Goal: Information Seeking & Learning: Learn about a topic

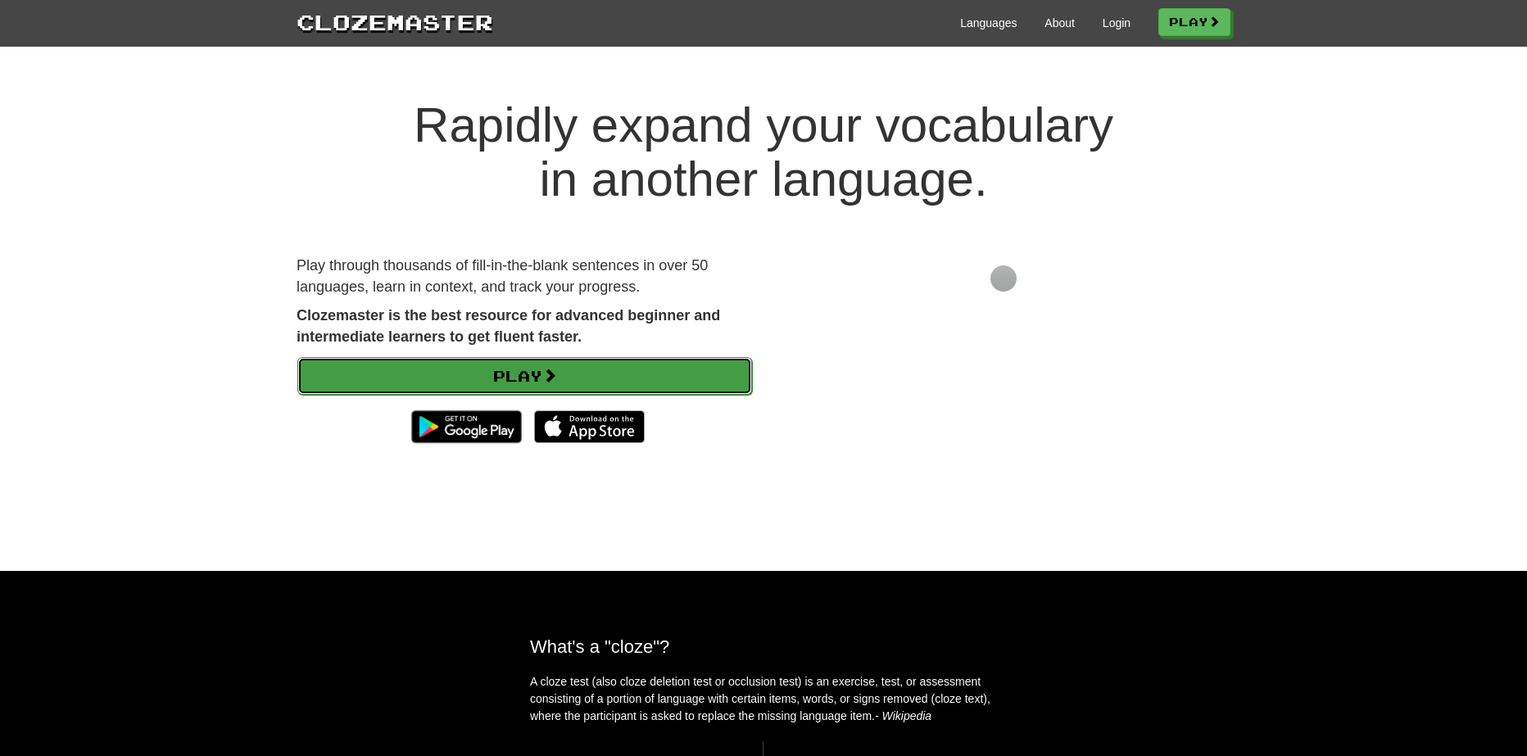
click at [649, 357] on link "Play" at bounding box center [524, 376] width 455 height 38
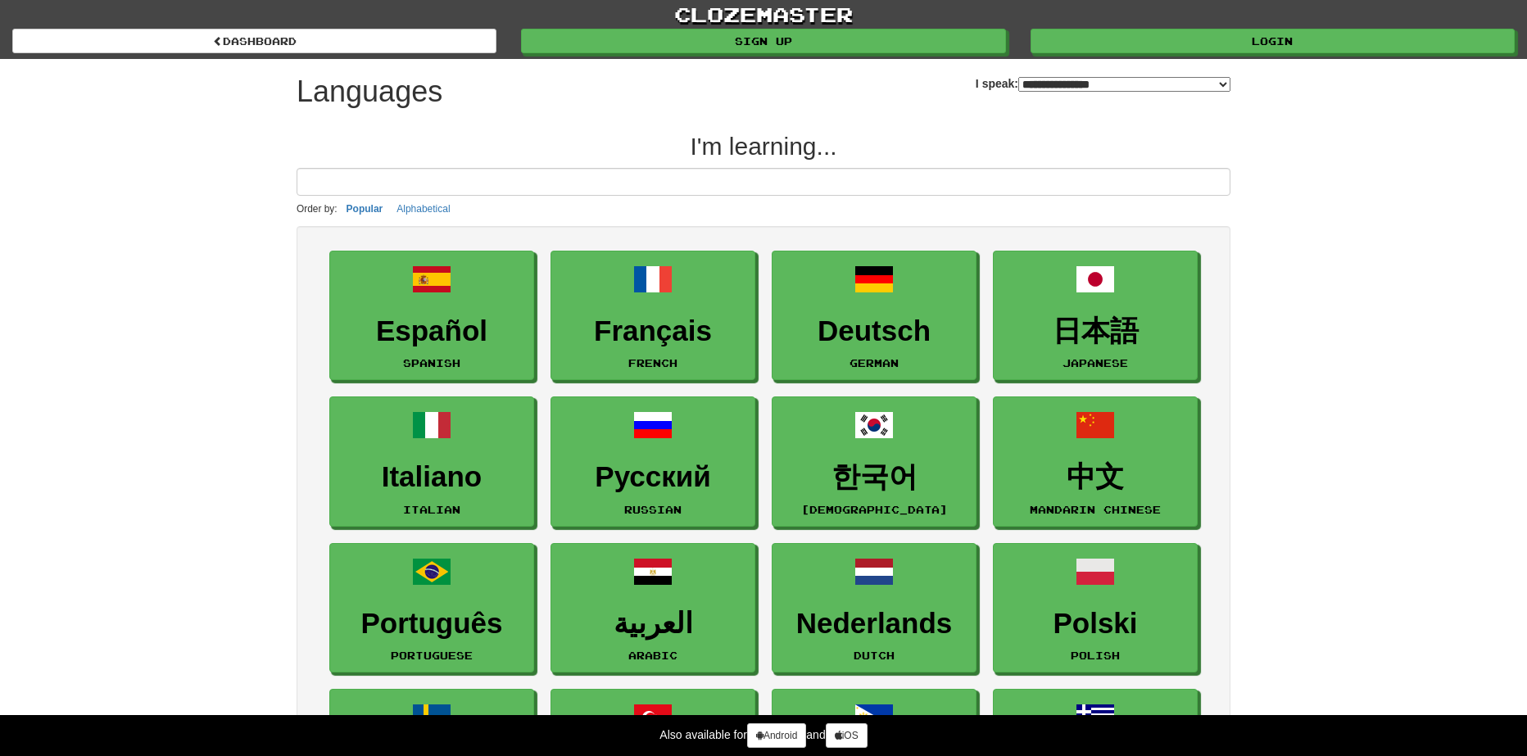
select select "*******"
click at [757, 188] on input at bounding box center [763, 182] width 934 height 28
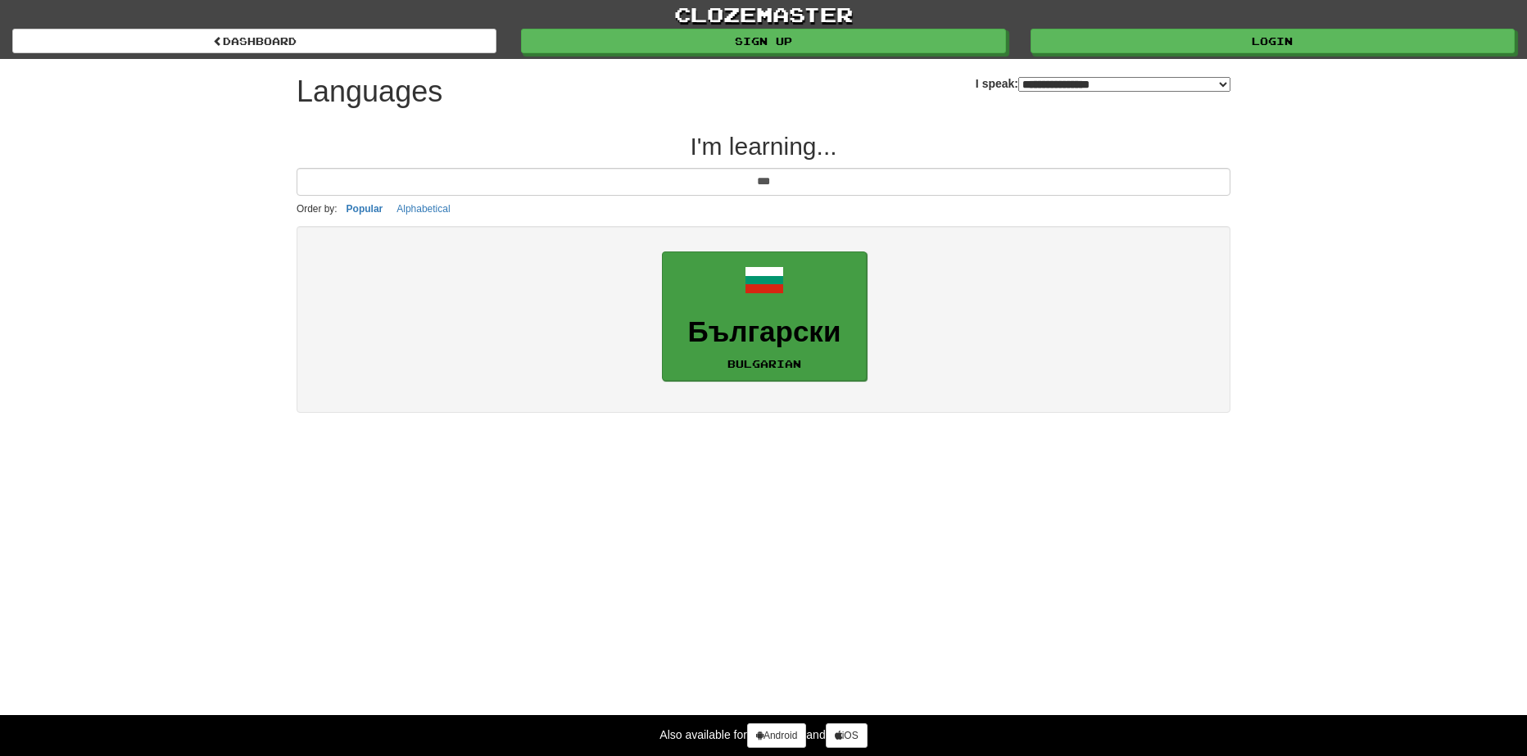
type input "***"
click at [835, 298] on link "Български Bulgarian" at bounding box center [764, 316] width 205 height 130
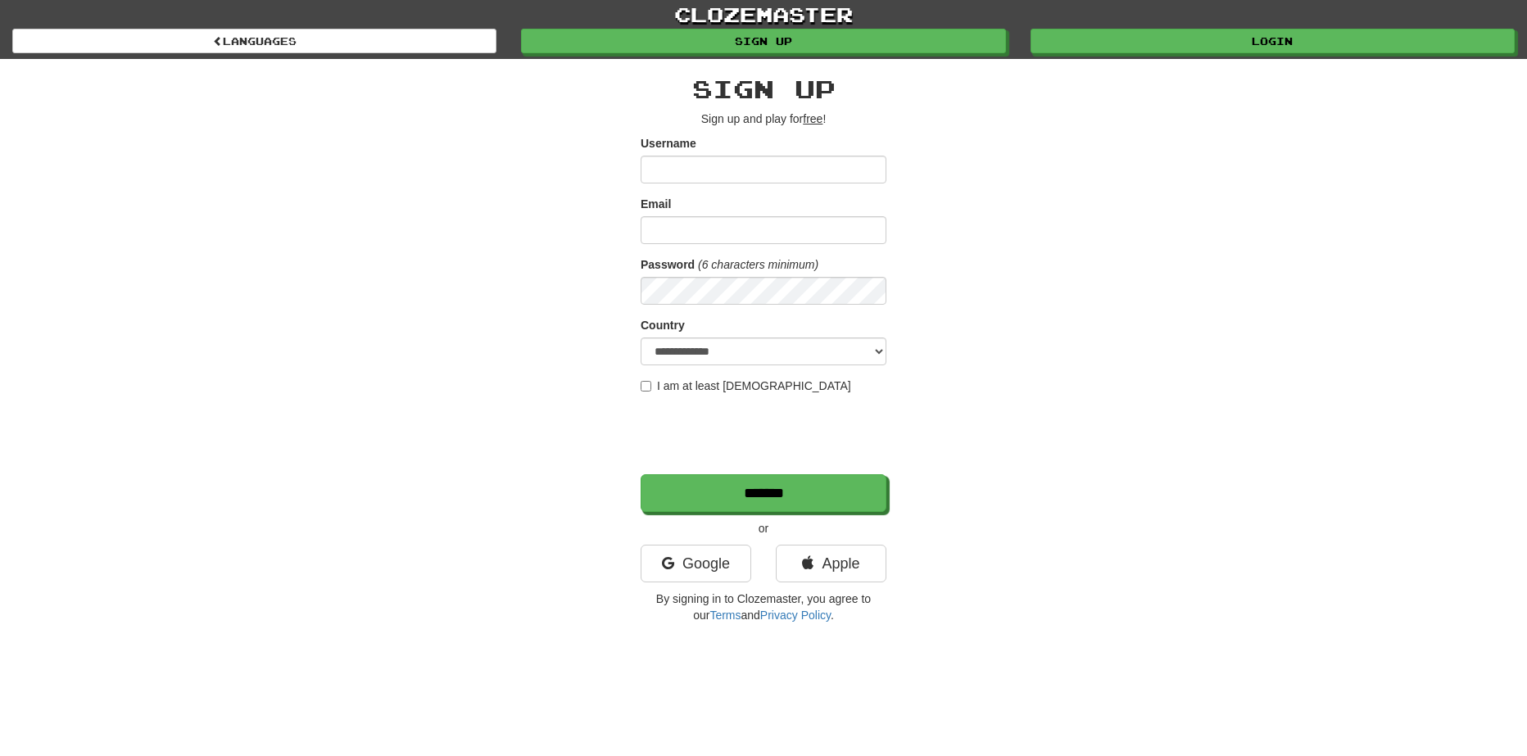
click at [780, 171] on input "Username" at bounding box center [763, 170] width 246 height 28
type input "**********"
type input "*"
click at [776, 178] on input "**********" at bounding box center [763, 170] width 246 height 28
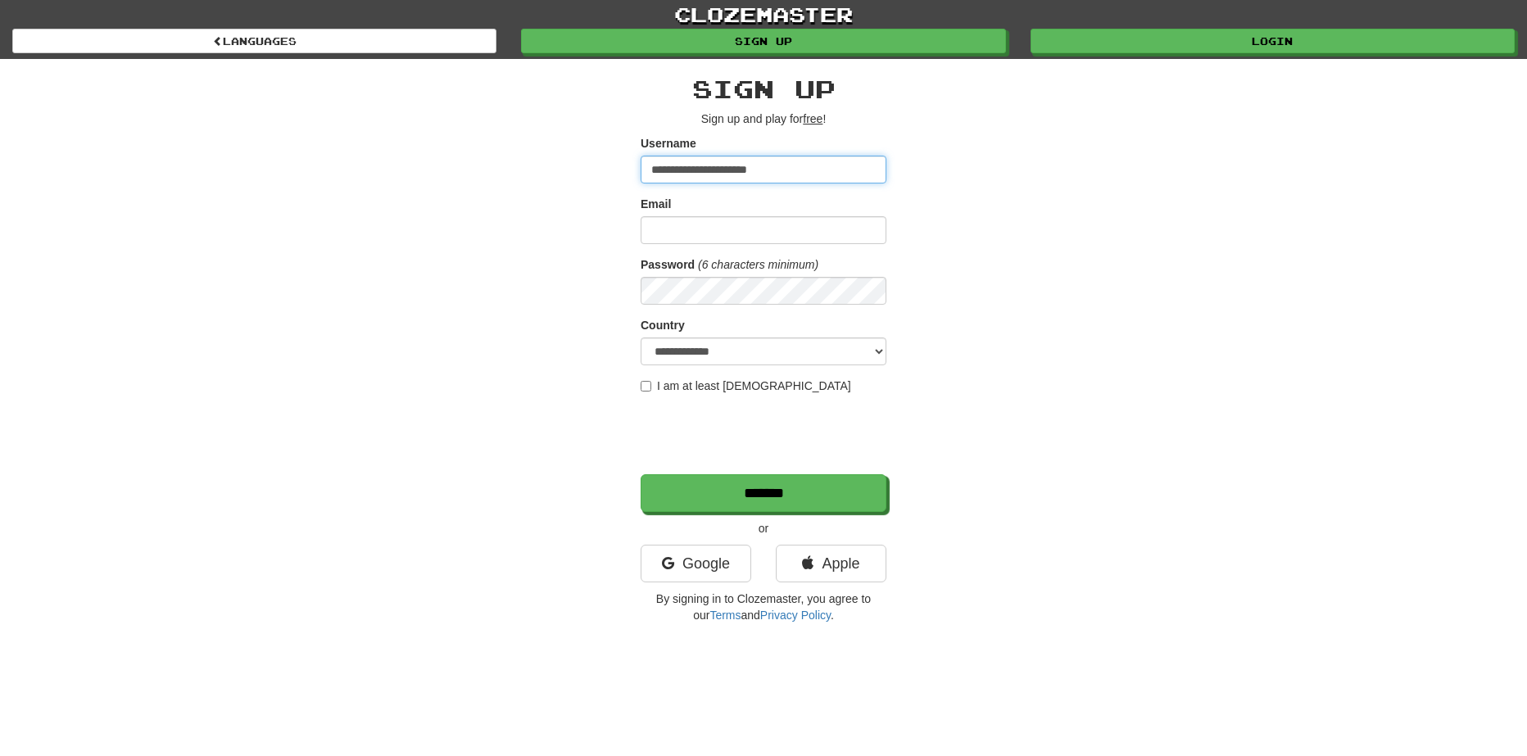
click at [776, 178] on input "**********" at bounding box center [763, 170] width 246 height 28
type input "**********"
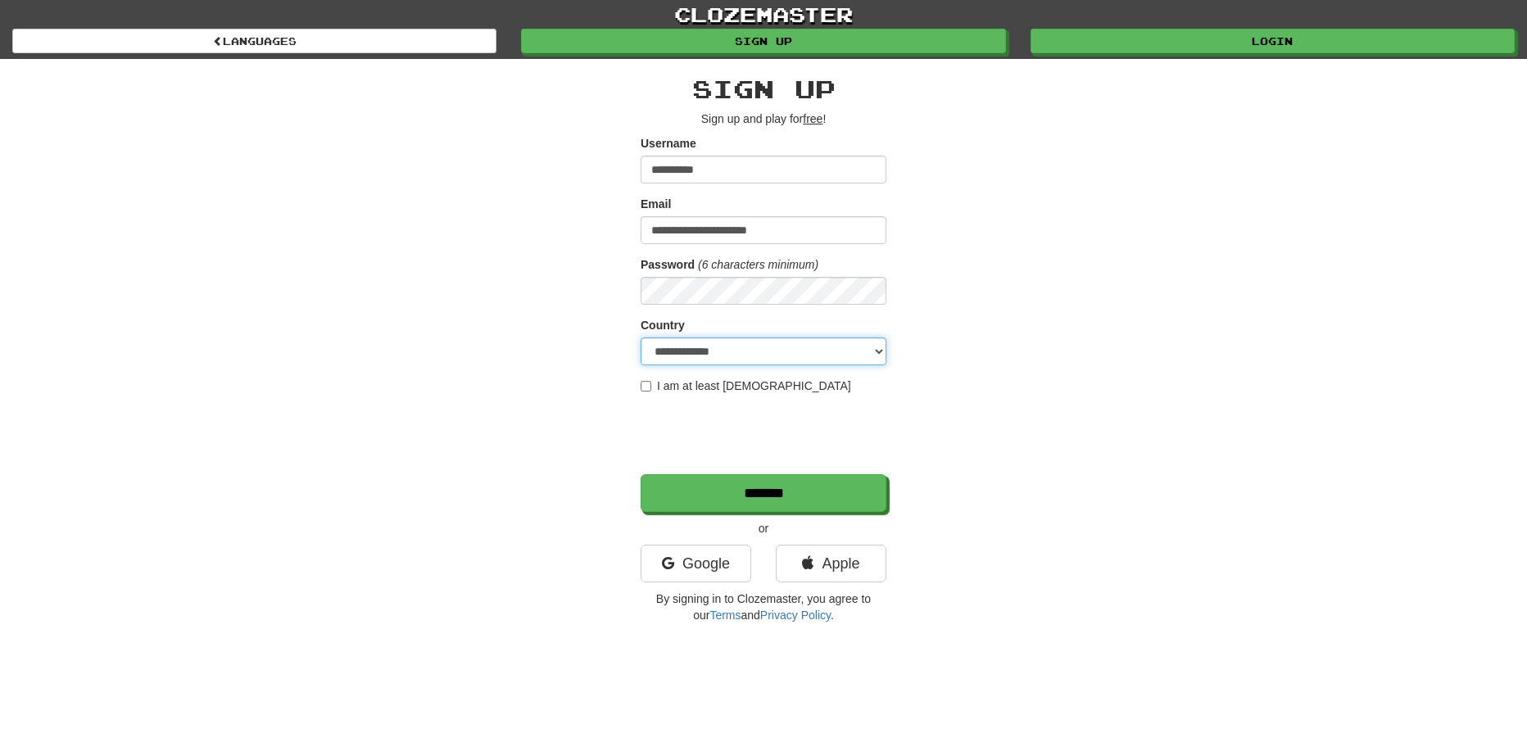
click at [774, 357] on select "**********" at bounding box center [763, 351] width 246 height 28
drag, startPoint x: 1046, startPoint y: 429, endPoint x: 913, endPoint y: 419, distance: 133.1
click at [1043, 428] on div "**********" at bounding box center [763, 345] width 958 height 573
click at [722, 367] on form "**********" at bounding box center [763, 323] width 246 height 377
click at [721, 386] on label "I am at least 16 years old" at bounding box center [745, 386] width 210 height 16
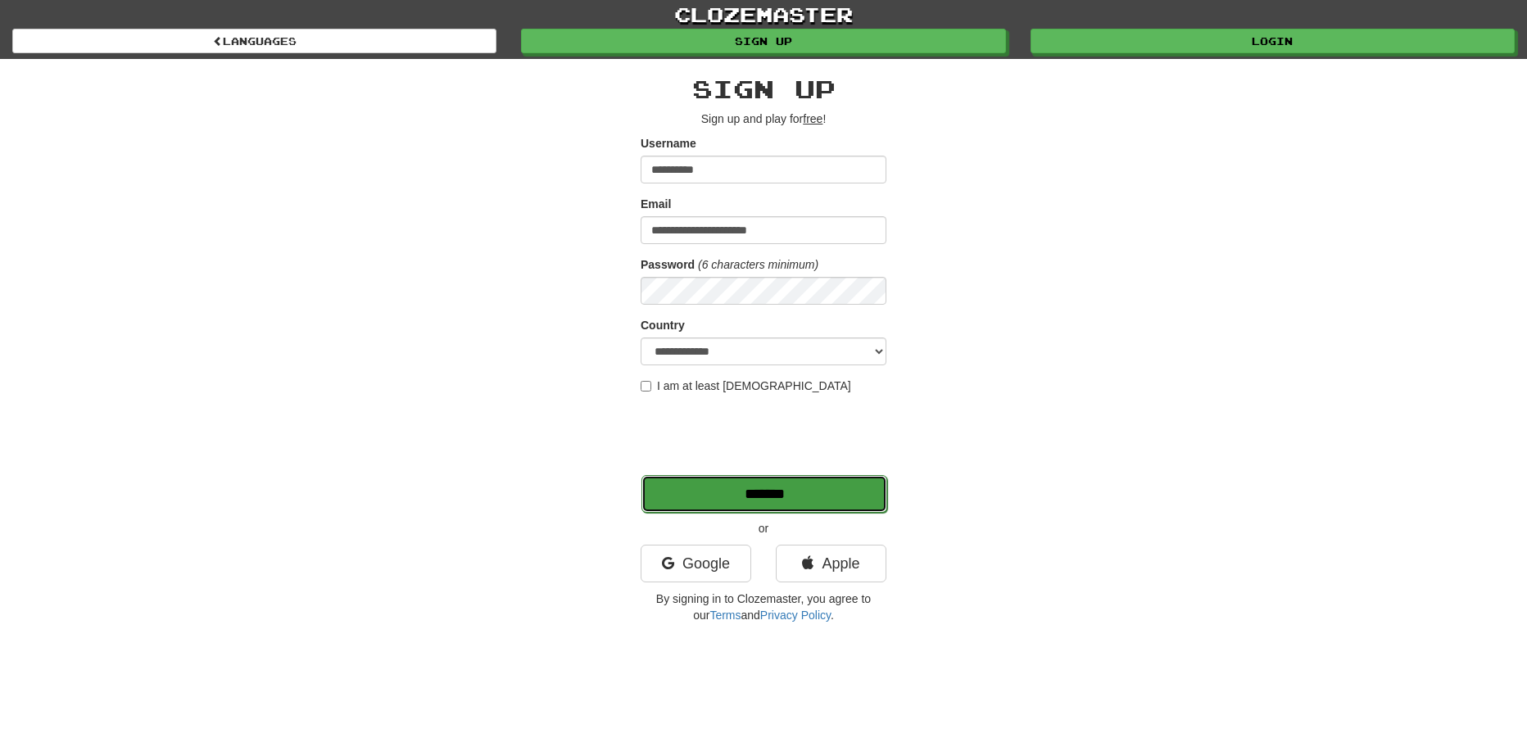
click at [707, 480] on input "*******" at bounding box center [764, 494] width 246 height 38
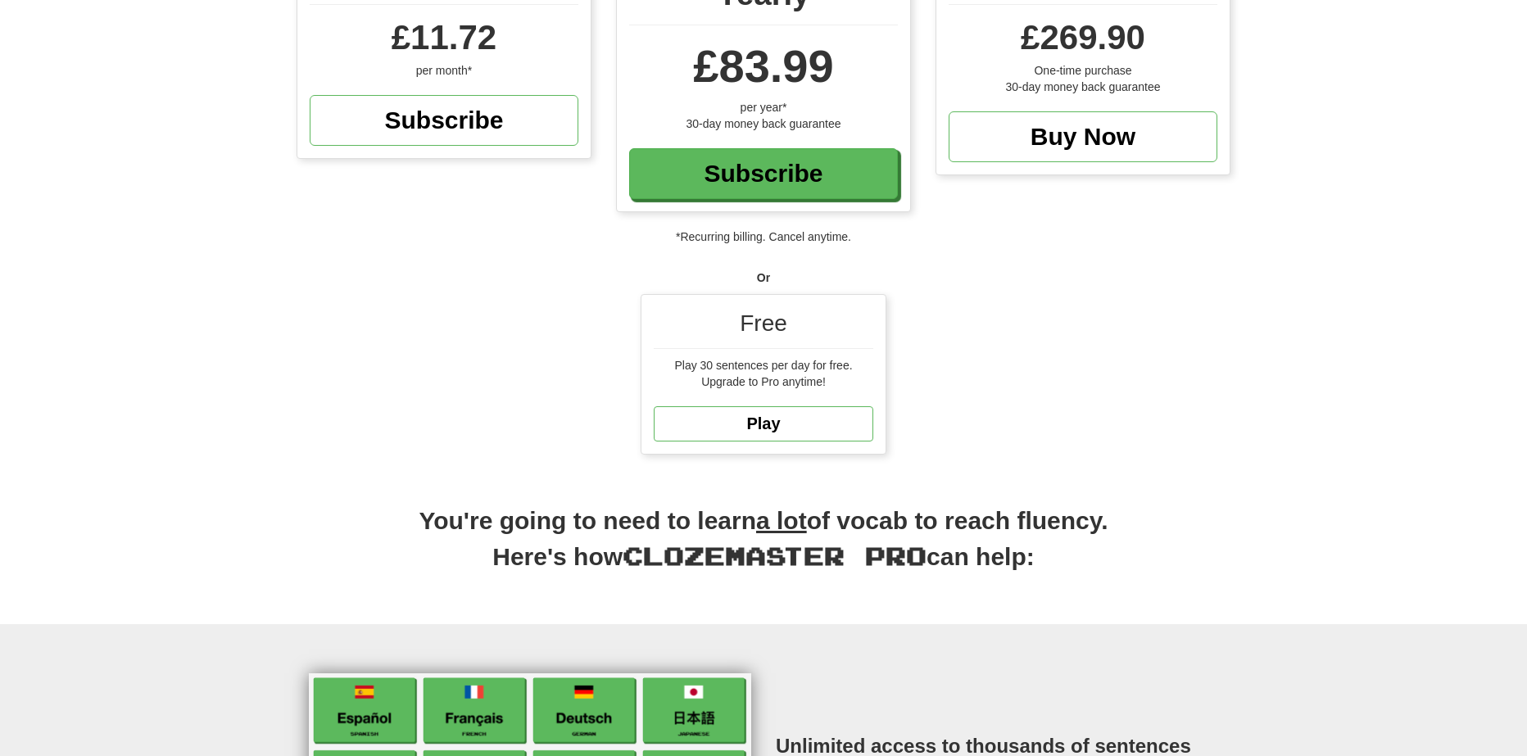
scroll to position [246, 0]
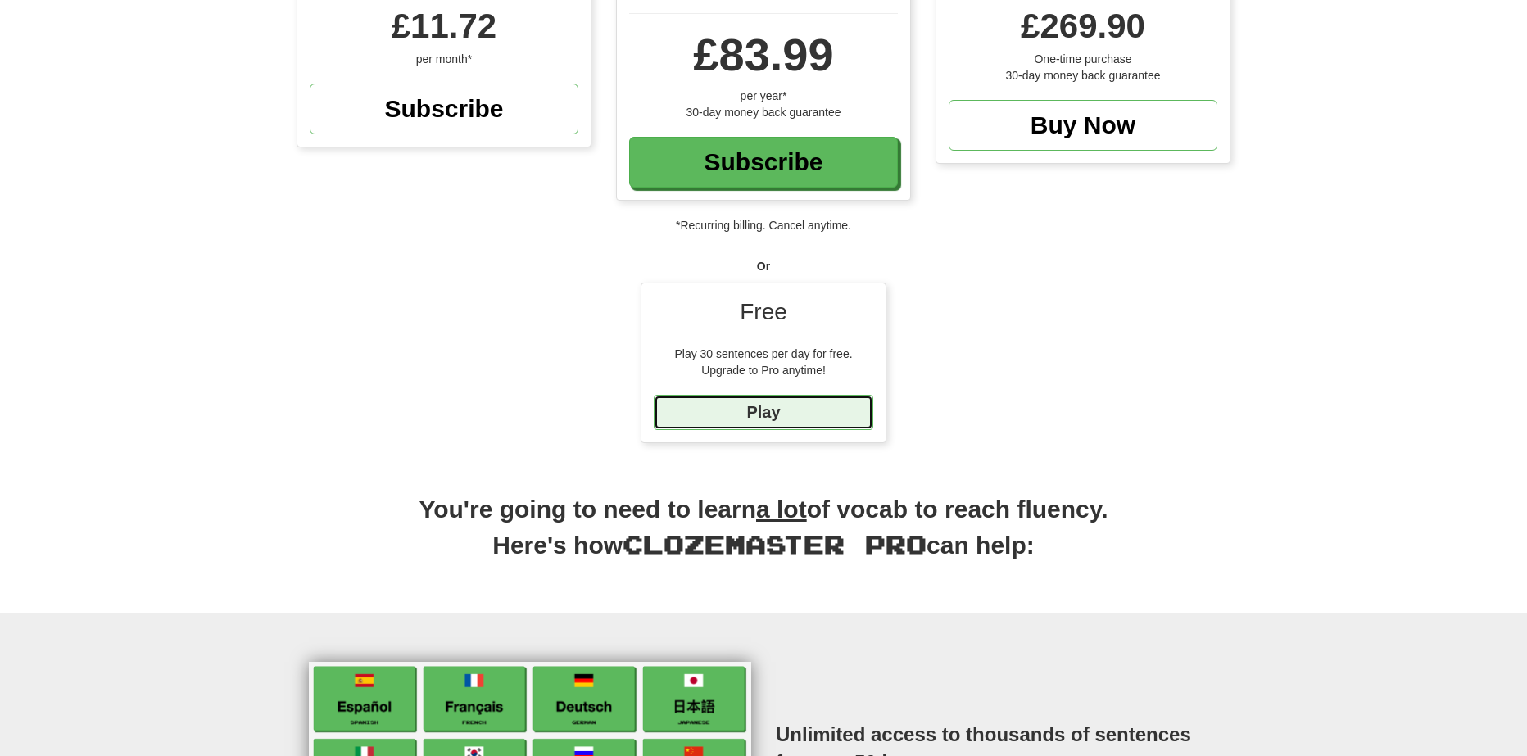
click at [845, 410] on link "Play" at bounding box center [764, 412] width 220 height 35
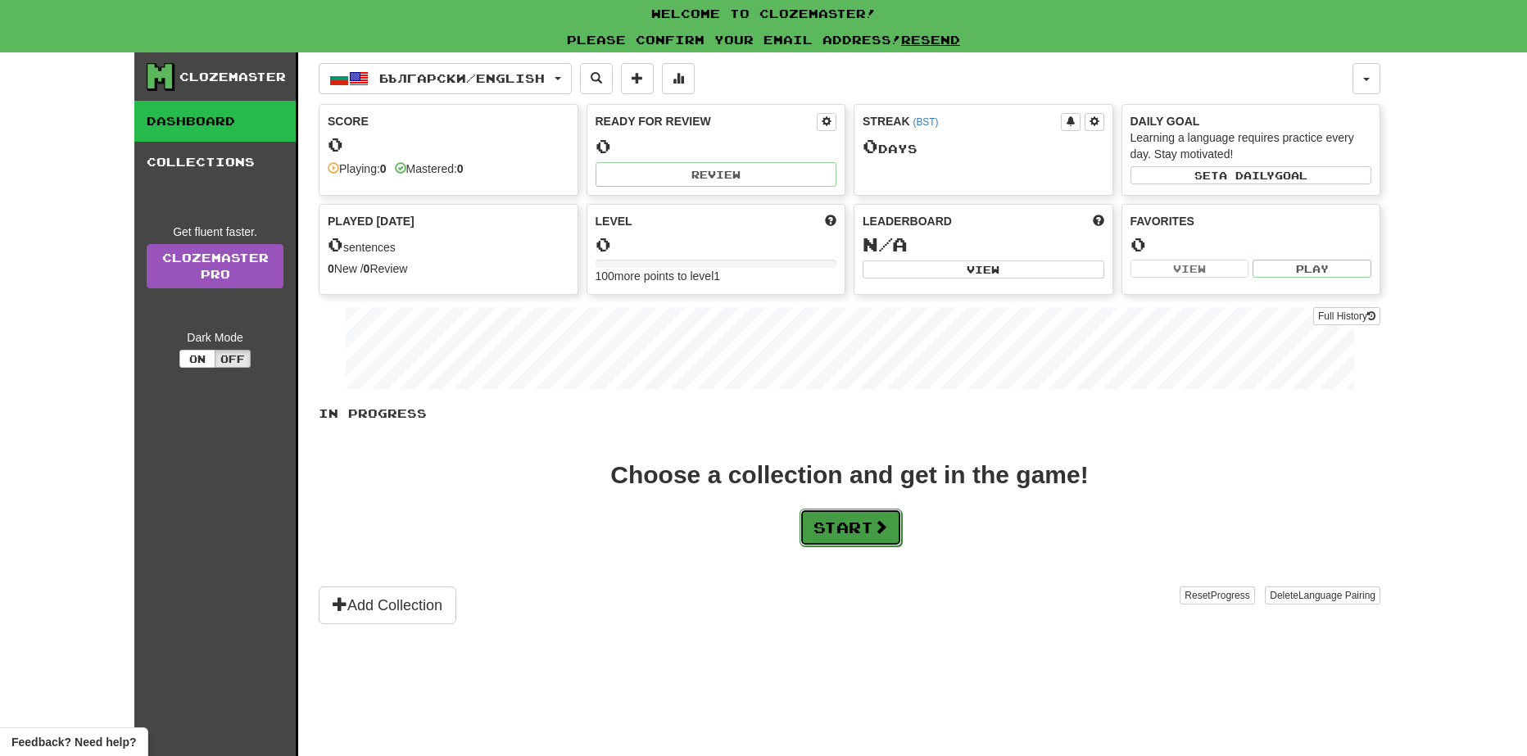
click at [873, 541] on button "Start" at bounding box center [850, 528] width 102 height 38
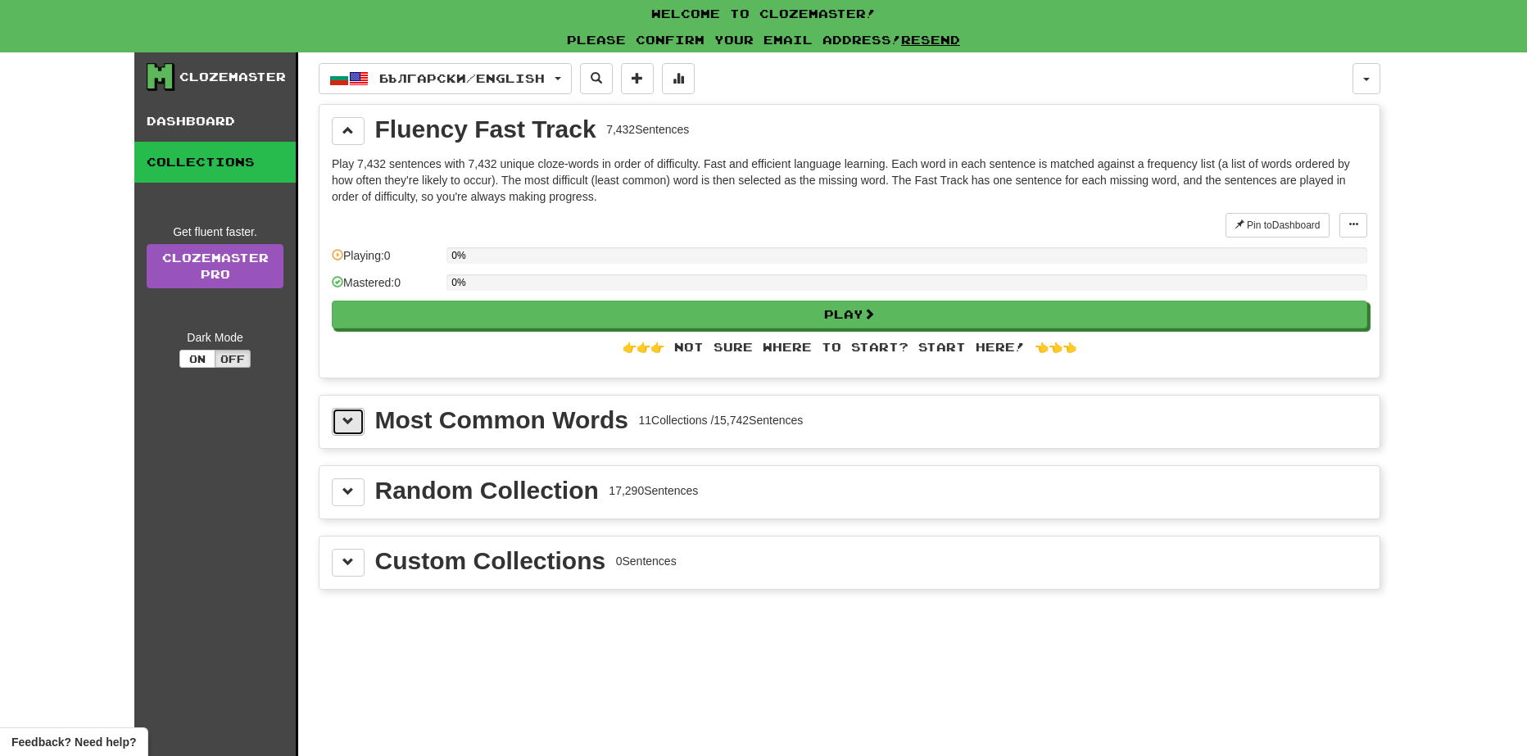
click at [353, 424] on span at bounding box center [347, 420] width 11 height 11
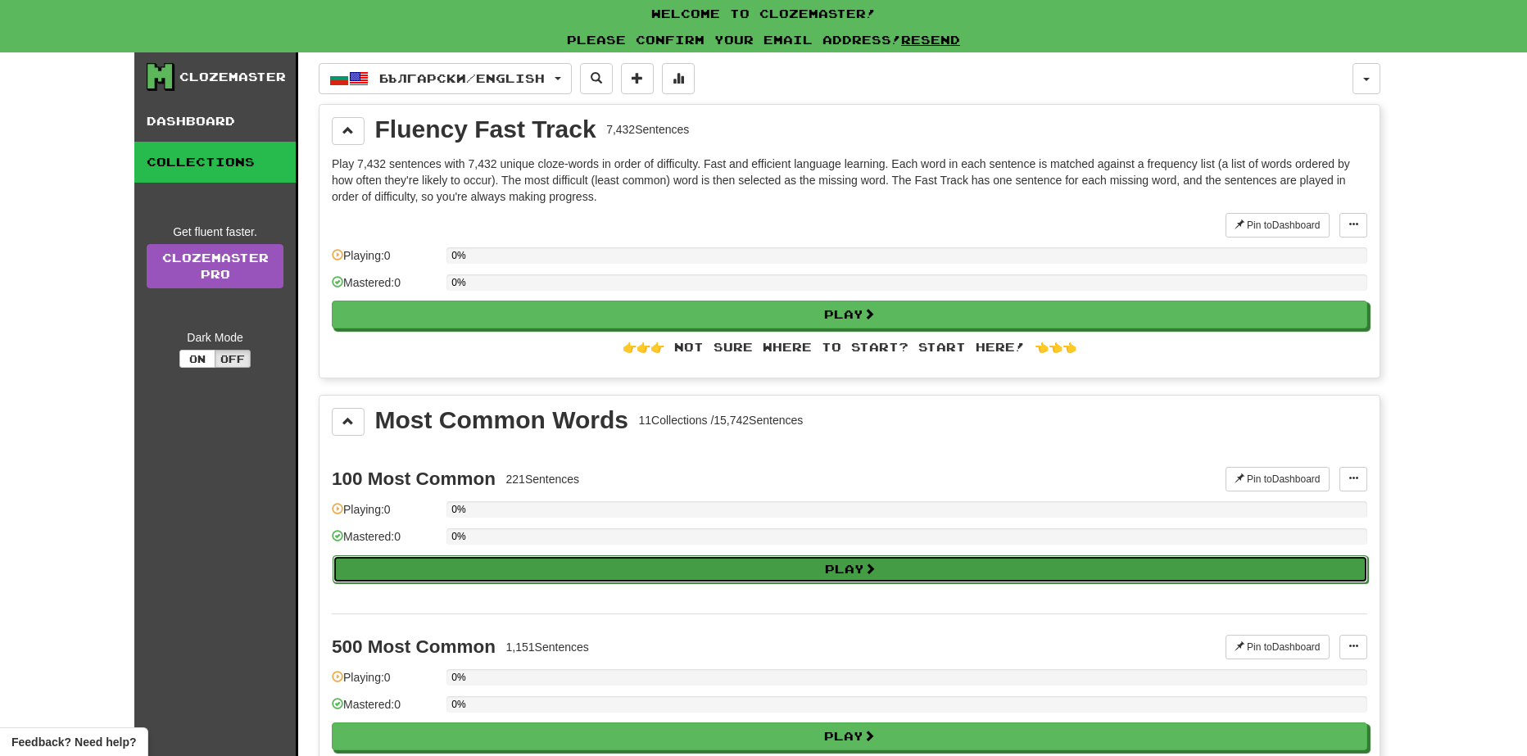
click at [690, 571] on button "Play" at bounding box center [850, 569] width 1035 height 28
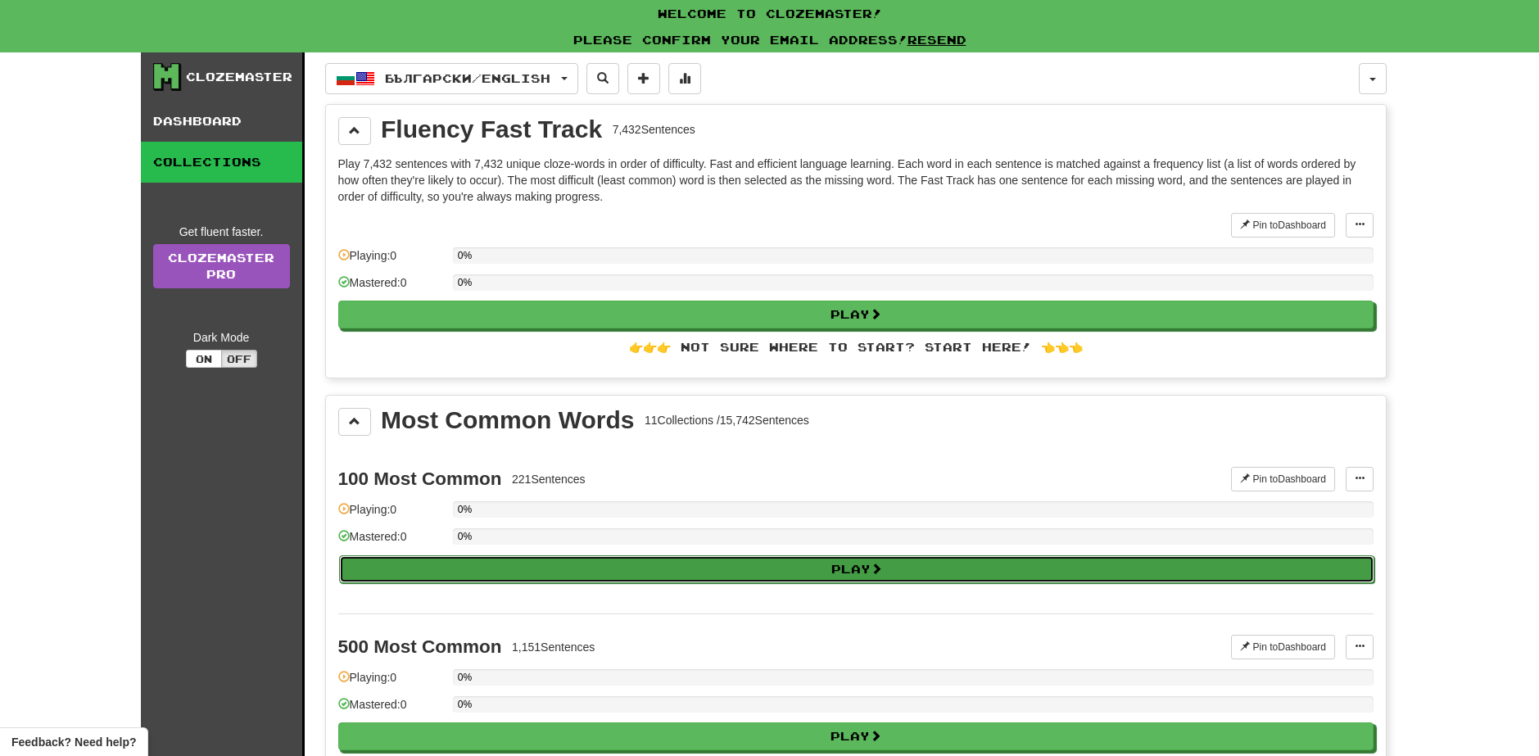
select select "**"
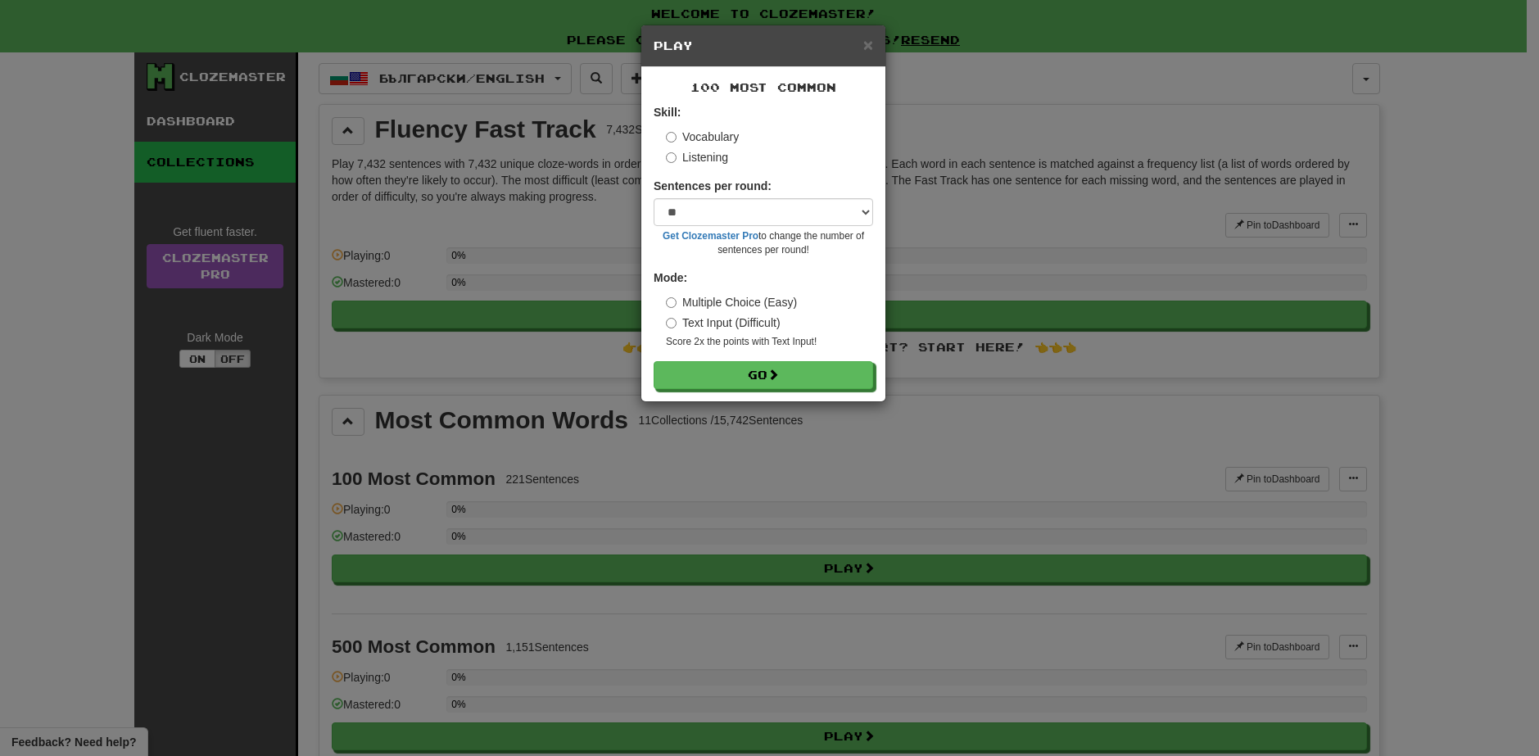
click at [774, 393] on div "100 Most Common Skill: Vocabulary Listening Sentences per round: * ** ** ** ** …" at bounding box center [763, 234] width 244 height 334
click at [784, 381] on button "Go" at bounding box center [764, 376] width 220 height 28
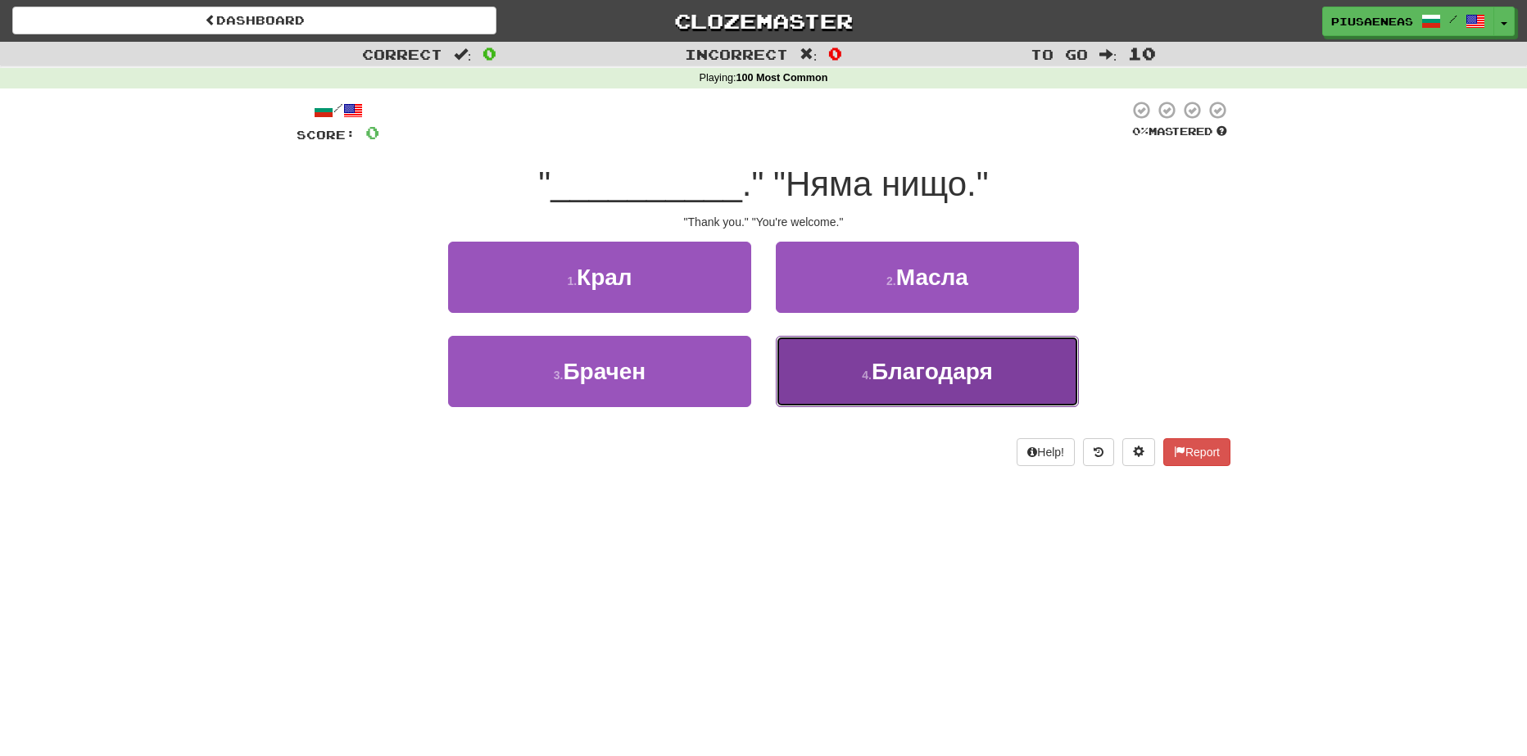
click at [793, 372] on button "4 . Благодаря" at bounding box center [927, 371] width 303 height 71
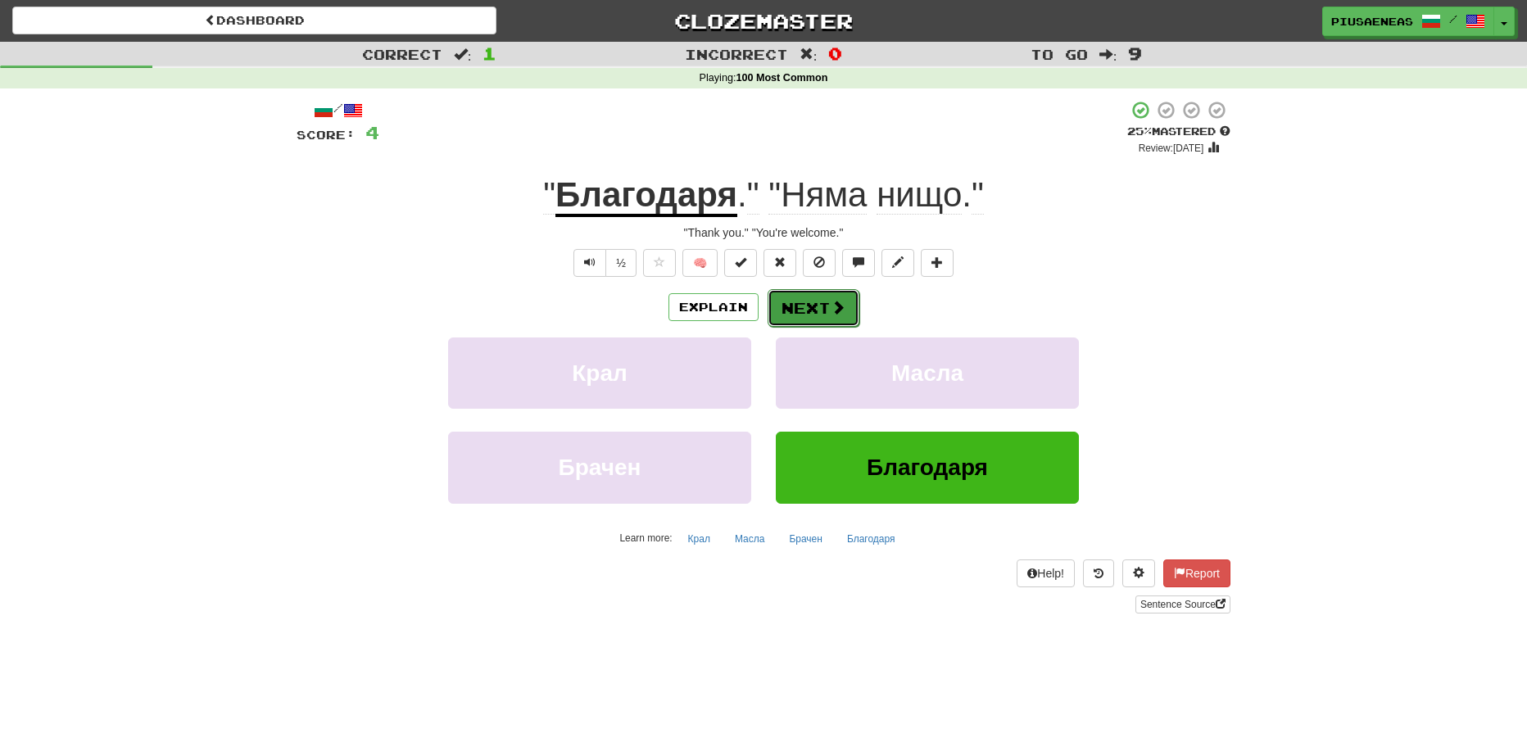
click at [823, 306] on button "Next" at bounding box center [813, 308] width 92 height 38
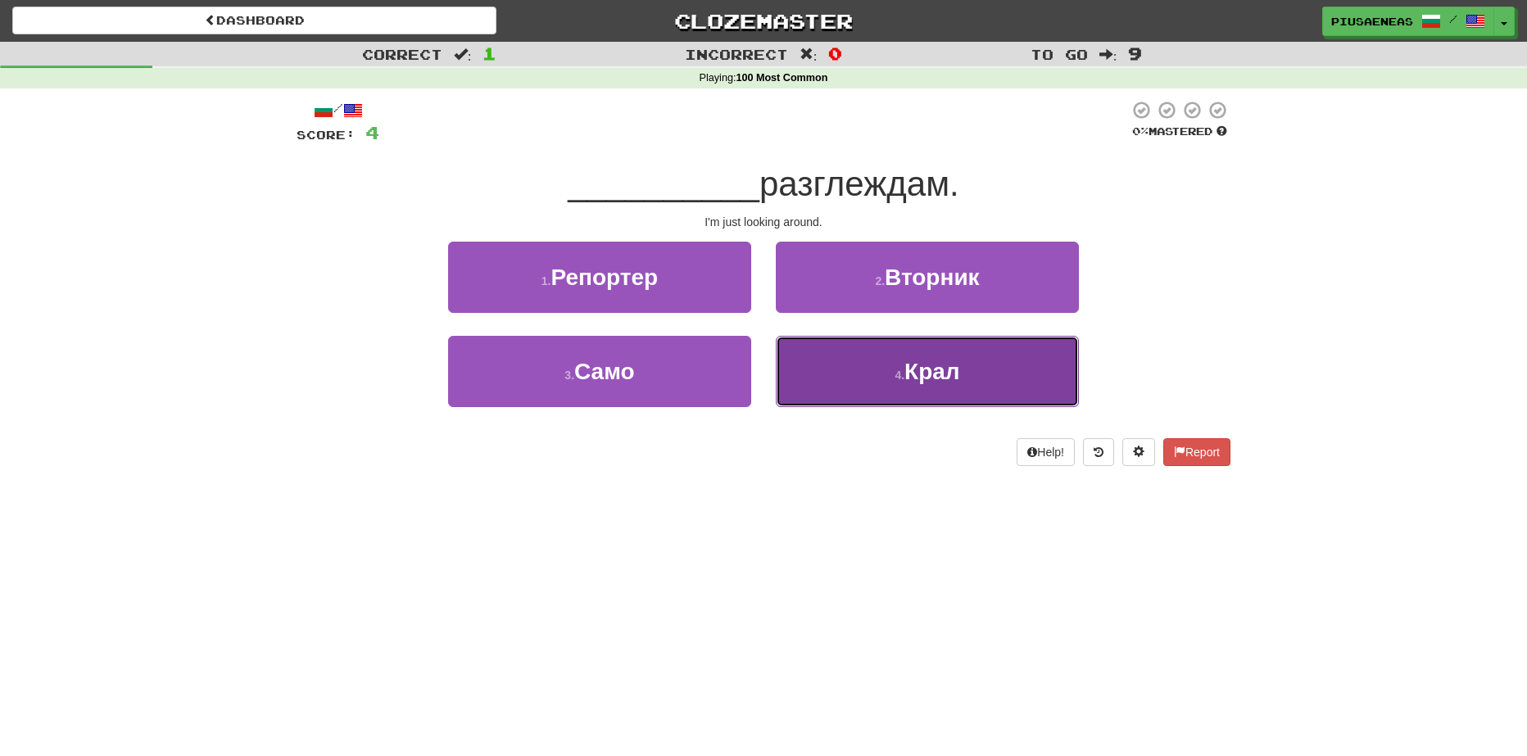
click at [796, 382] on button "4 . Крал" at bounding box center [927, 371] width 303 height 71
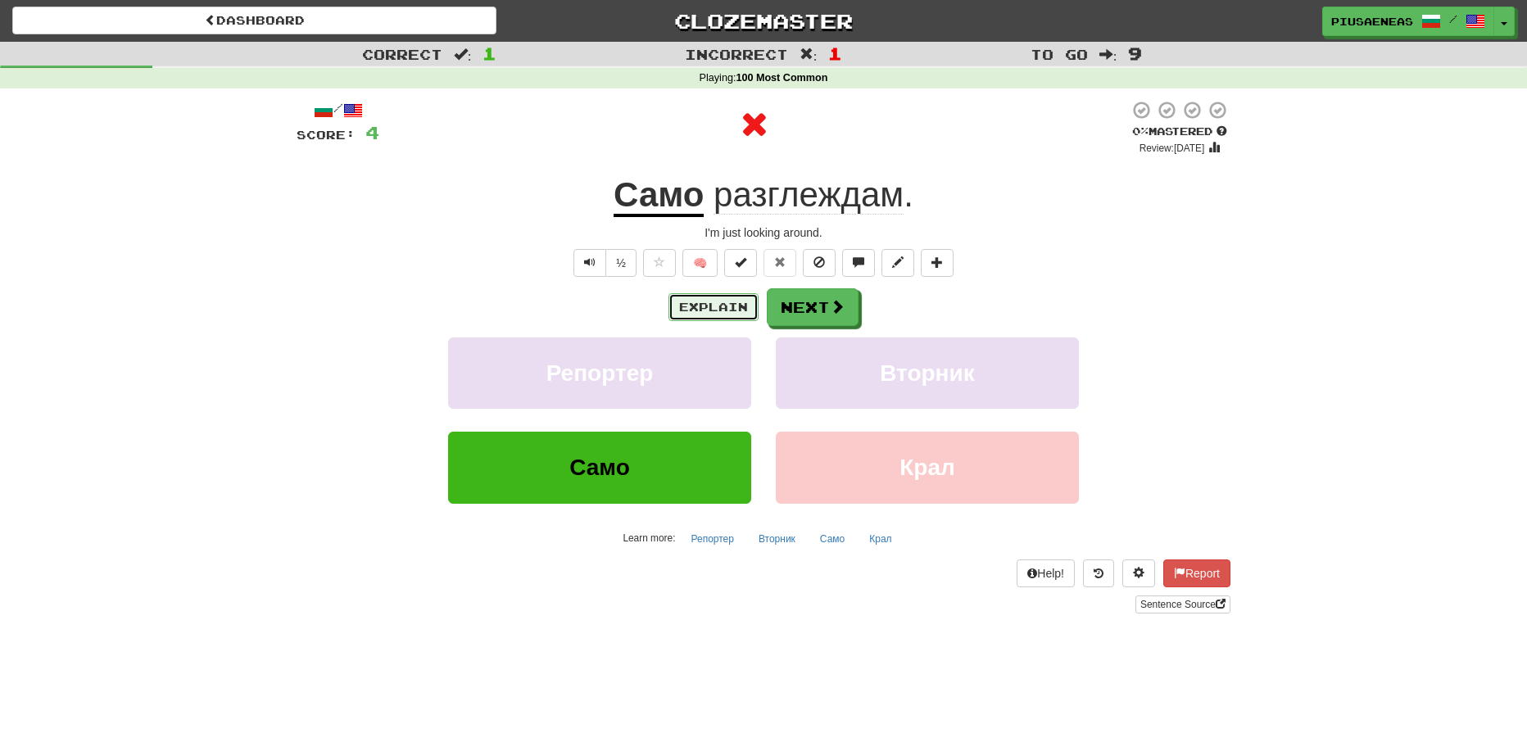
click at [683, 319] on button "Explain" at bounding box center [713, 307] width 90 height 28
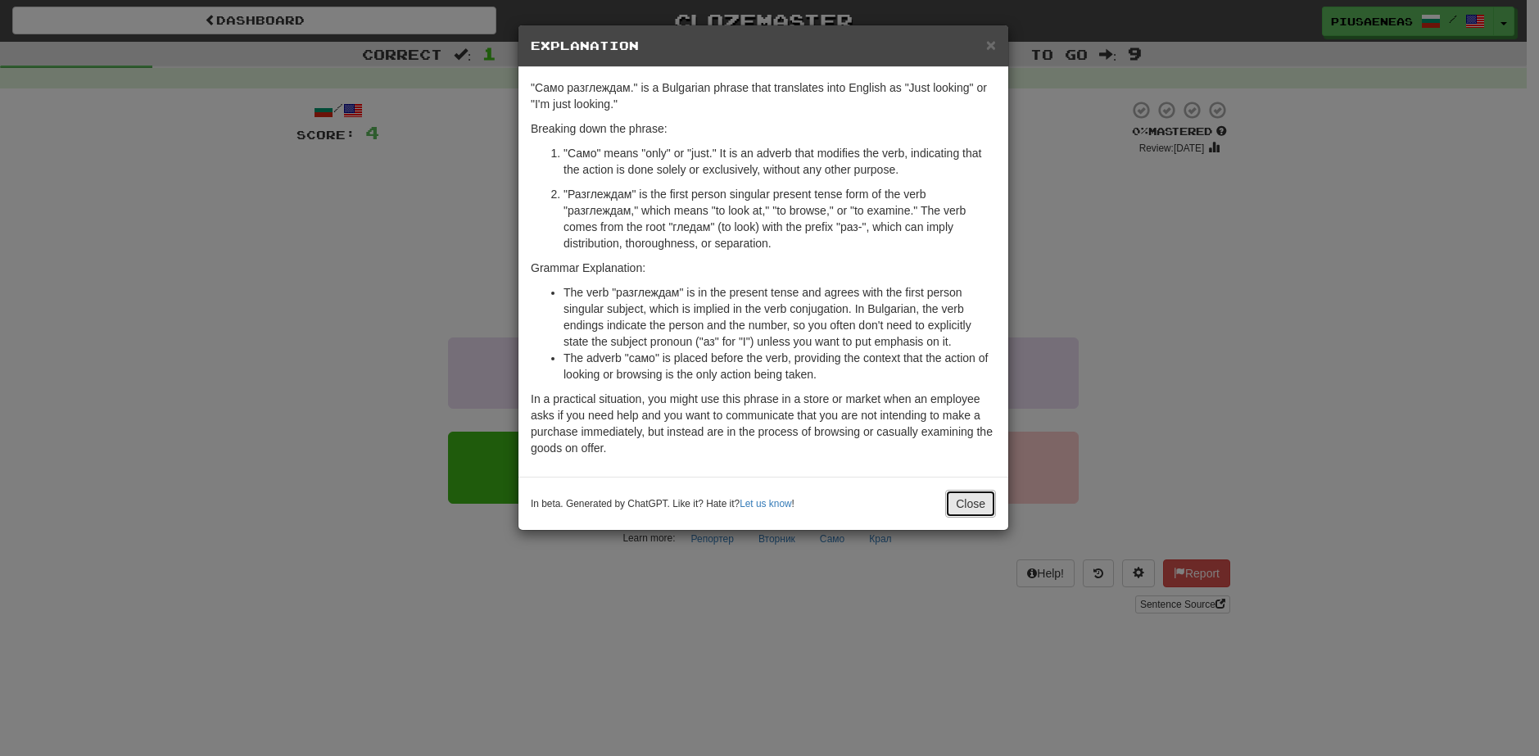
click at [972, 512] on button "Close" at bounding box center [970, 504] width 51 height 28
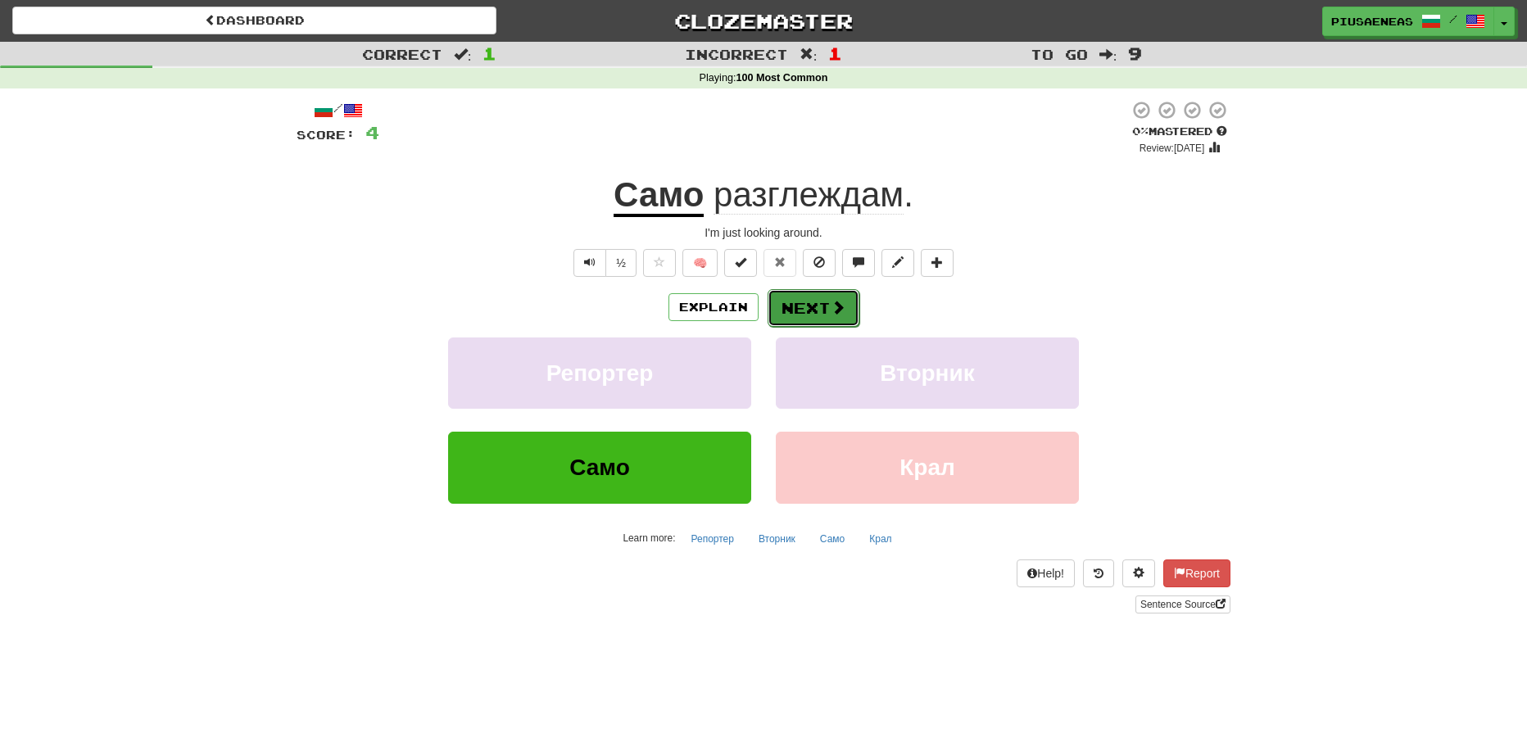
click at [815, 306] on button "Next" at bounding box center [813, 308] width 92 height 38
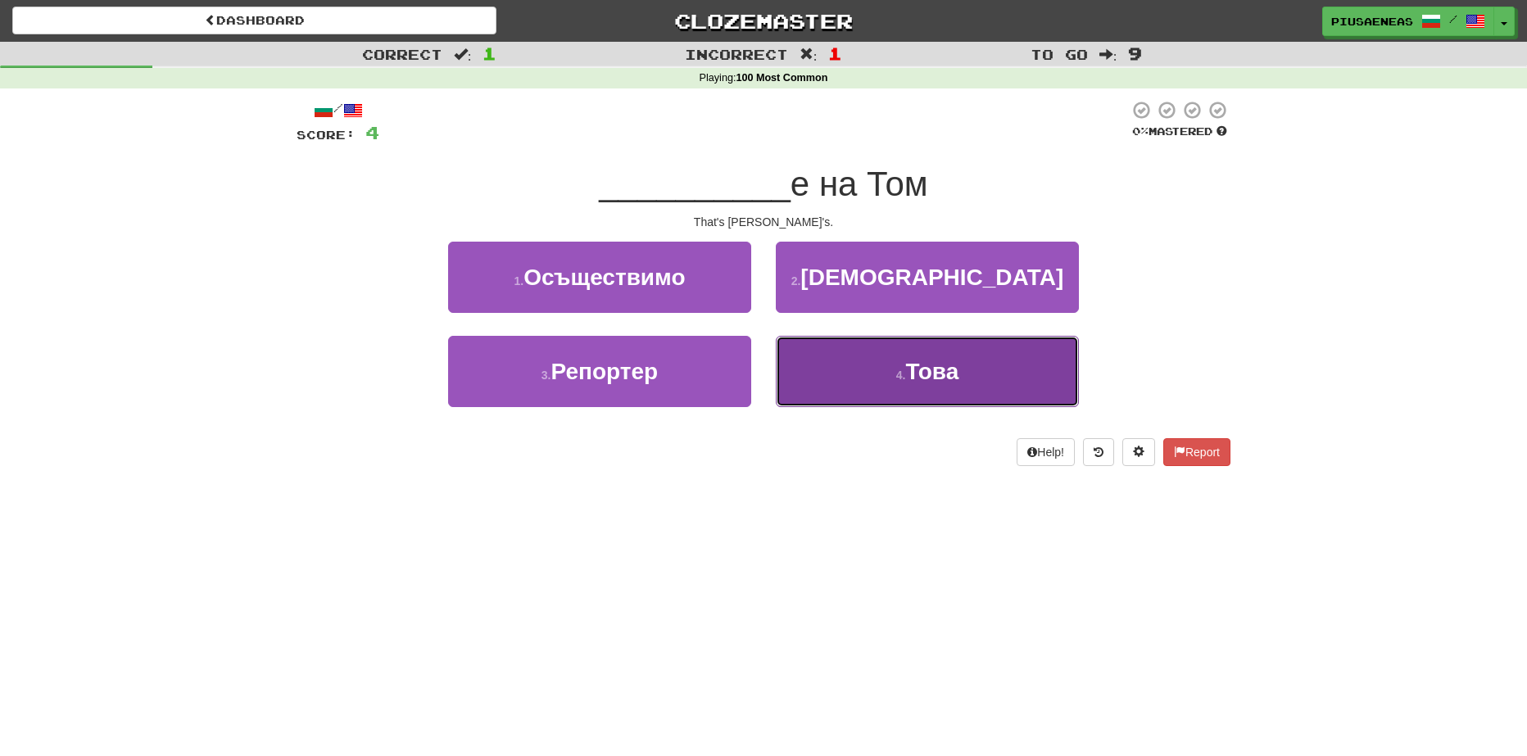
click at [1003, 351] on button "4 . Това" at bounding box center [927, 371] width 303 height 71
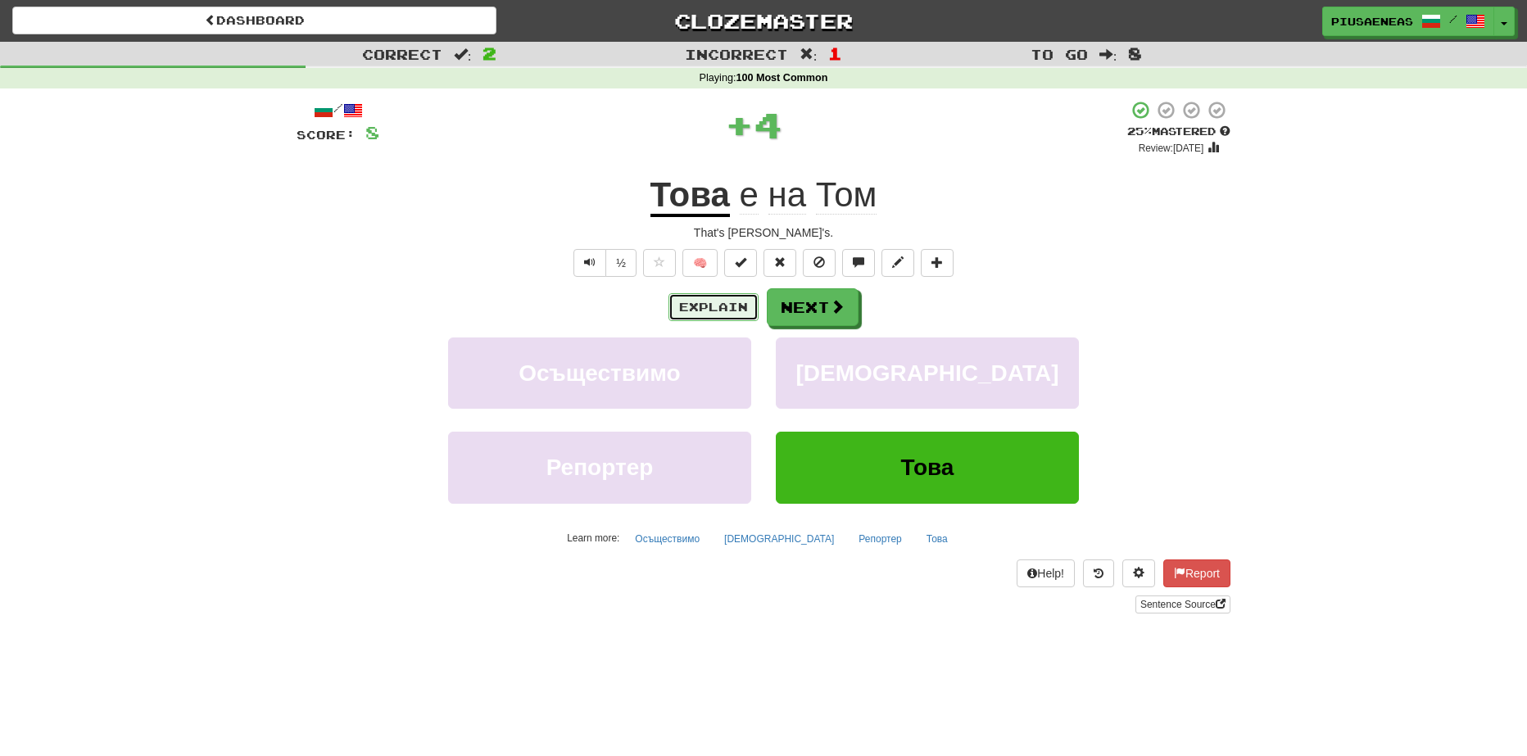
click at [735, 313] on button "Explain" at bounding box center [713, 307] width 90 height 28
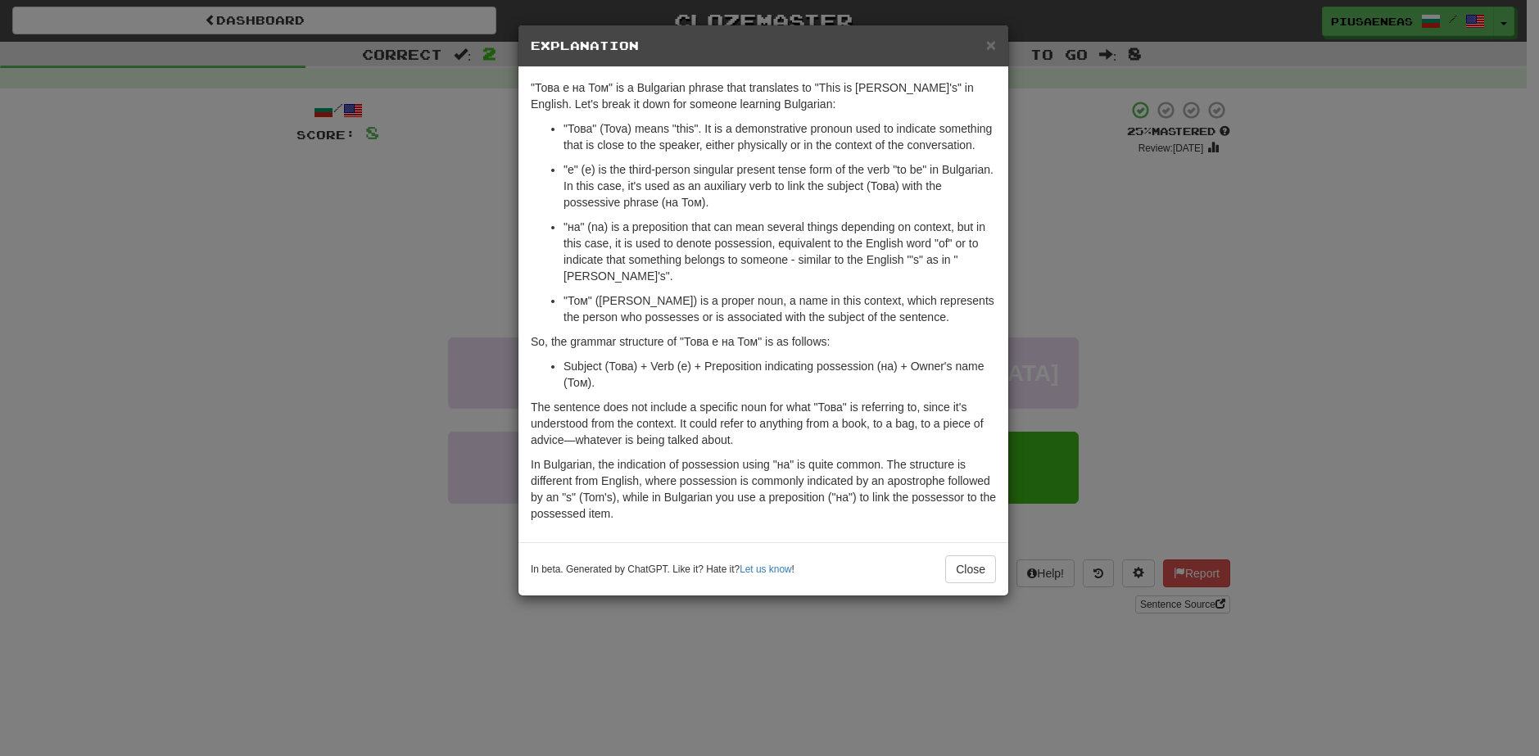
click at [1304, 297] on div "× Explanation "Това е на Том" is a Bulgarian phrase that translates to "This is…" at bounding box center [769, 378] width 1539 height 756
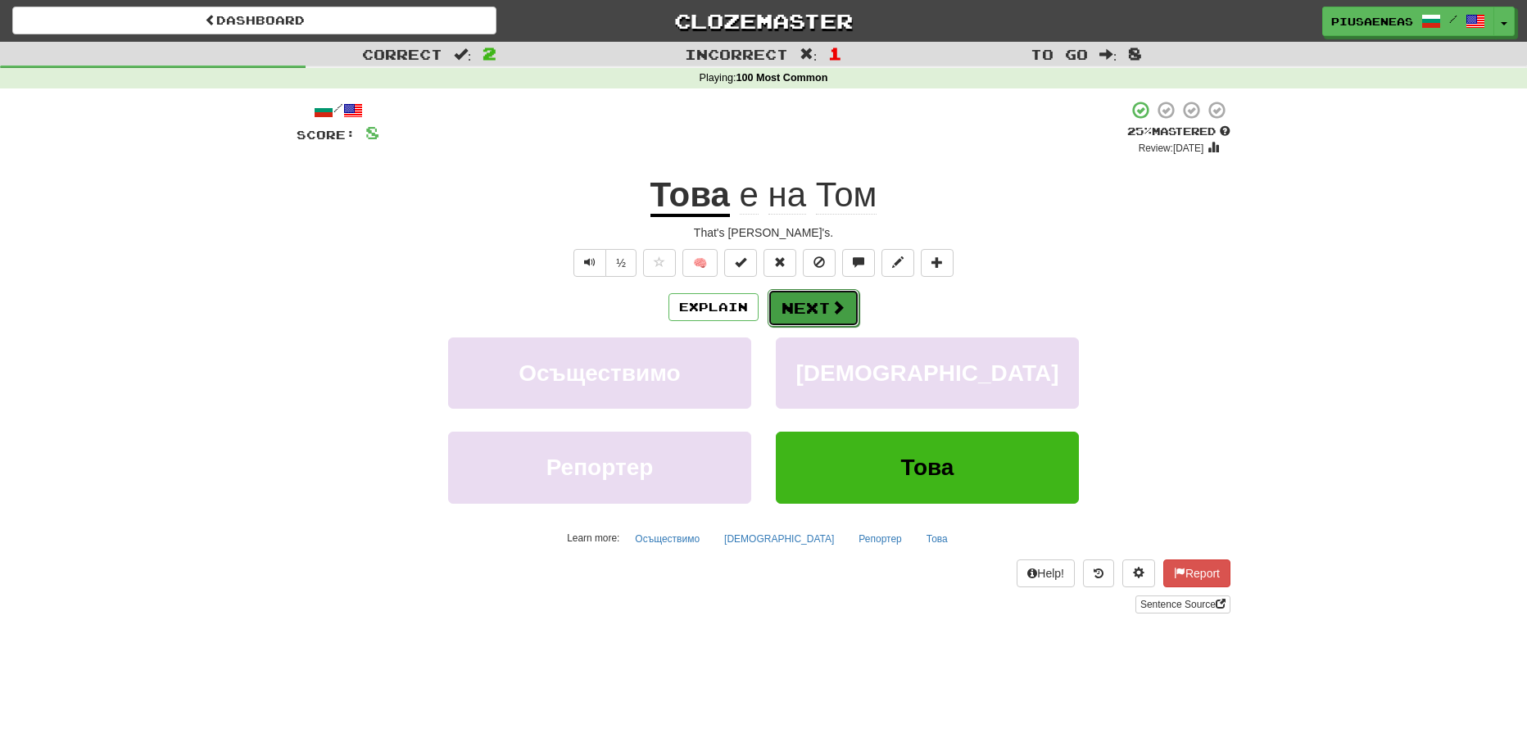
click at [821, 302] on button "Next" at bounding box center [813, 308] width 92 height 38
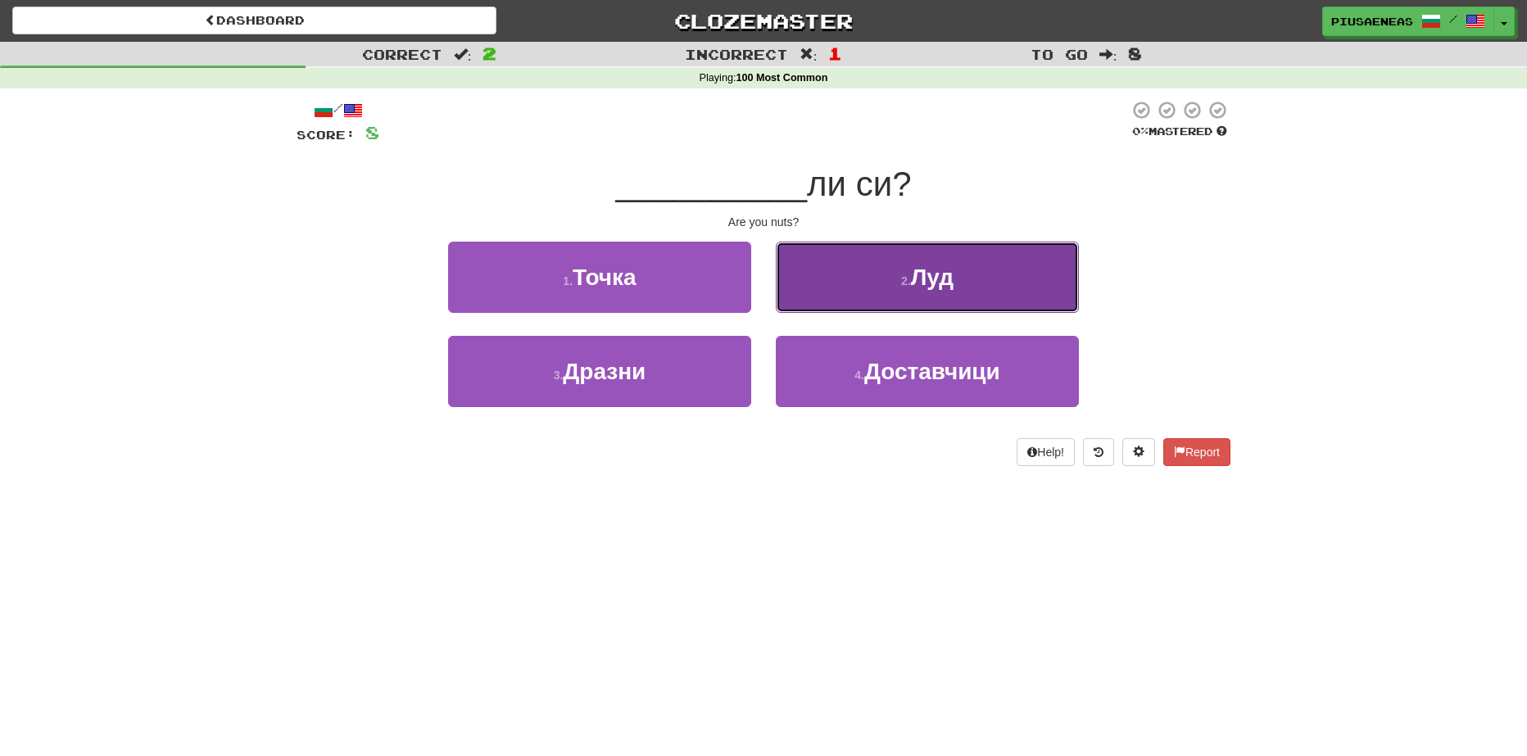
click at [1070, 288] on button "2 . Луд" at bounding box center [927, 277] width 303 height 71
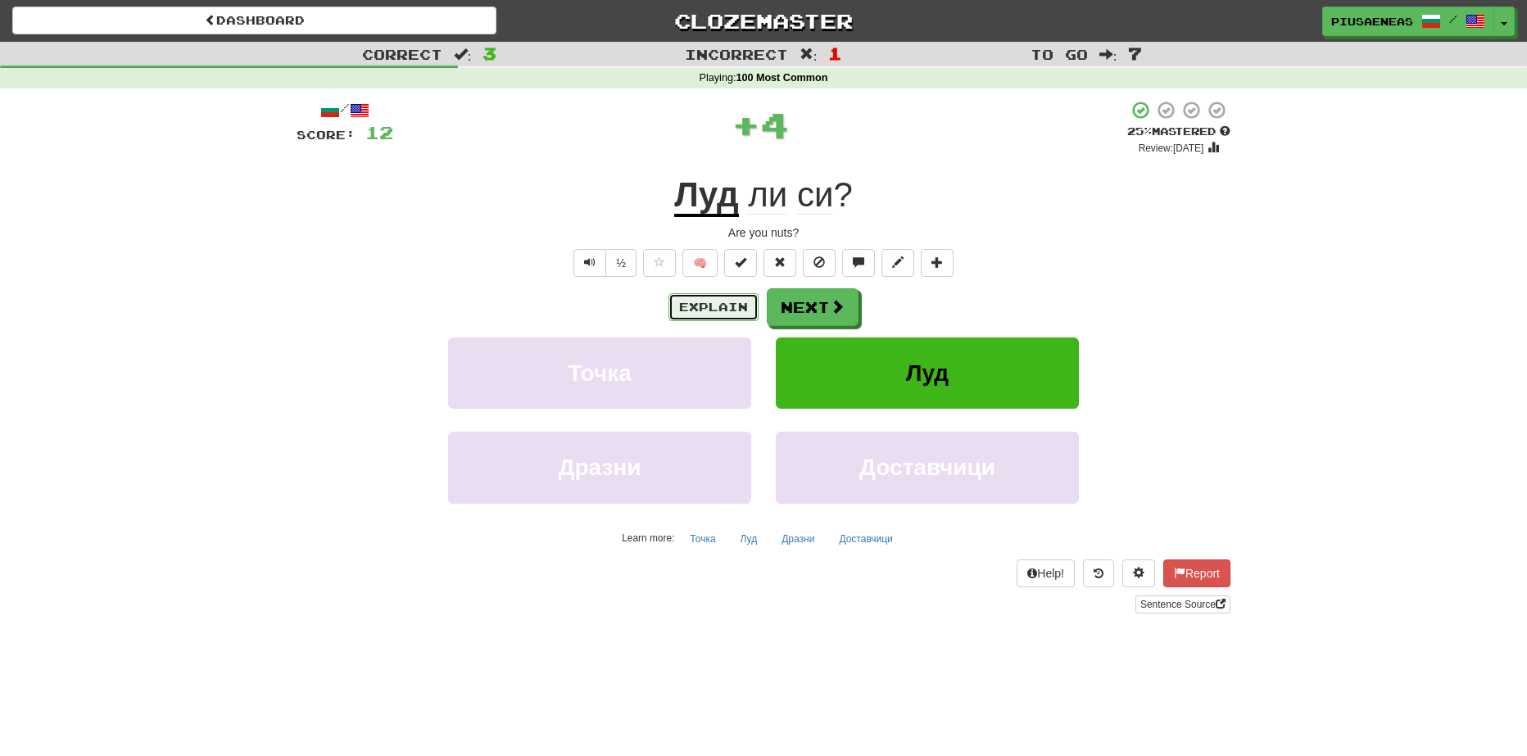
click at [722, 308] on button "Explain" at bounding box center [713, 307] width 90 height 28
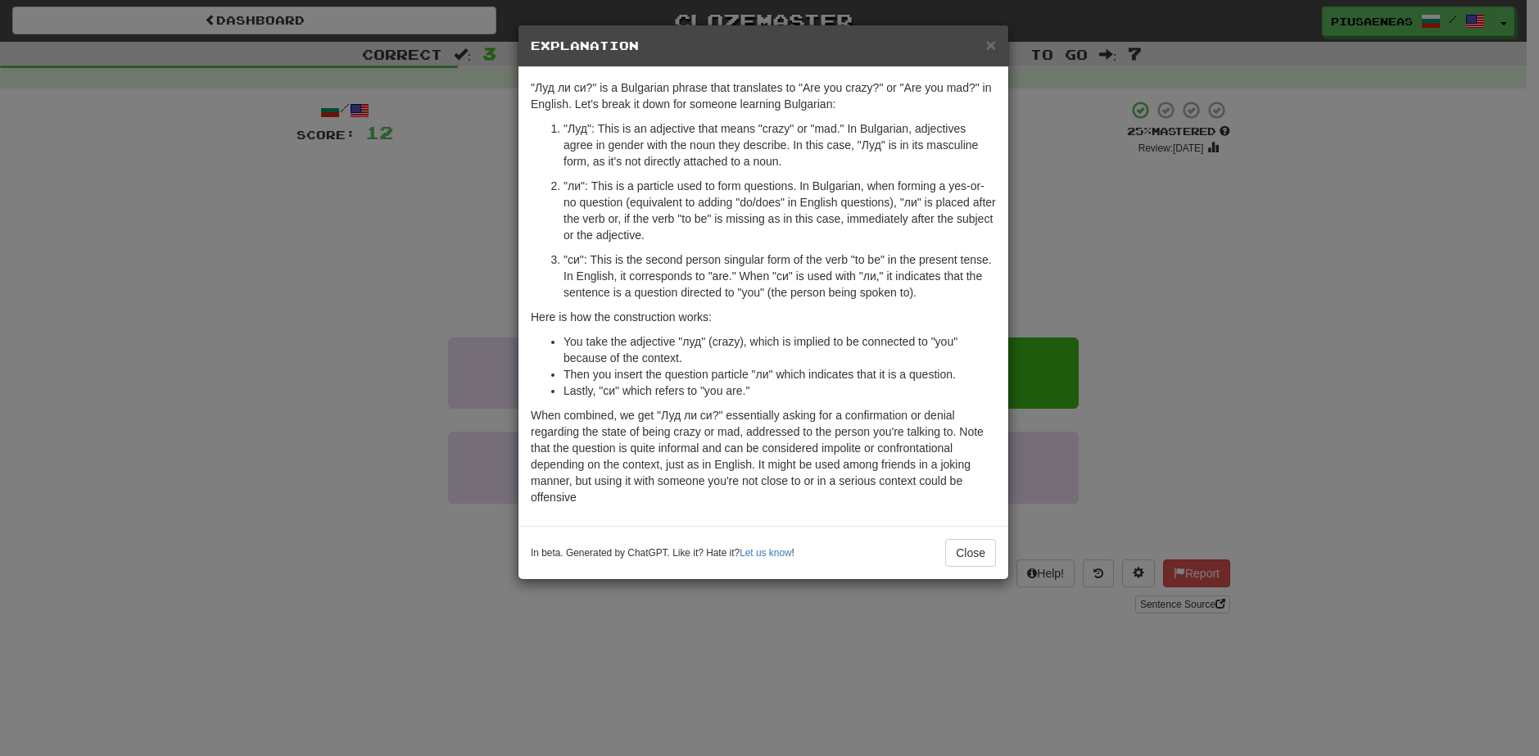
click at [983, 50] on h5 "Explanation" at bounding box center [763, 46] width 465 height 16
click at [987, 43] on span "×" at bounding box center [991, 44] width 10 height 19
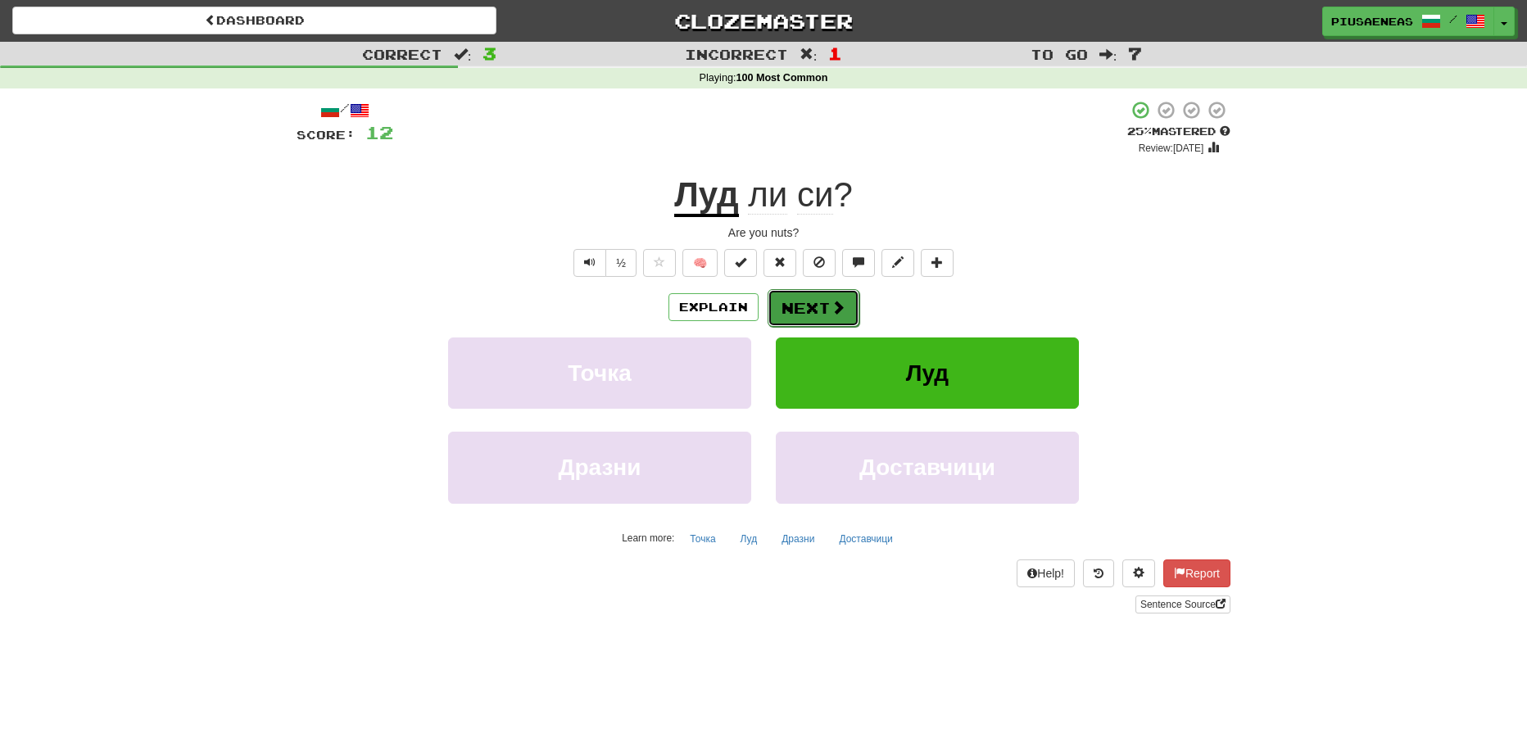
click at [839, 301] on span at bounding box center [838, 307] width 15 height 15
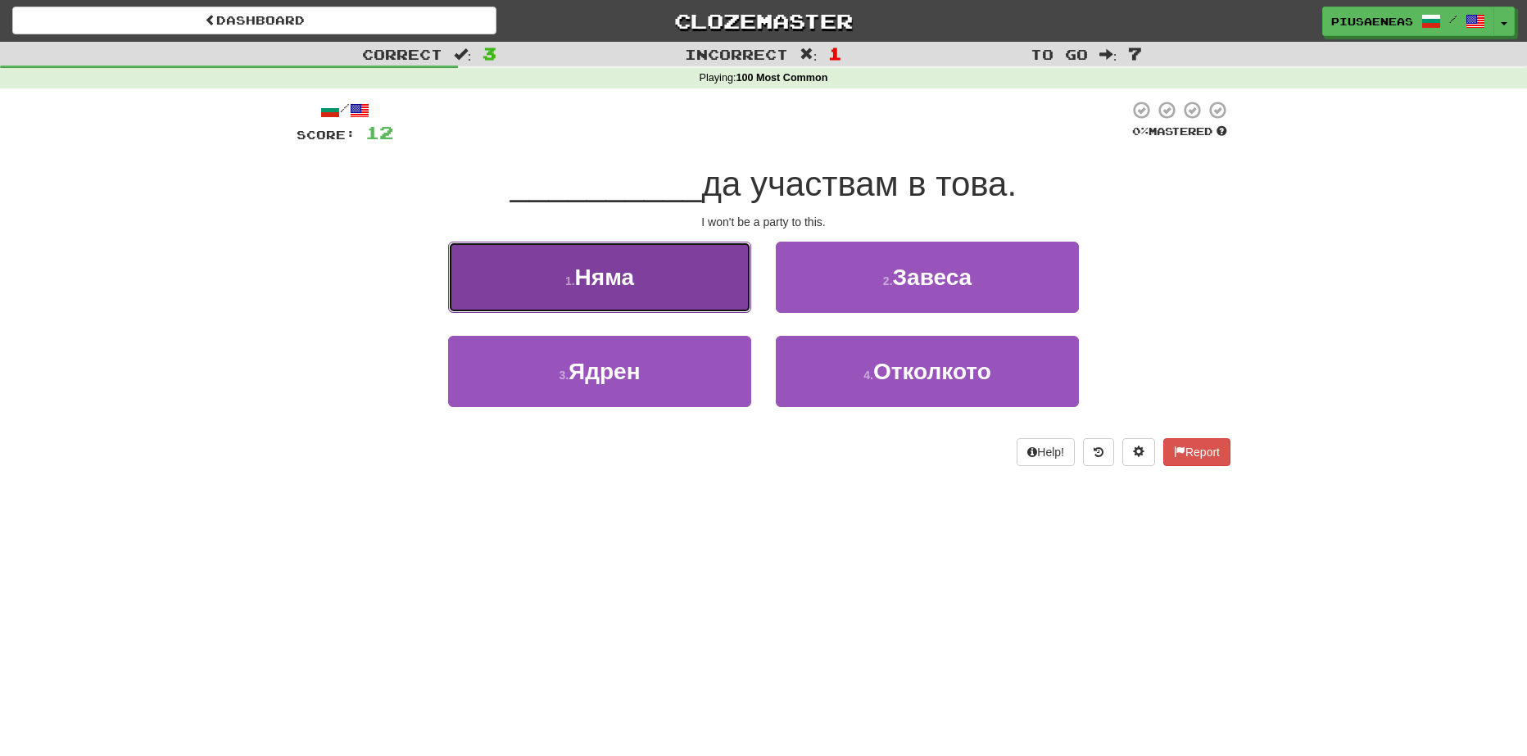
click at [656, 267] on button "1 . Няма" at bounding box center [599, 277] width 303 height 71
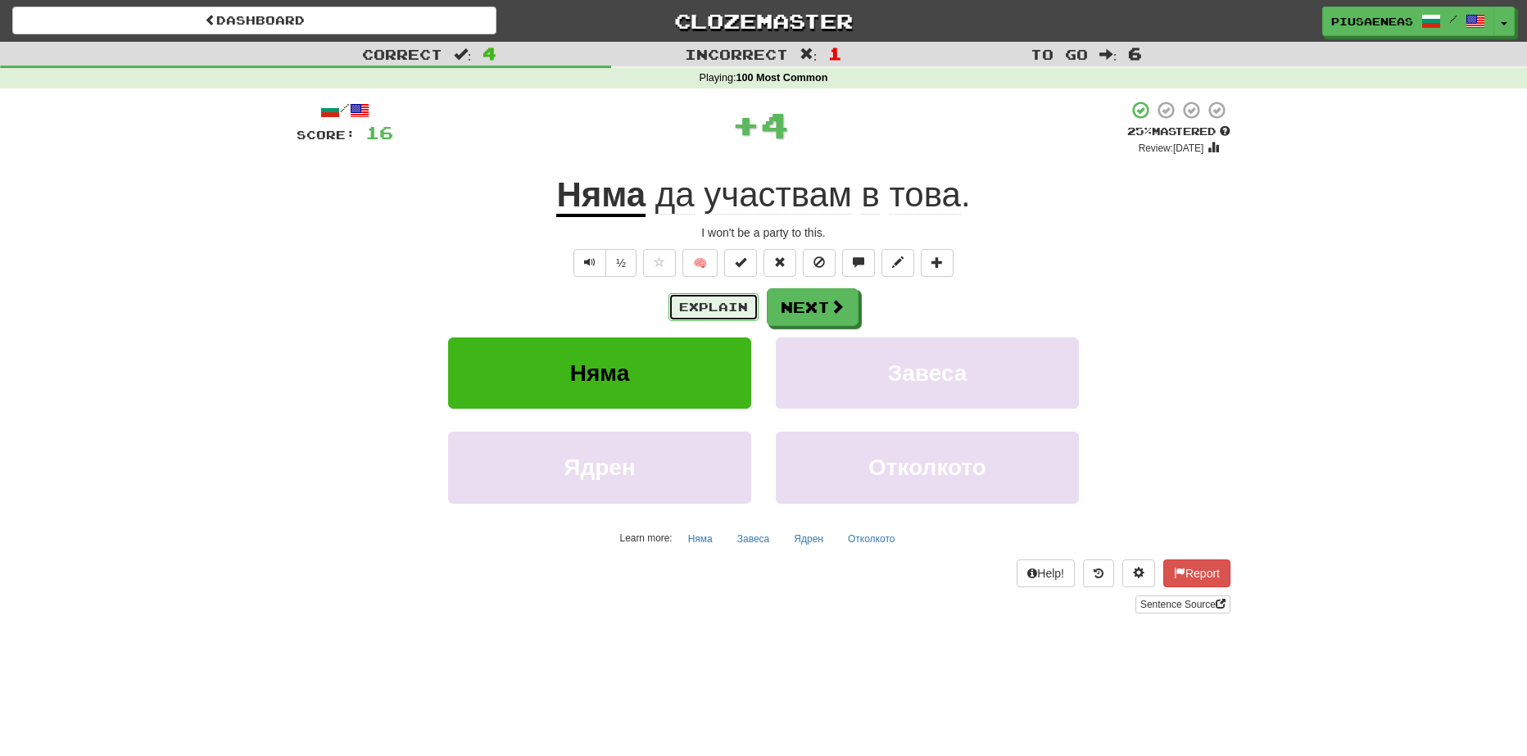
click at [698, 315] on button "Explain" at bounding box center [713, 307] width 90 height 28
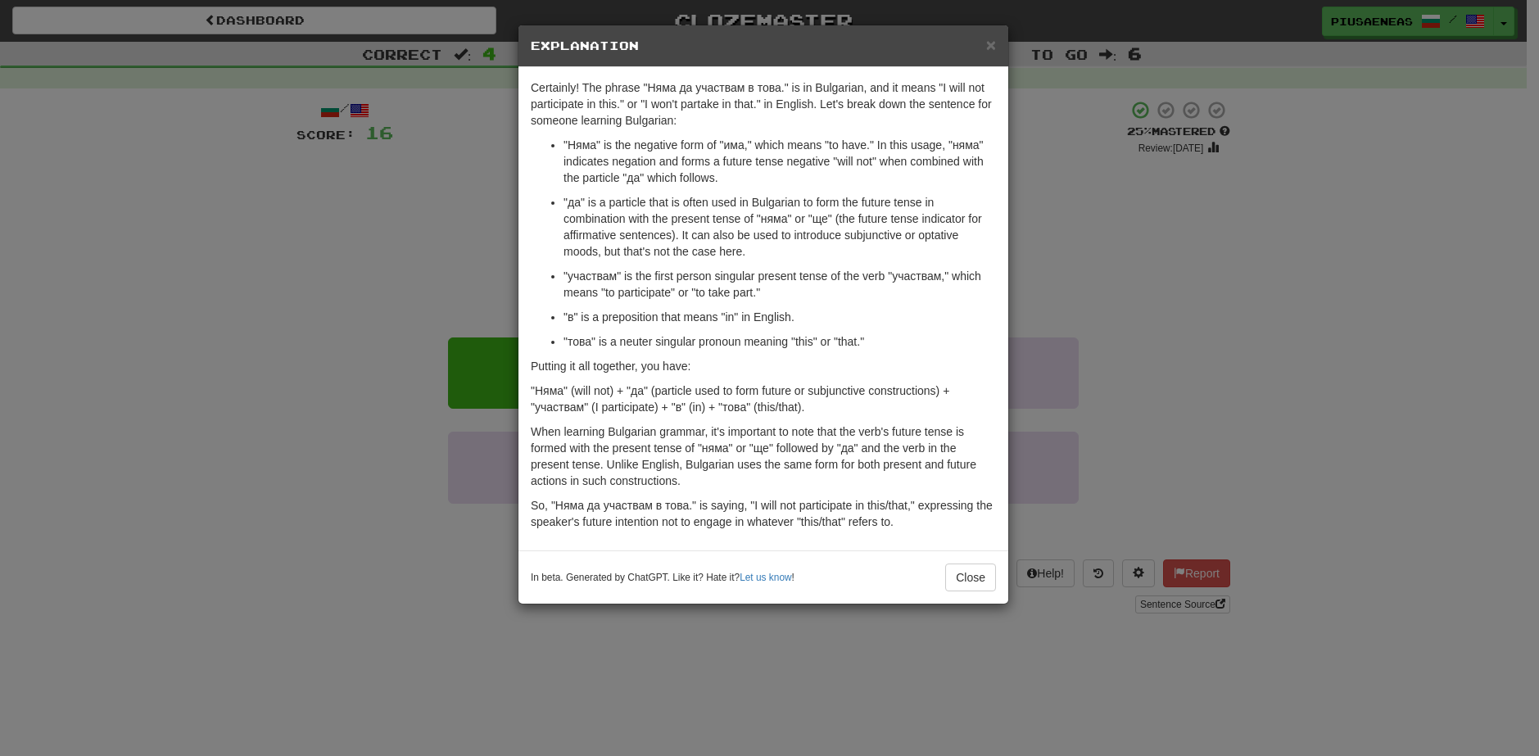
click at [971, 555] on div "In beta. Generated by ChatGPT. Like it? Hate it? Let us know ! Close" at bounding box center [763, 576] width 490 height 53
click at [984, 582] on button "Close" at bounding box center [970, 578] width 51 height 28
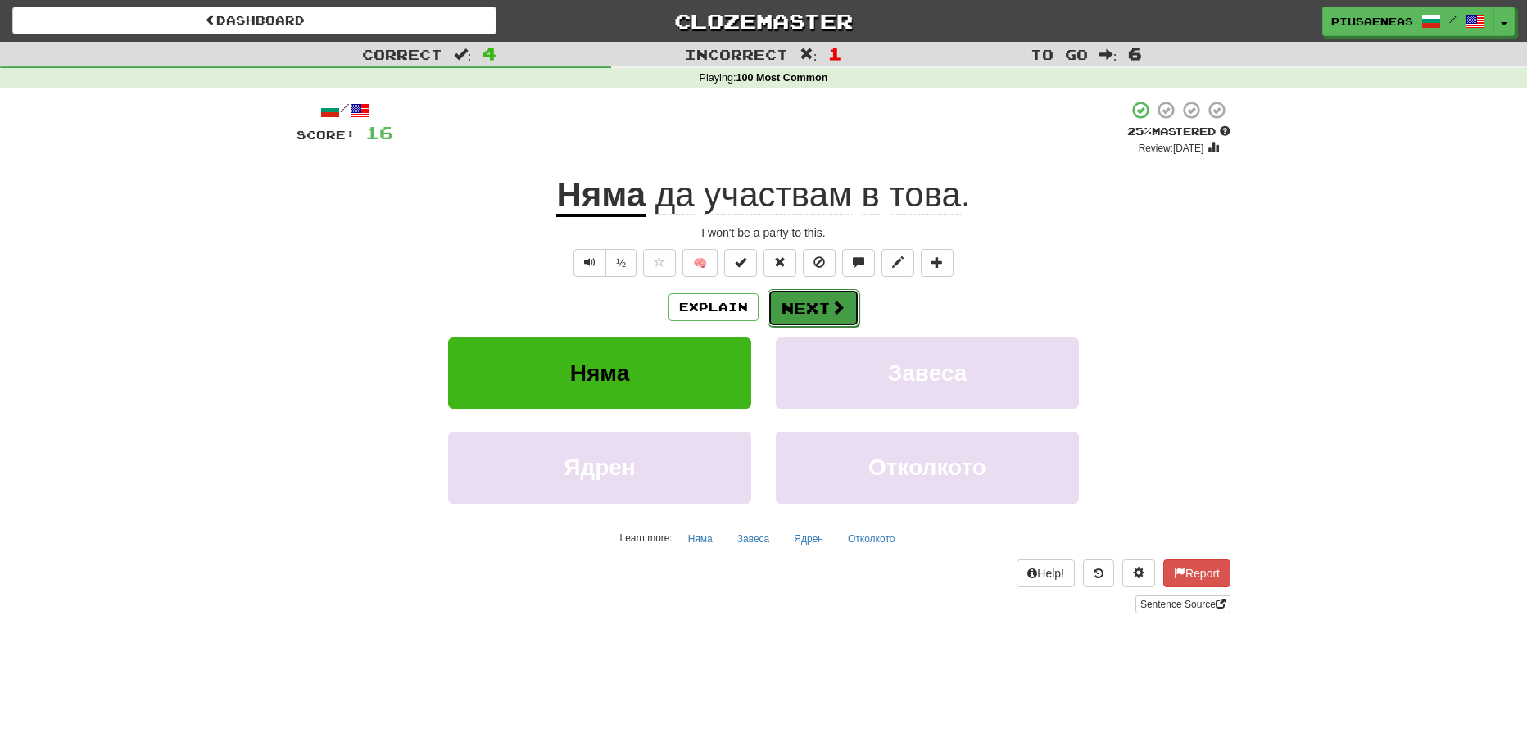
click at [812, 305] on button "Next" at bounding box center [813, 308] width 92 height 38
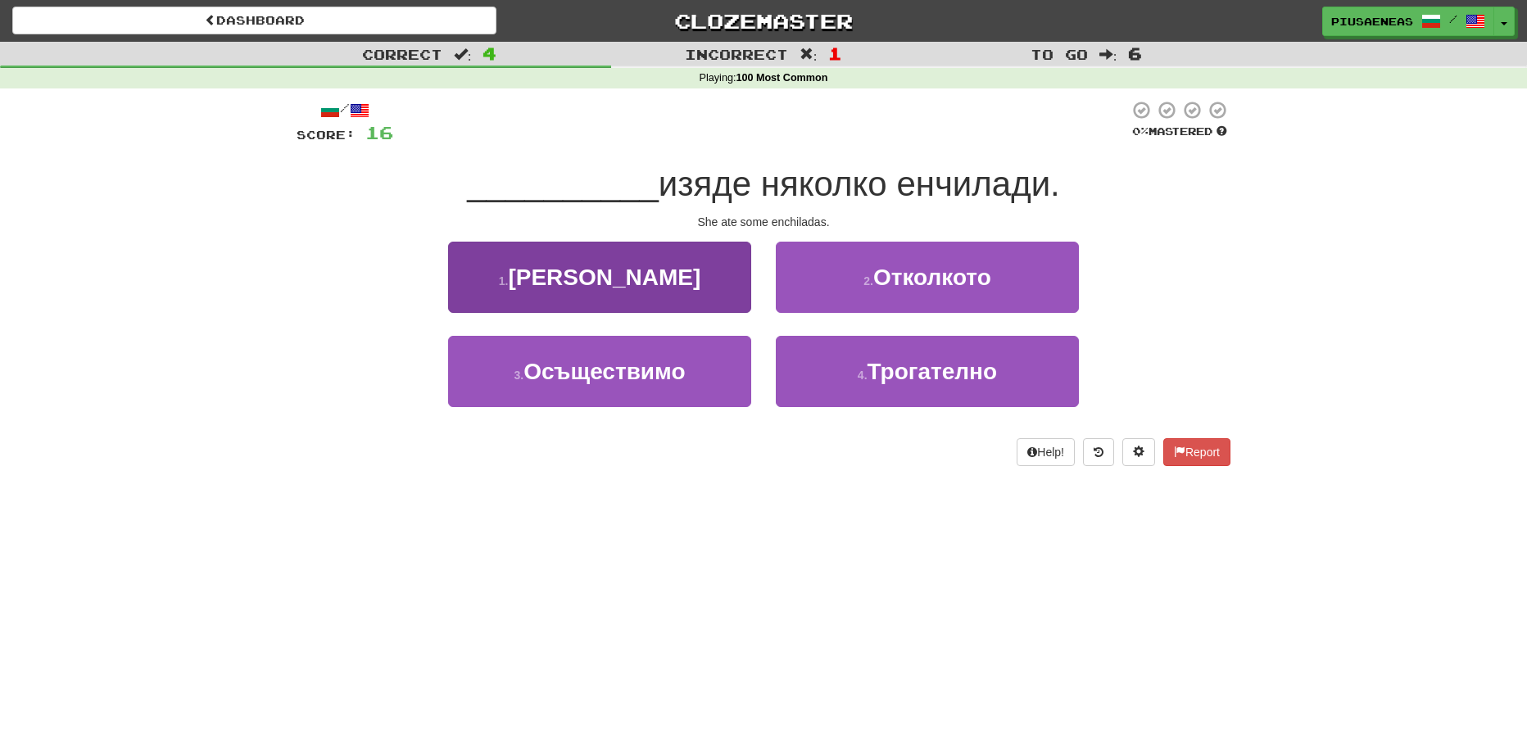
drag, startPoint x: 564, startPoint y: 328, endPoint x: 595, endPoint y: 284, distance: 53.4
click at [591, 289] on div "1 . Тя" at bounding box center [600, 289] width 328 height 94
click at [595, 284] on span "Тя" at bounding box center [604, 277] width 192 height 25
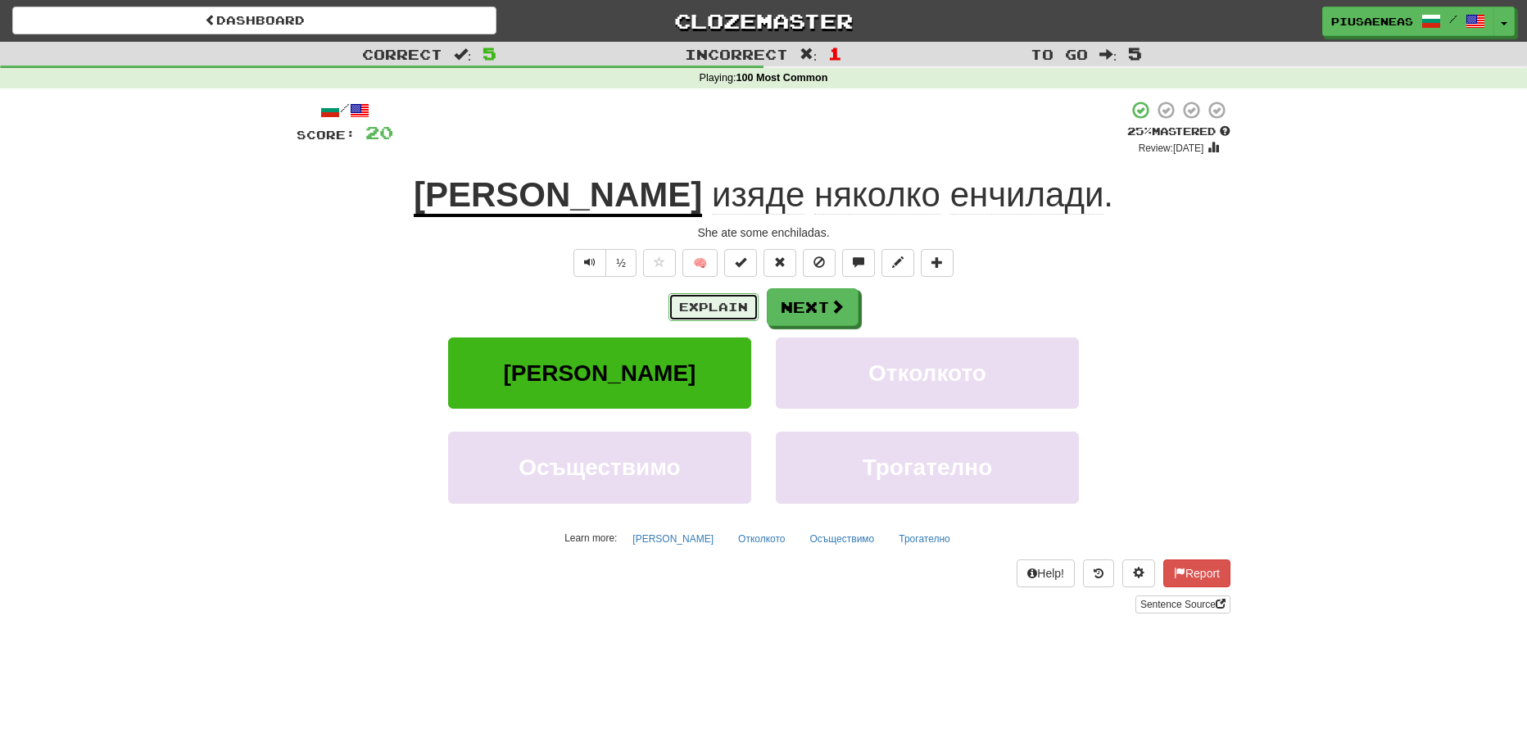
click at [744, 306] on button "Explain" at bounding box center [713, 307] width 90 height 28
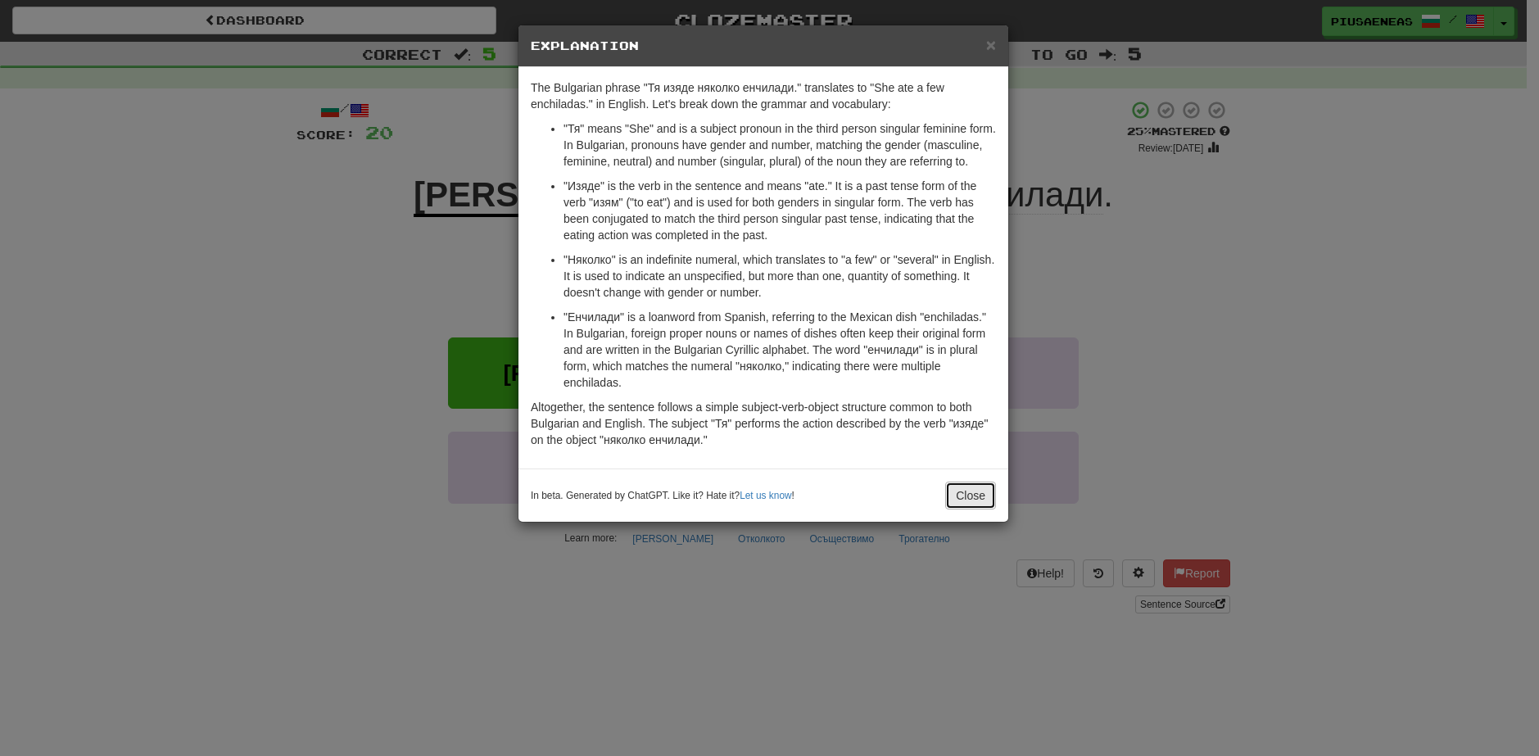
click at [989, 496] on button "Close" at bounding box center [970, 496] width 51 height 28
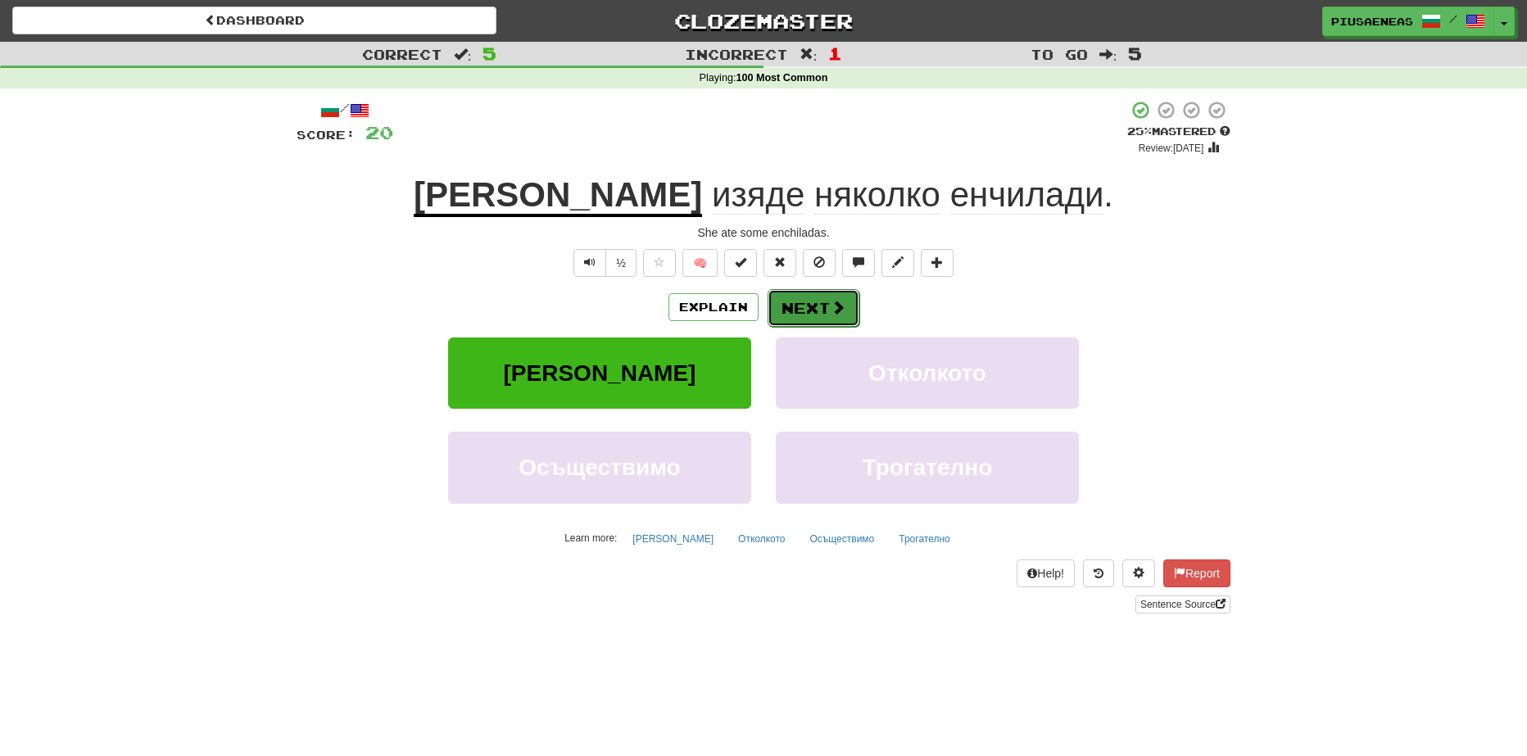
click at [824, 319] on button "Next" at bounding box center [813, 308] width 92 height 38
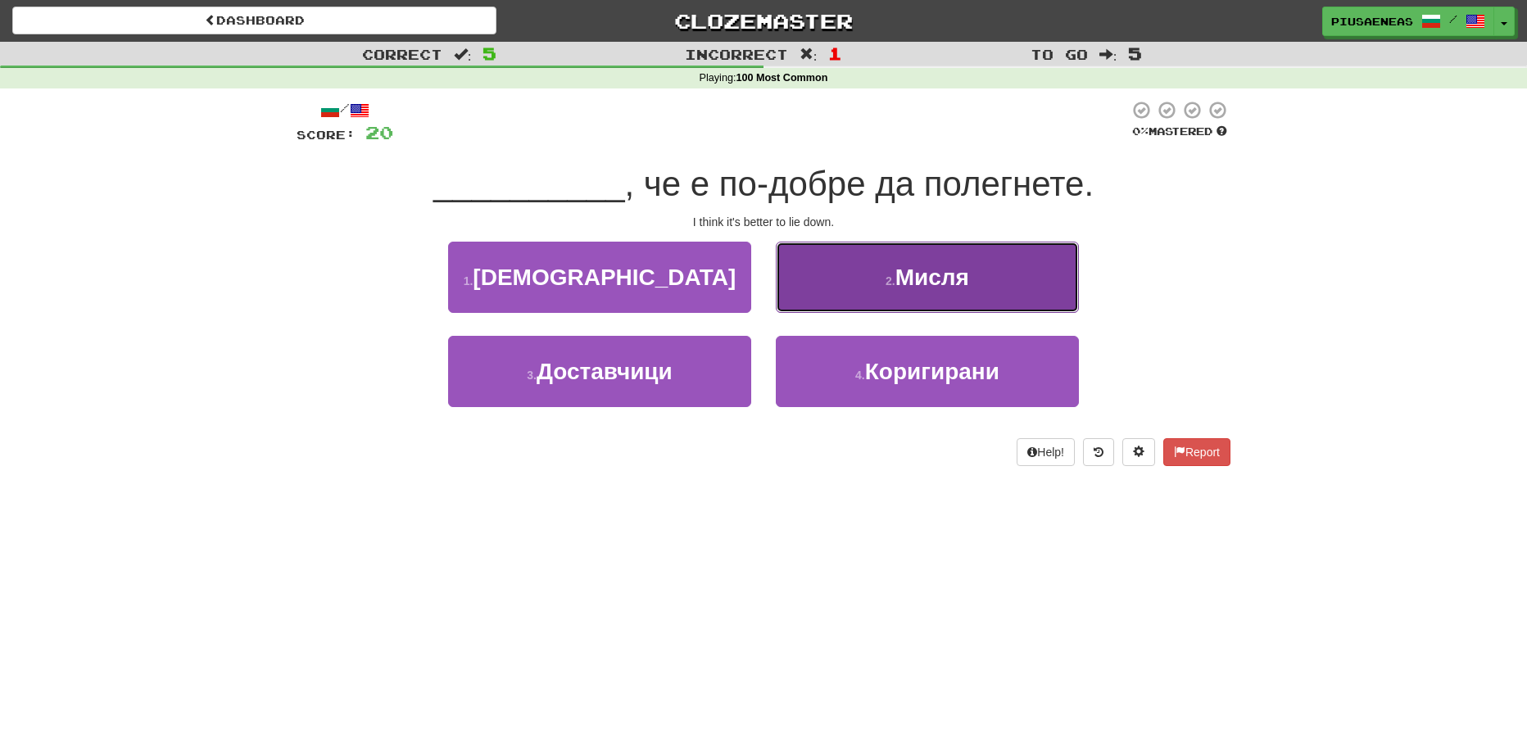
click at [946, 308] on button "2 . Мисля" at bounding box center [927, 277] width 303 height 71
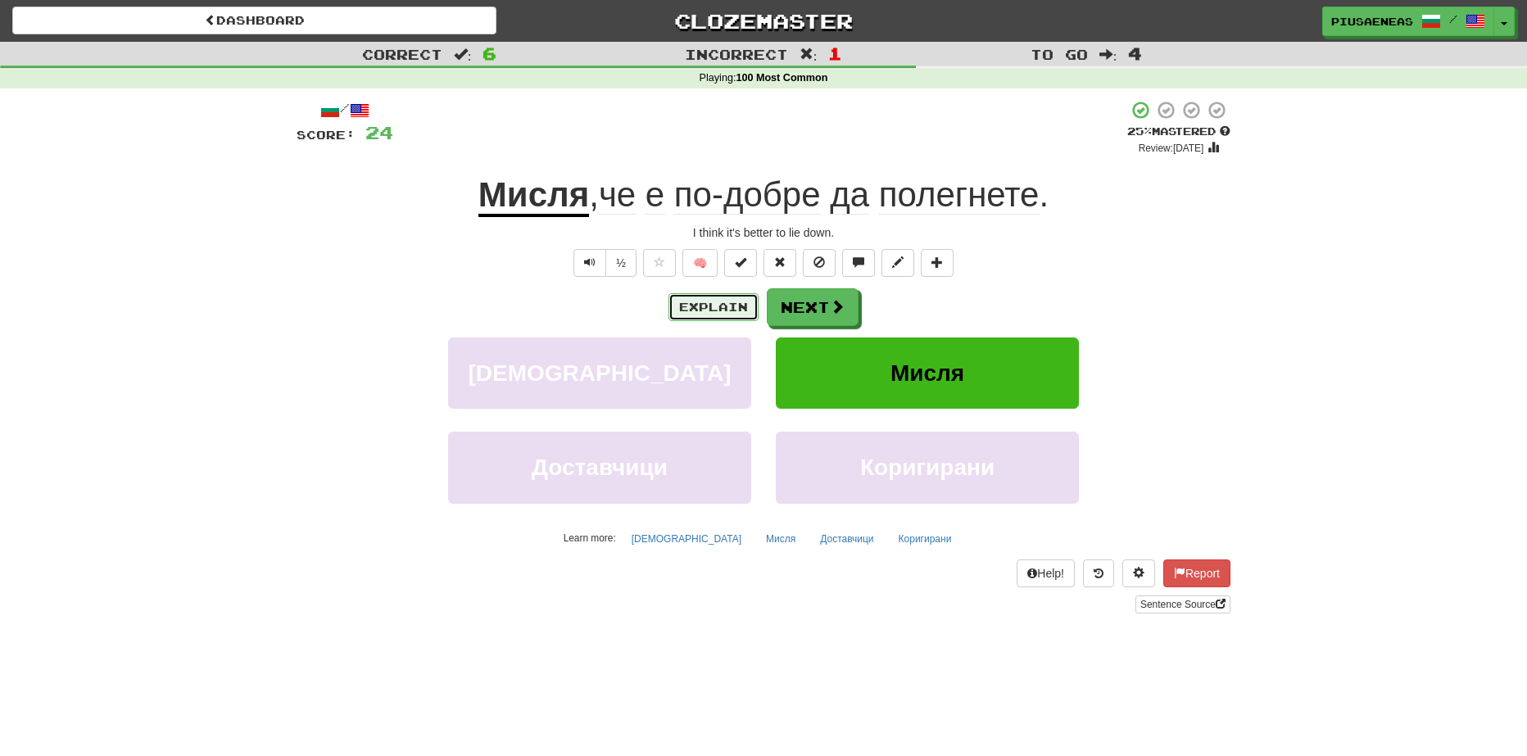
click at [720, 306] on button "Explain" at bounding box center [713, 307] width 90 height 28
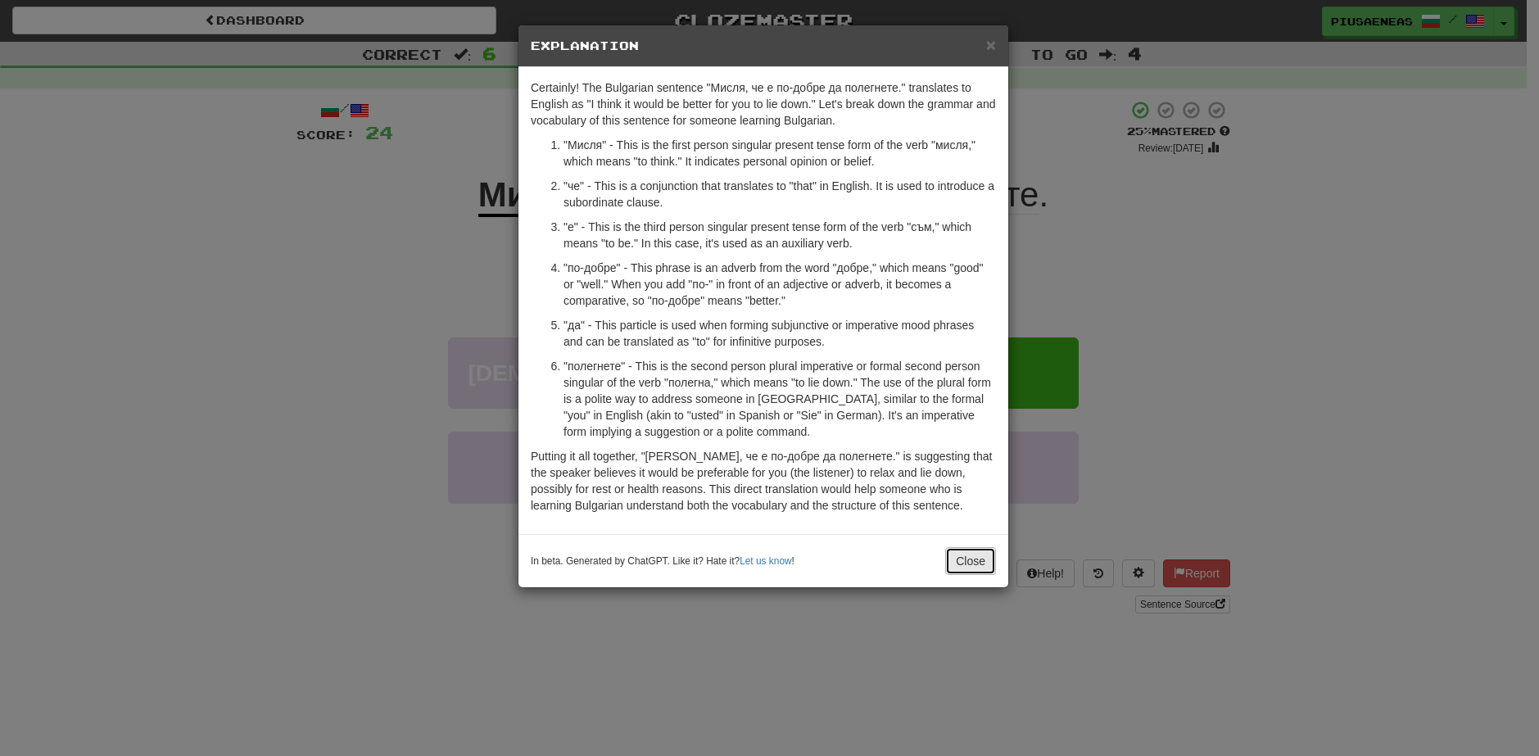
click at [972, 548] on button "Close" at bounding box center [970, 561] width 51 height 28
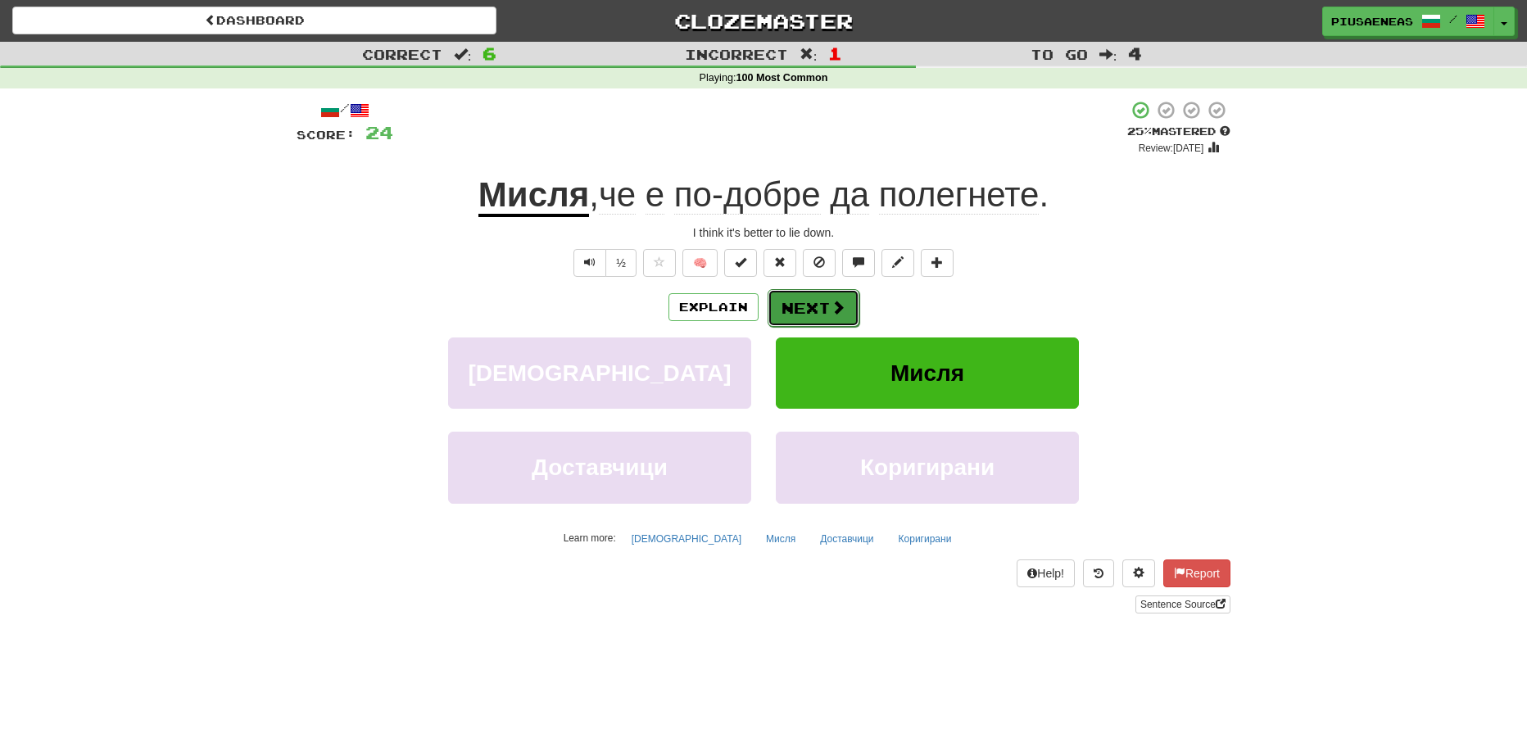
click at [840, 323] on button "Next" at bounding box center [813, 308] width 92 height 38
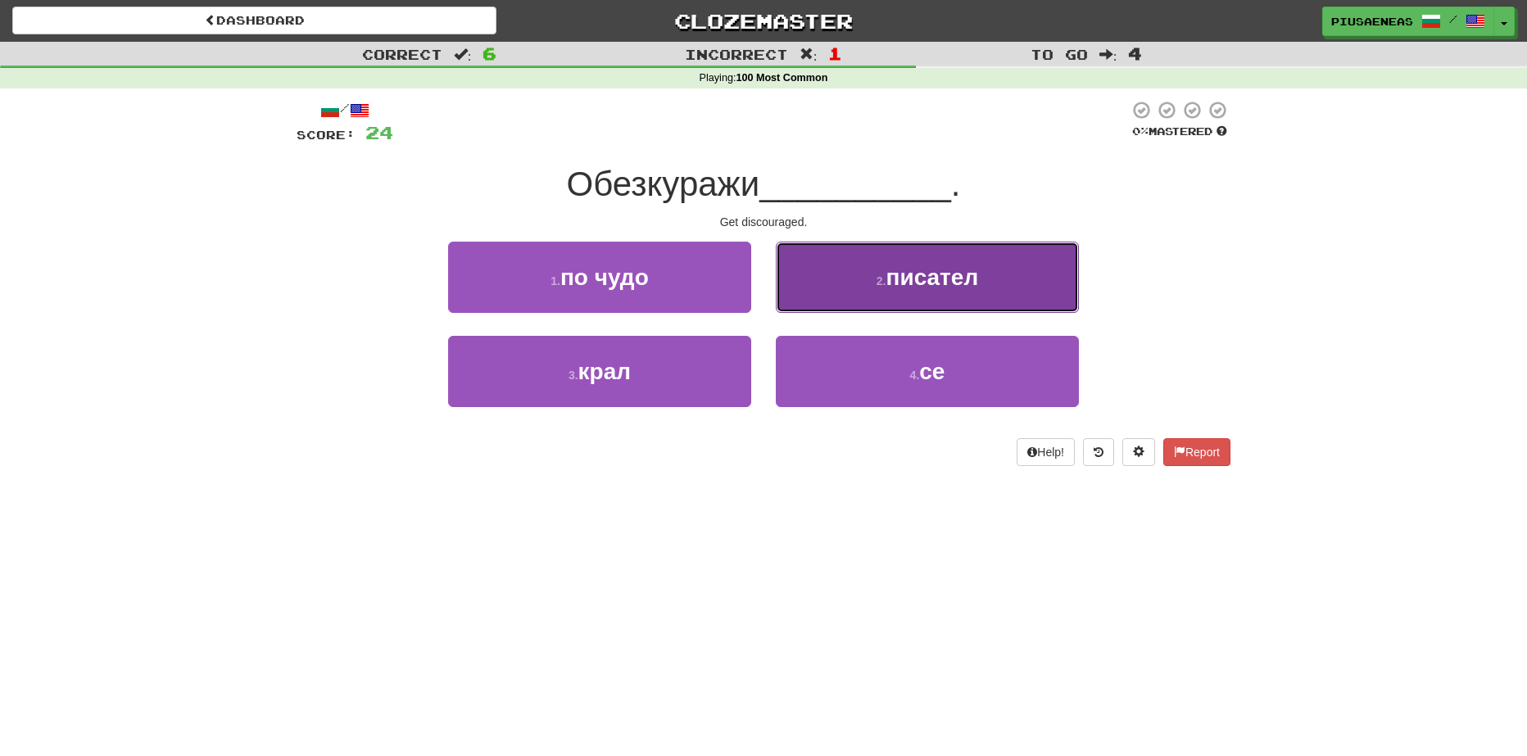
click at [970, 278] on span "писател" at bounding box center [932, 277] width 93 height 25
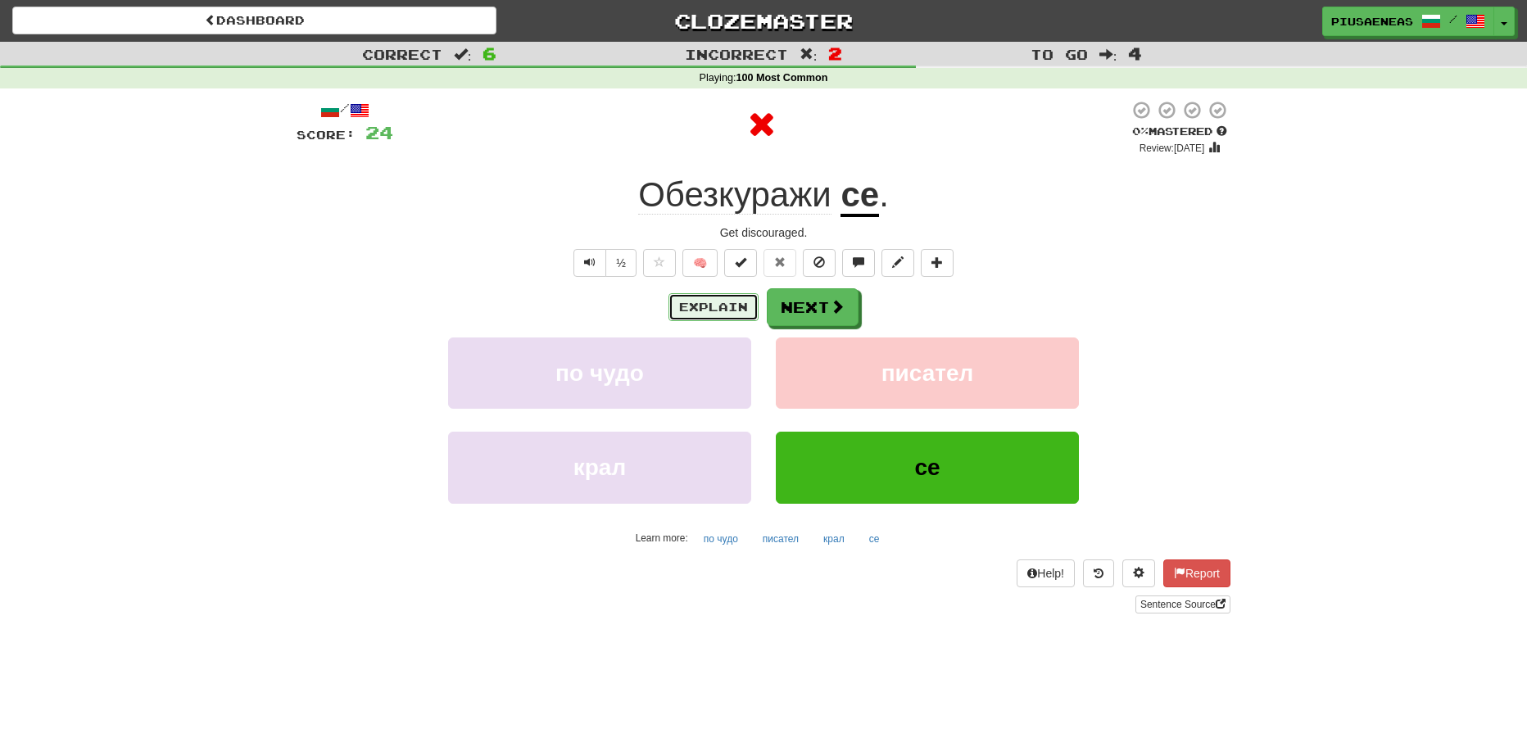
click at [739, 306] on button "Explain" at bounding box center [713, 307] width 90 height 28
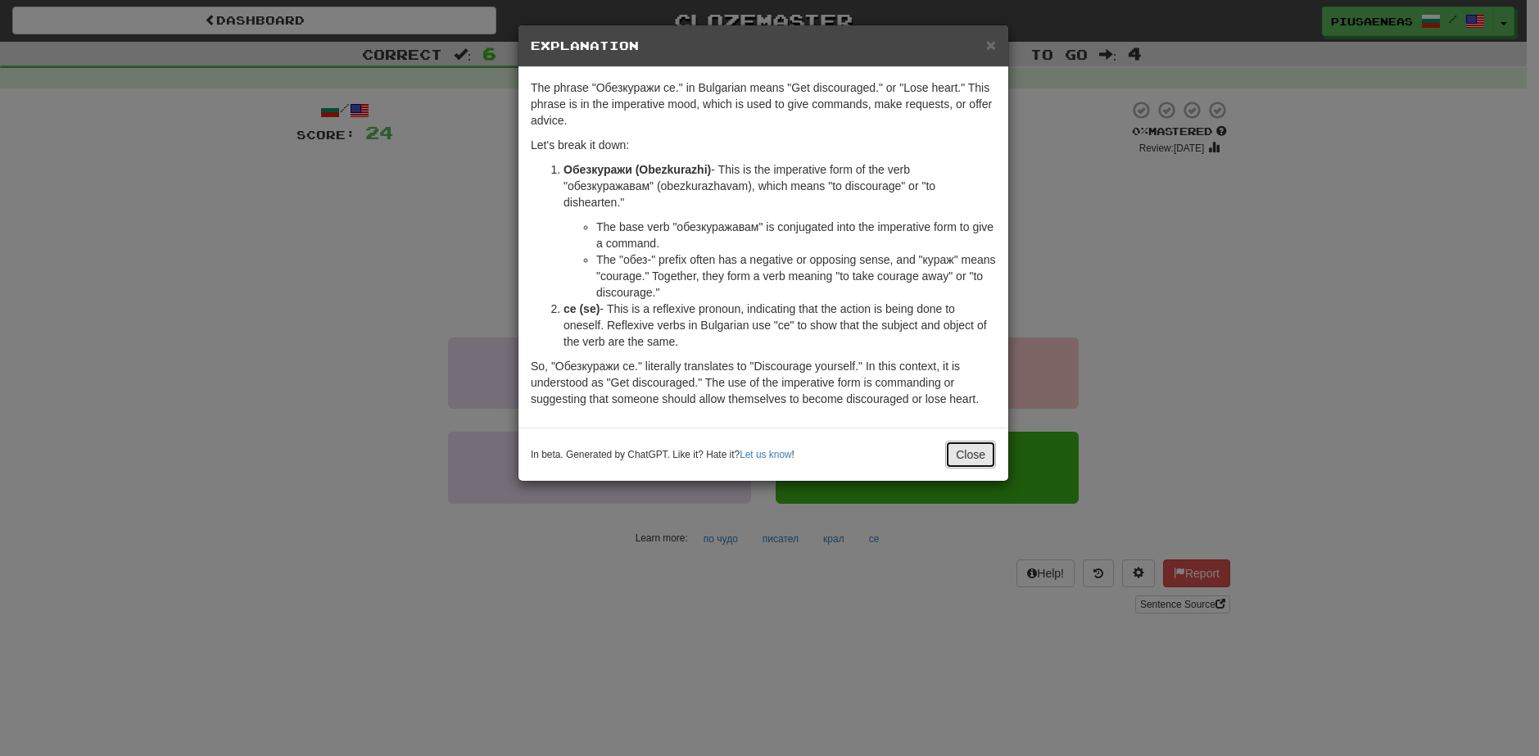
click at [995, 456] on button "Close" at bounding box center [970, 455] width 51 height 28
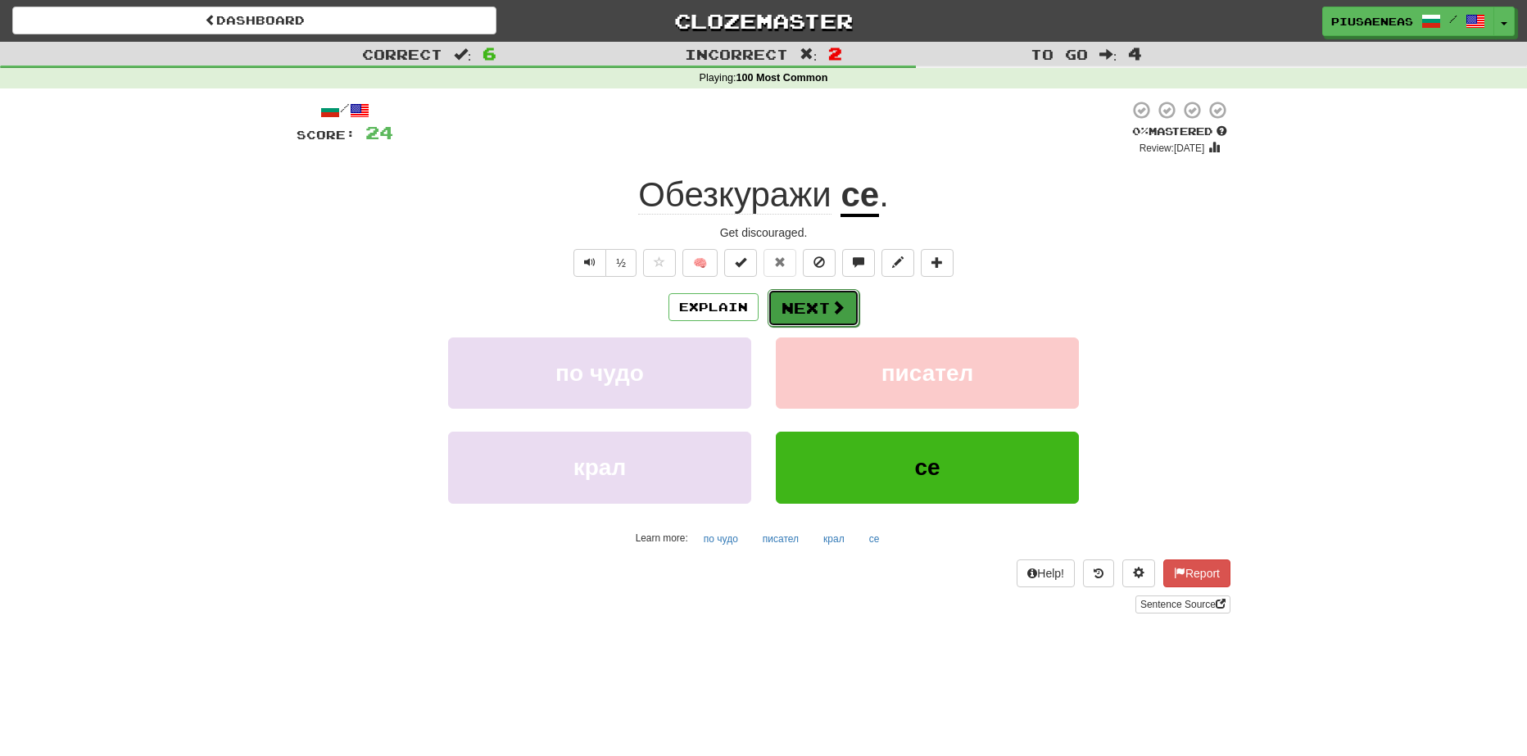
click at [775, 303] on button "Next" at bounding box center [813, 308] width 92 height 38
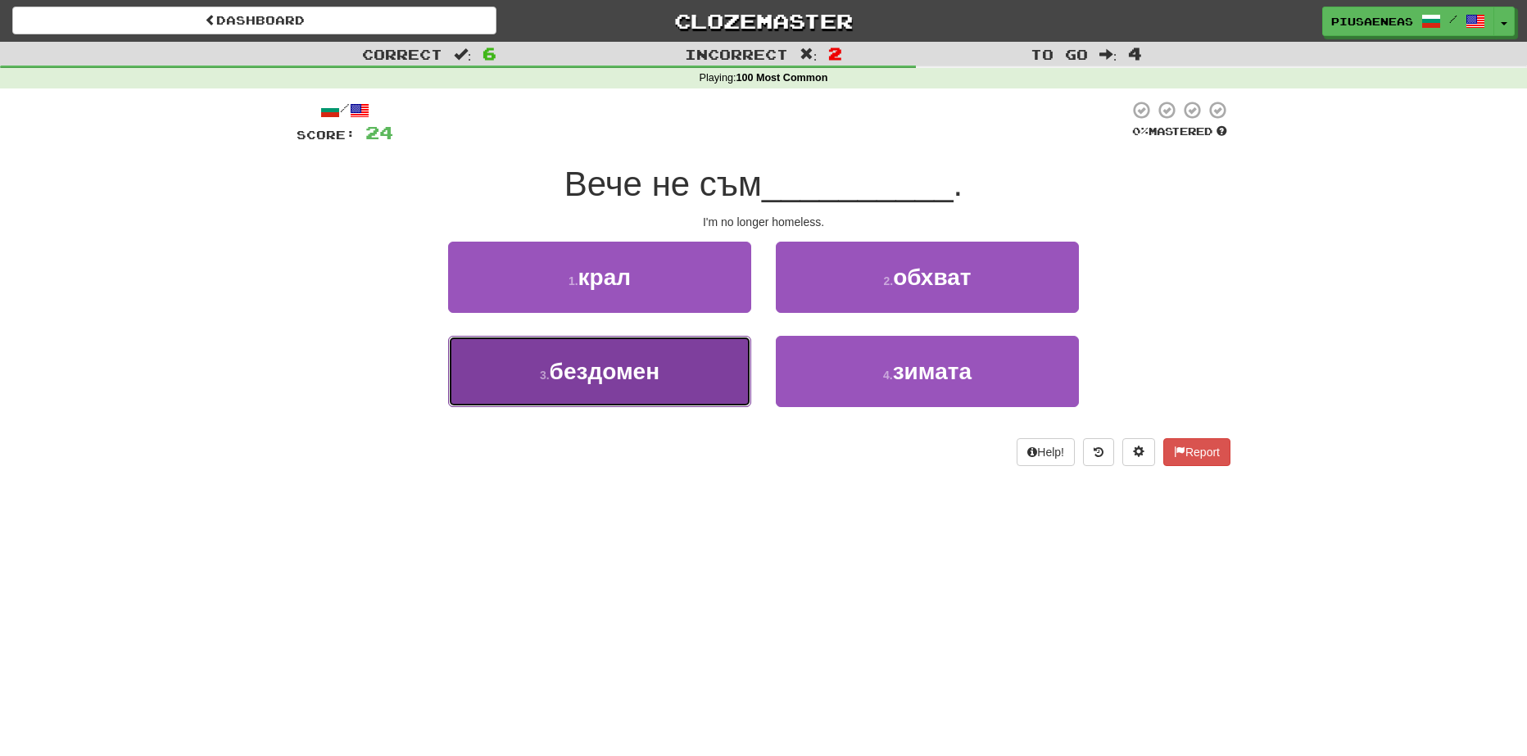
click at [726, 359] on button "3 . бездомен" at bounding box center [599, 371] width 303 height 71
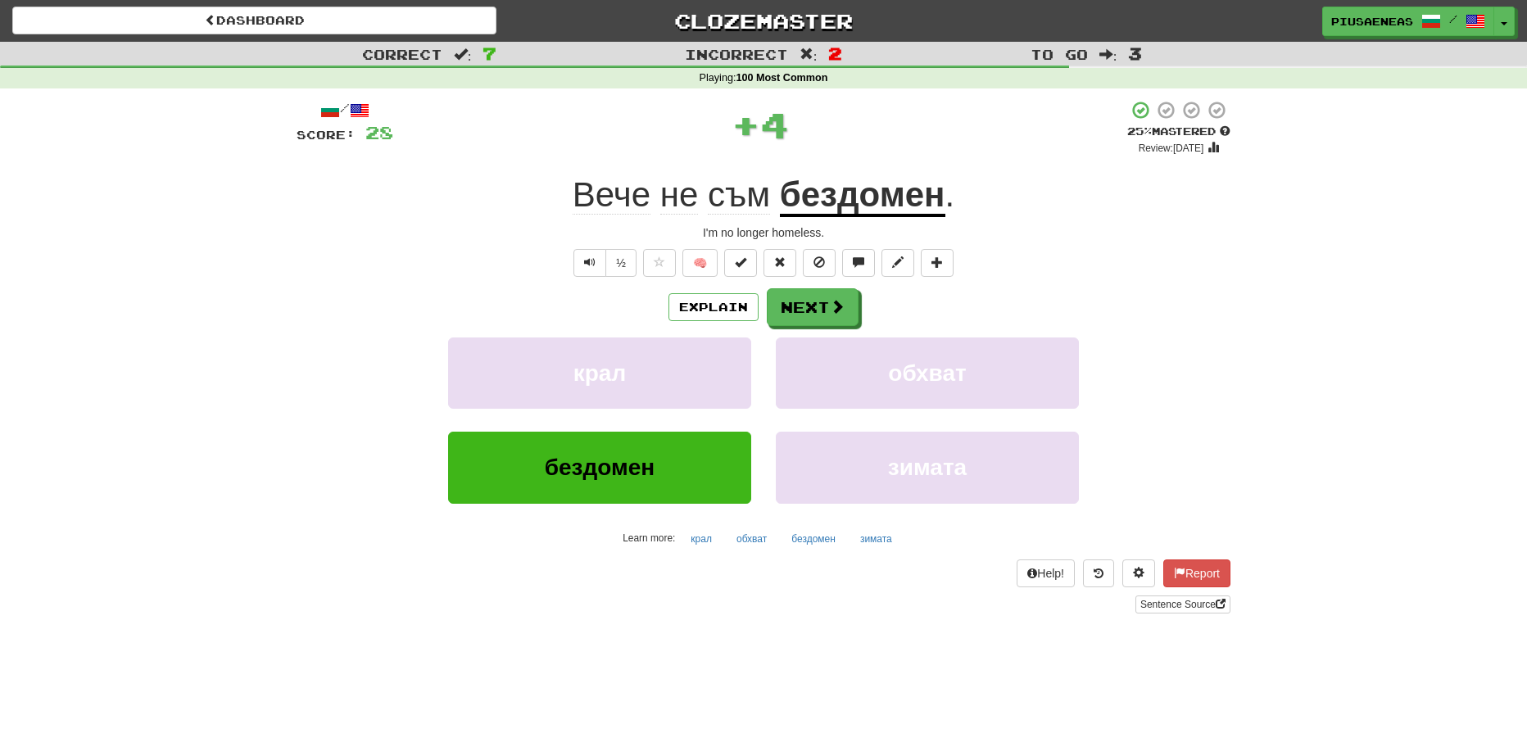
click at [716, 324] on div "Explain Next" at bounding box center [763, 307] width 934 height 38
click at [709, 321] on div "Explain Next" at bounding box center [763, 307] width 934 height 38
click at [708, 325] on div "Explain Next" at bounding box center [763, 307] width 934 height 38
click at [709, 316] on button "Explain" at bounding box center [713, 307] width 90 height 28
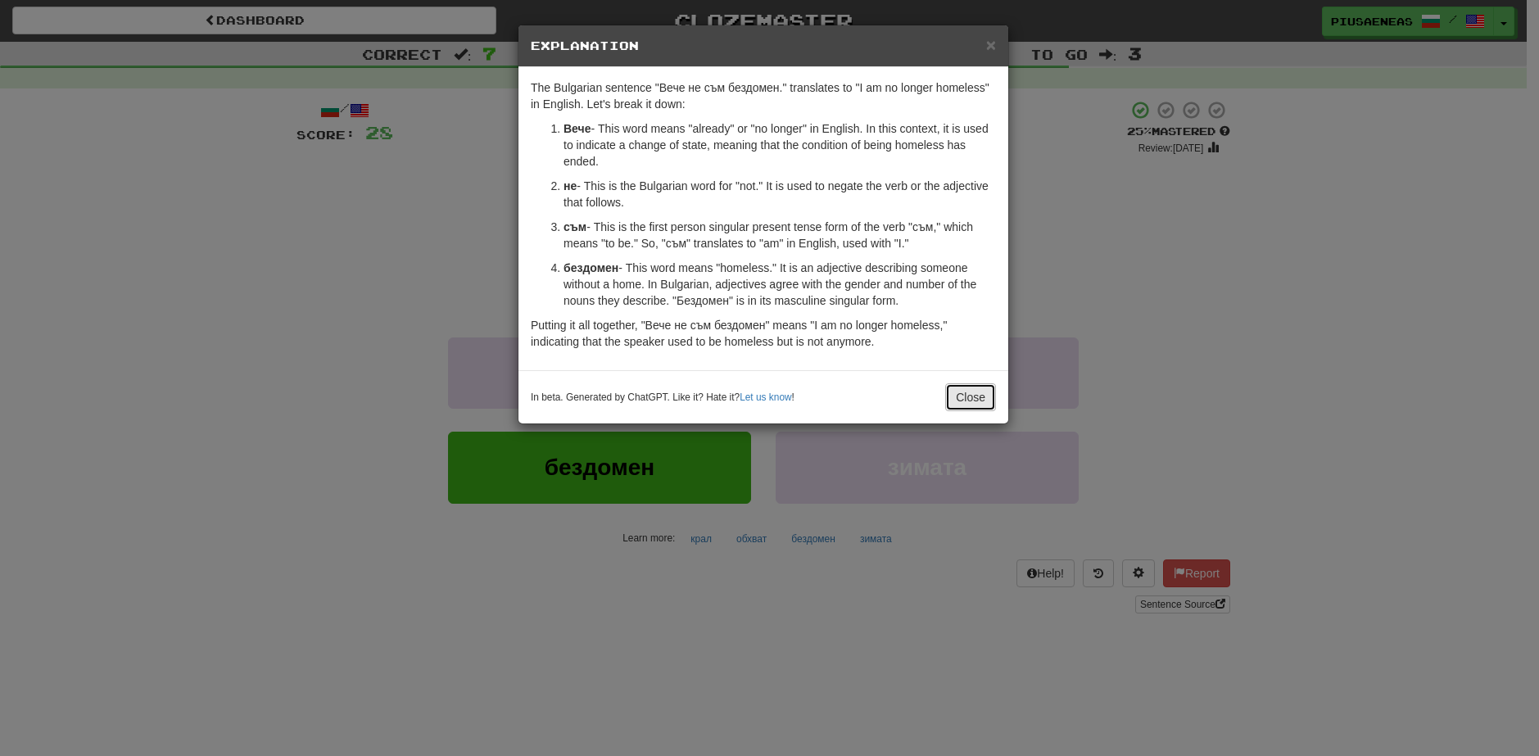
click at [982, 389] on button "Close" at bounding box center [970, 397] width 51 height 28
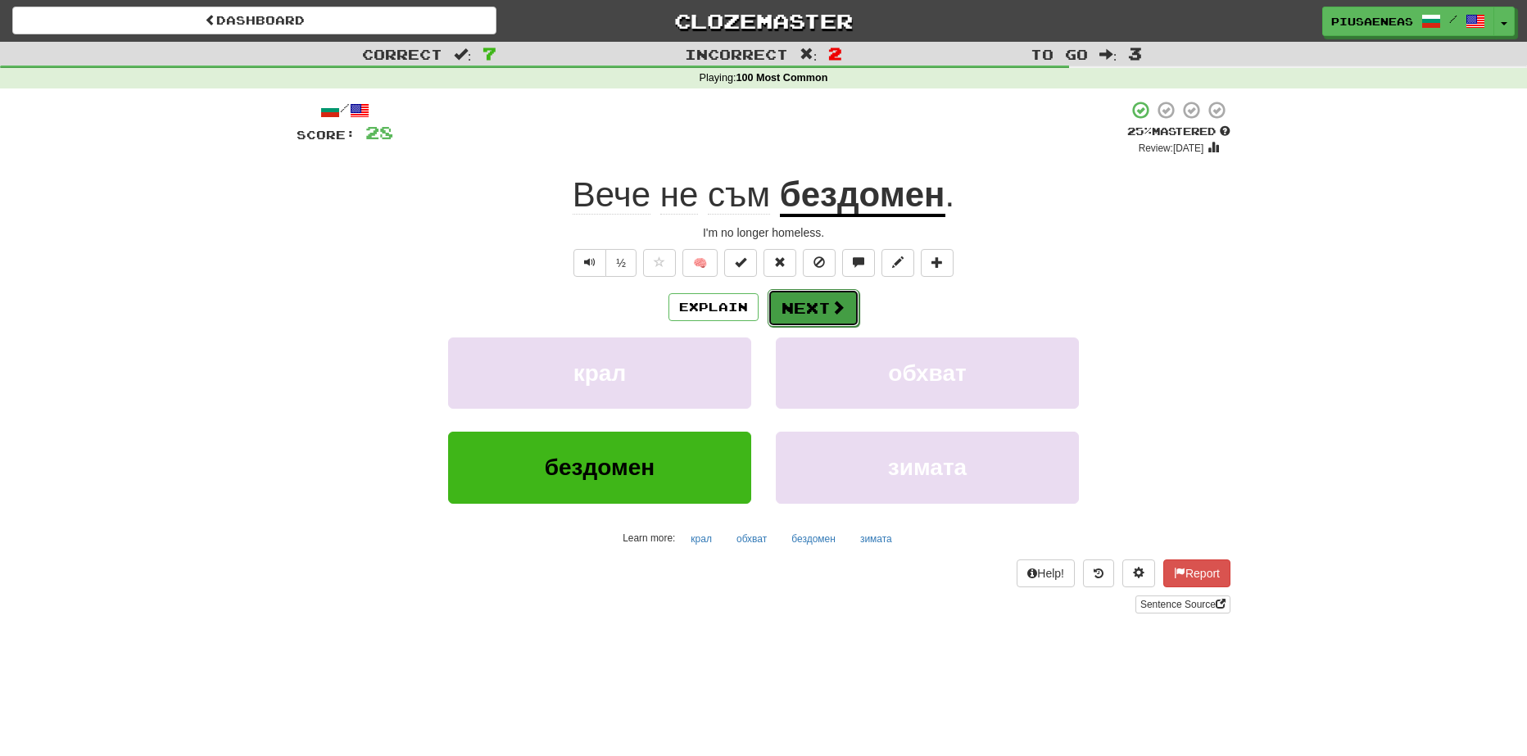
click at [853, 305] on button "Next" at bounding box center [813, 308] width 92 height 38
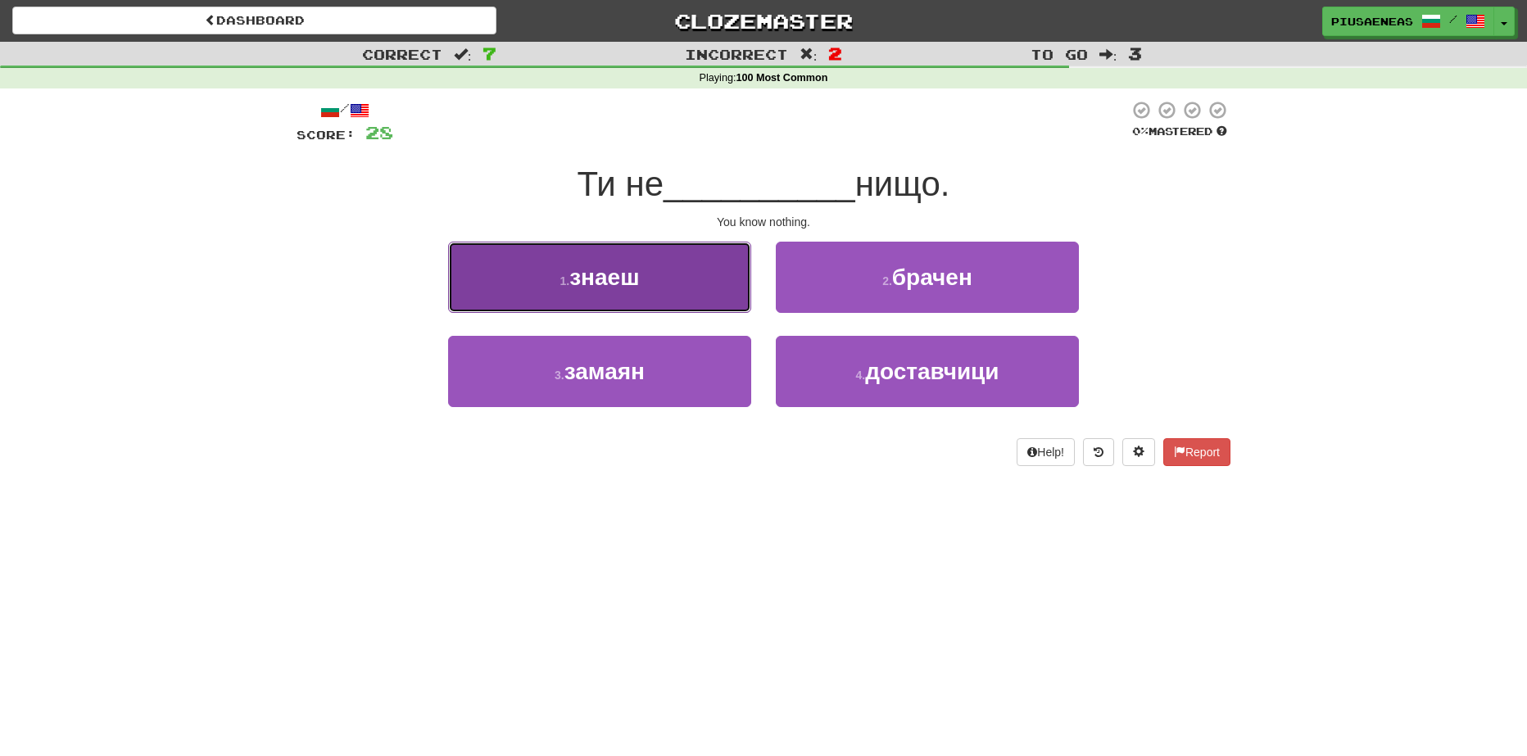
click at [708, 292] on button "1 . знаеш" at bounding box center [599, 277] width 303 height 71
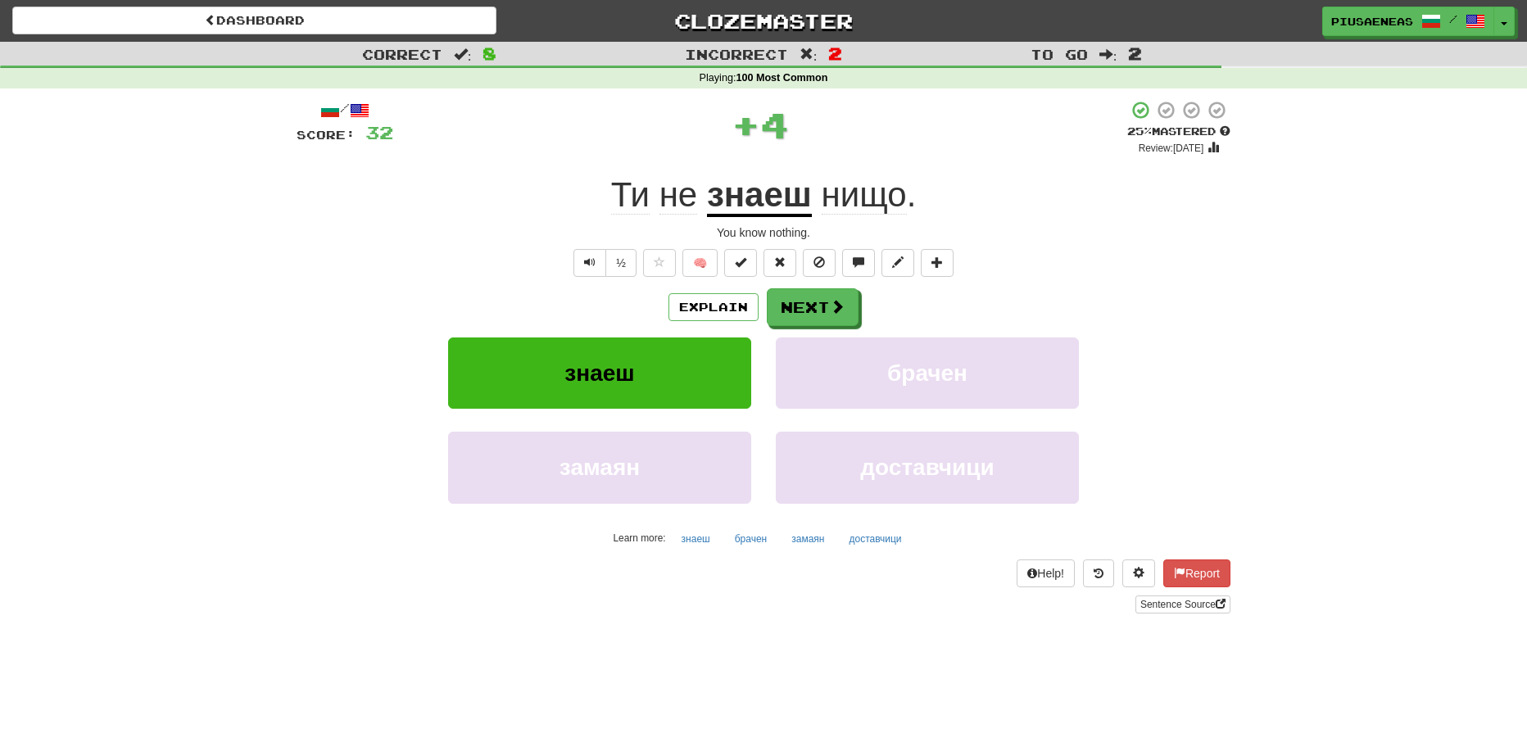
click at [730, 325] on div "Explain Next" at bounding box center [763, 307] width 934 height 38
click at [729, 309] on button "Explain" at bounding box center [713, 307] width 90 height 28
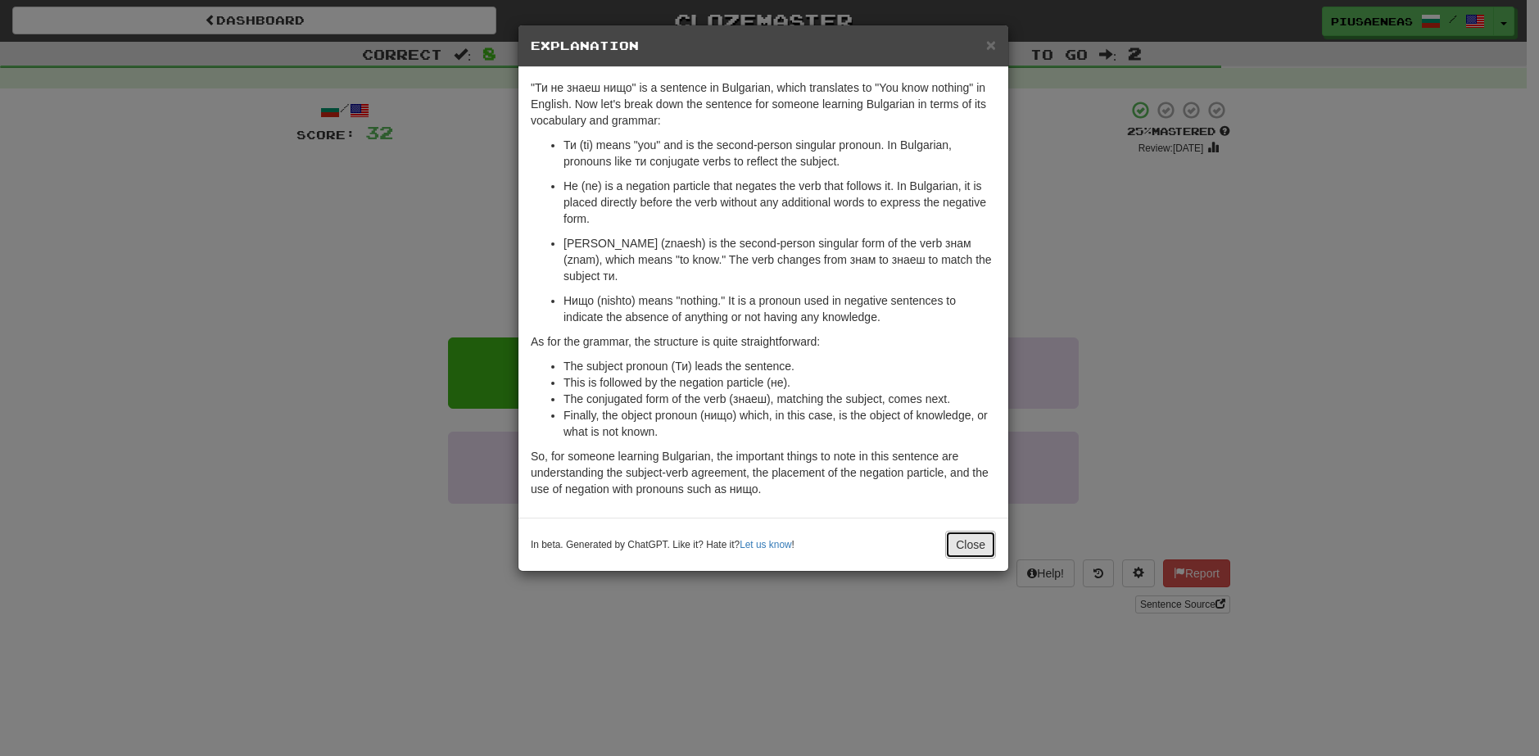
click at [959, 531] on button "Close" at bounding box center [970, 545] width 51 height 28
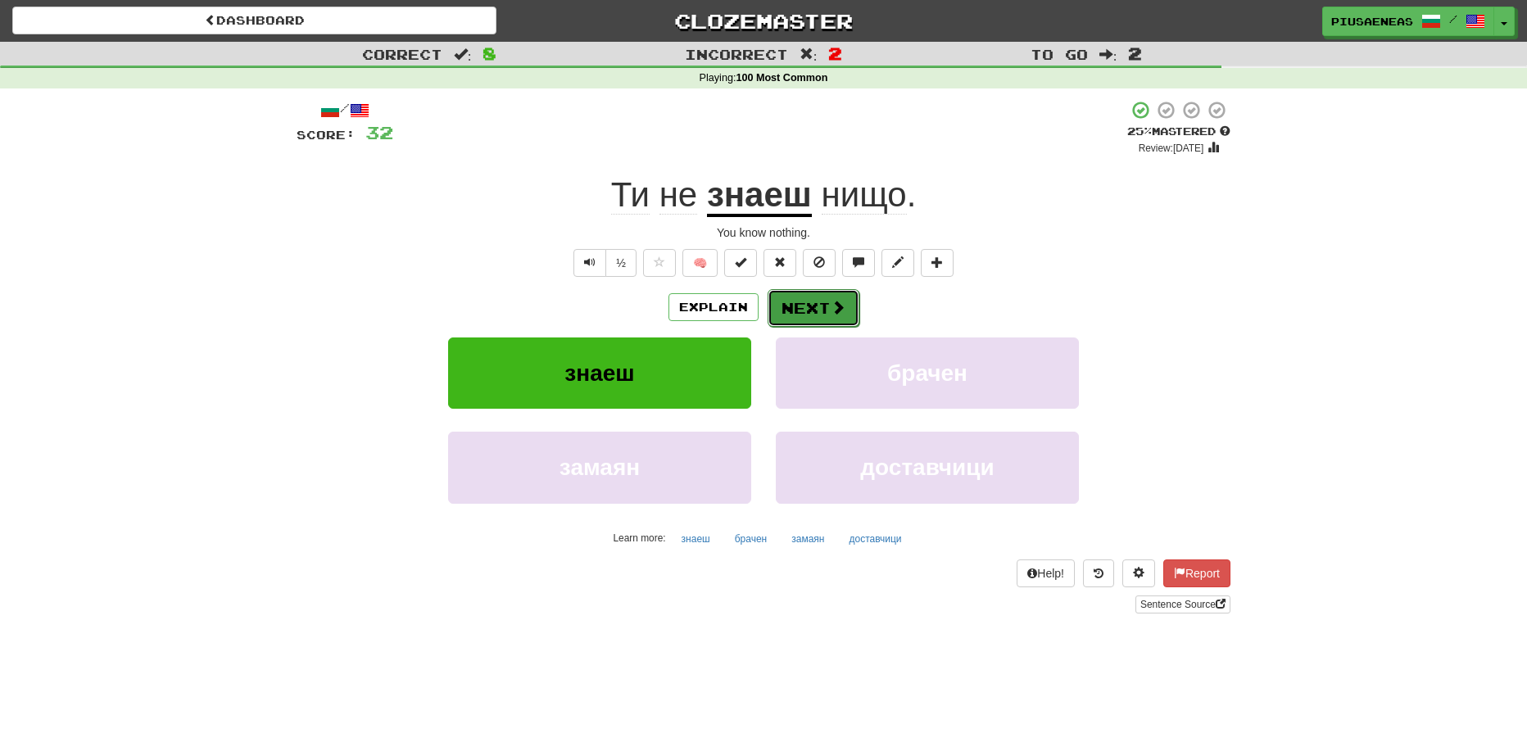
click at [853, 325] on button "Next" at bounding box center [813, 308] width 92 height 38
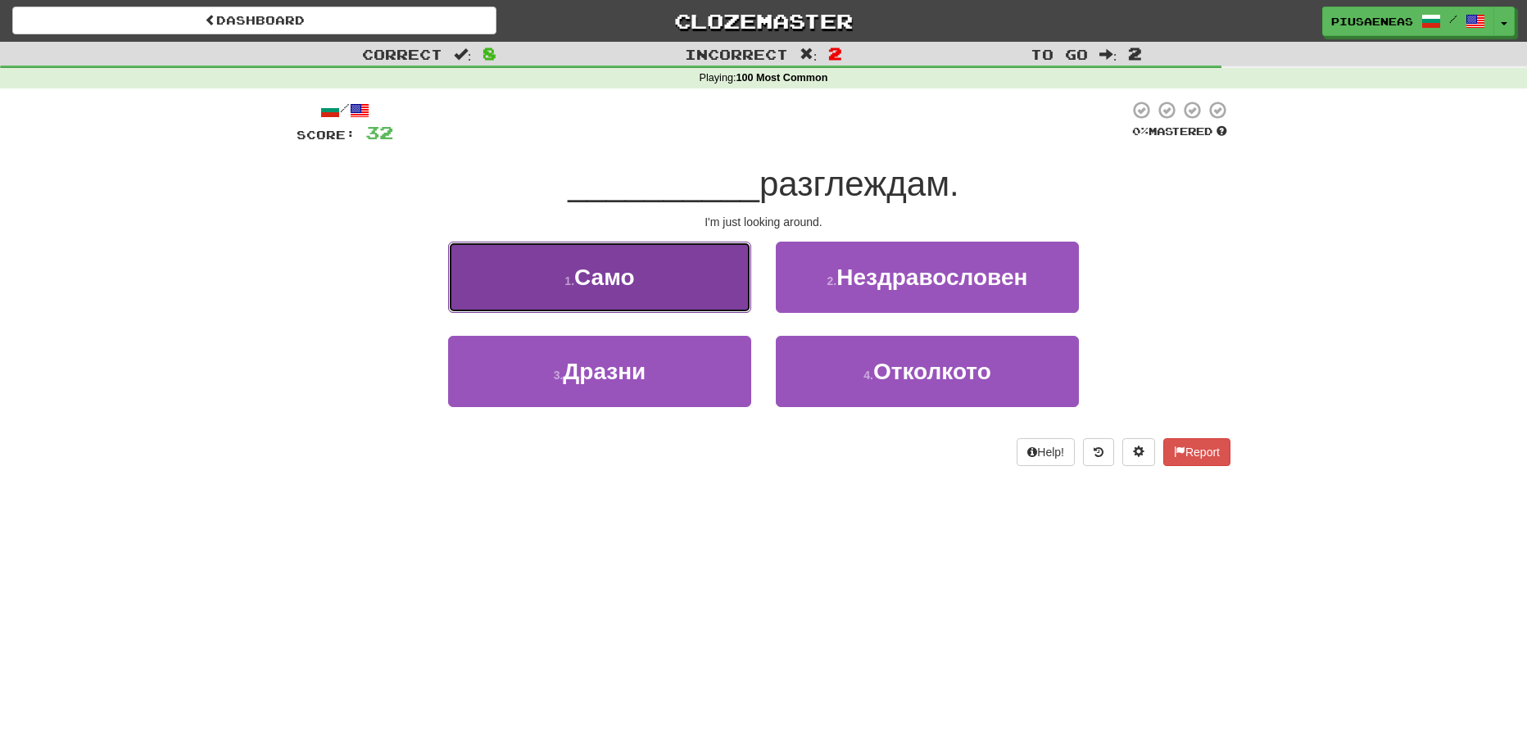
click at [663, 256] on button "1 . Само" at bounding box center [599, 277] width 303 height 71
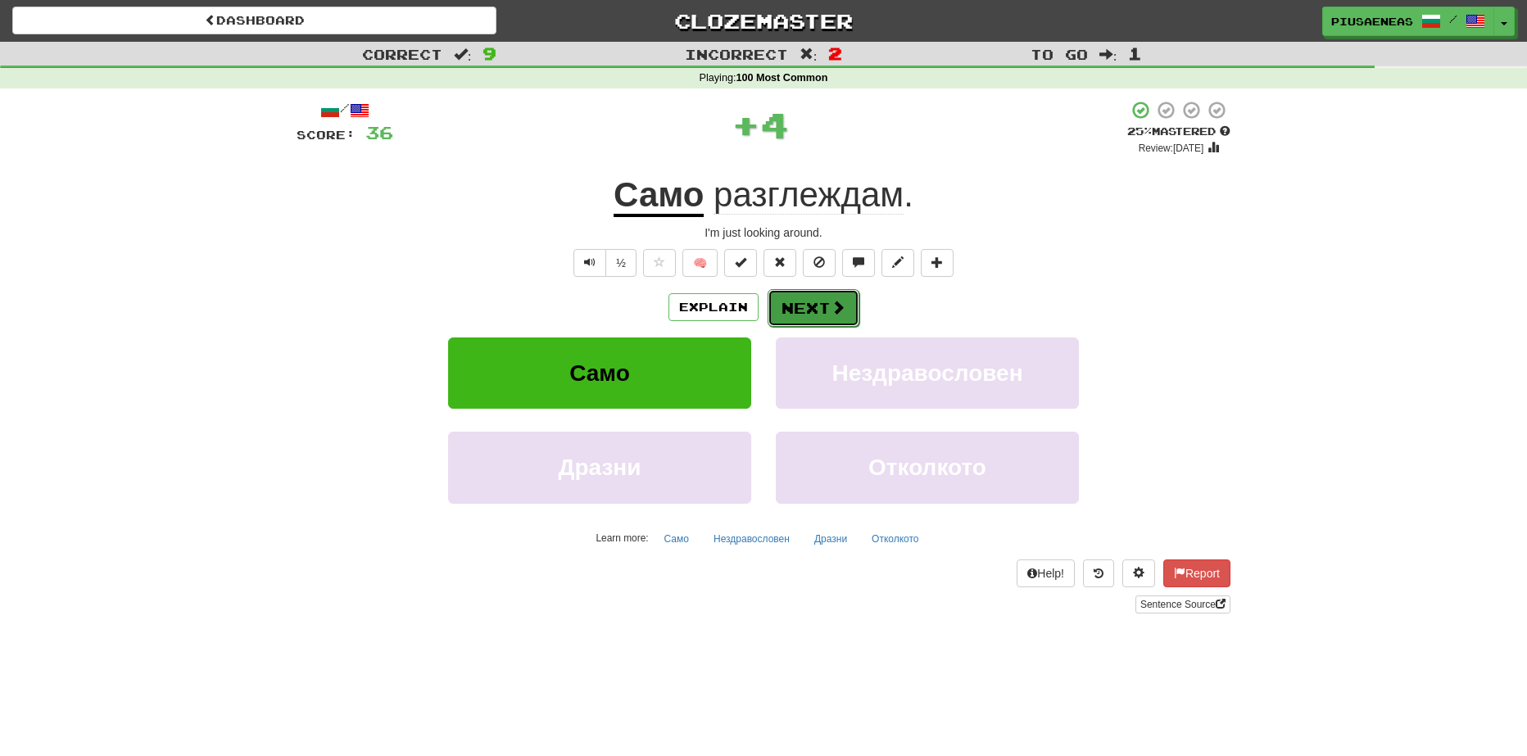
click at [807, 309] on button "Next" at bounding box center [813, 308] width 92 height 38
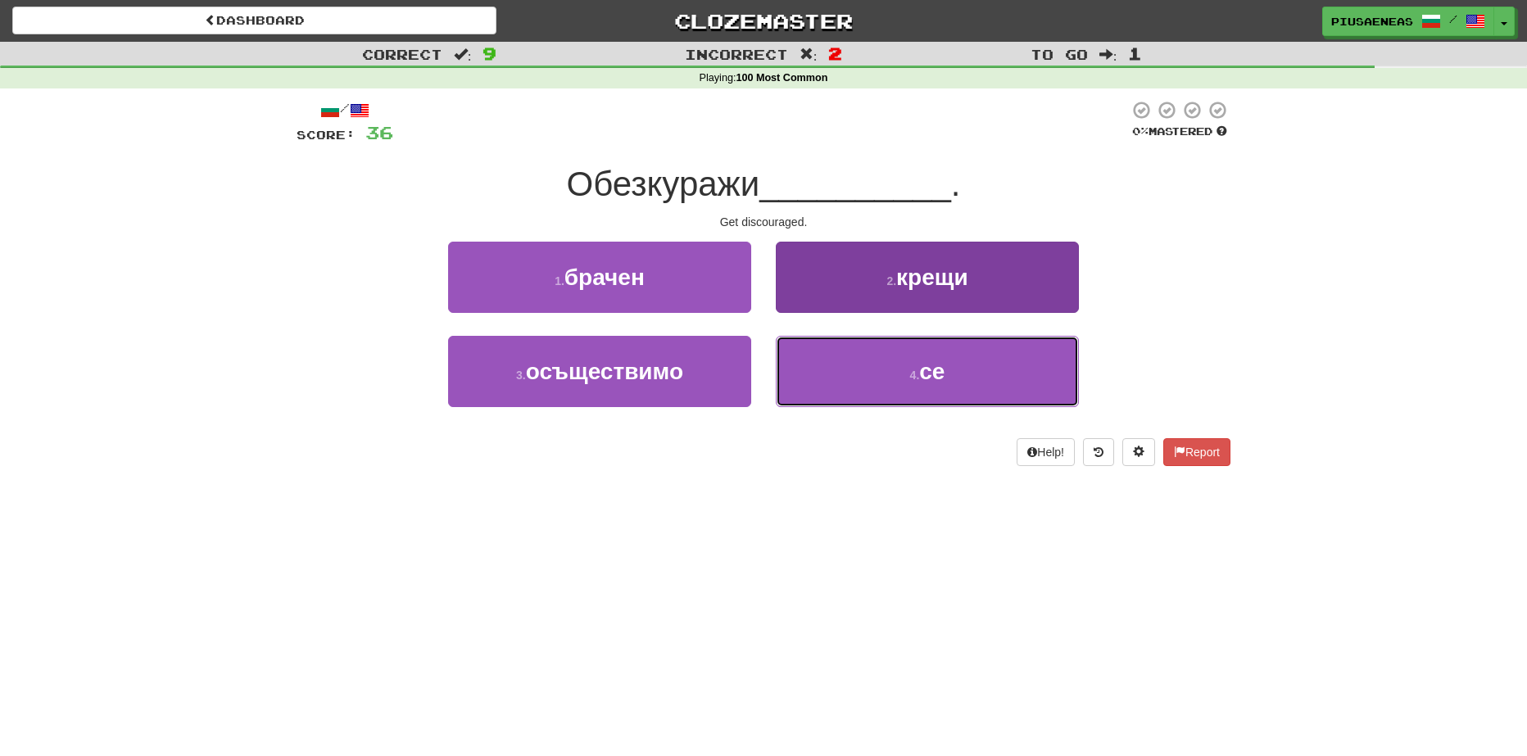
click at [863, 357] on button "4 . се" at bounding box center [927, 371] width 303 height 71
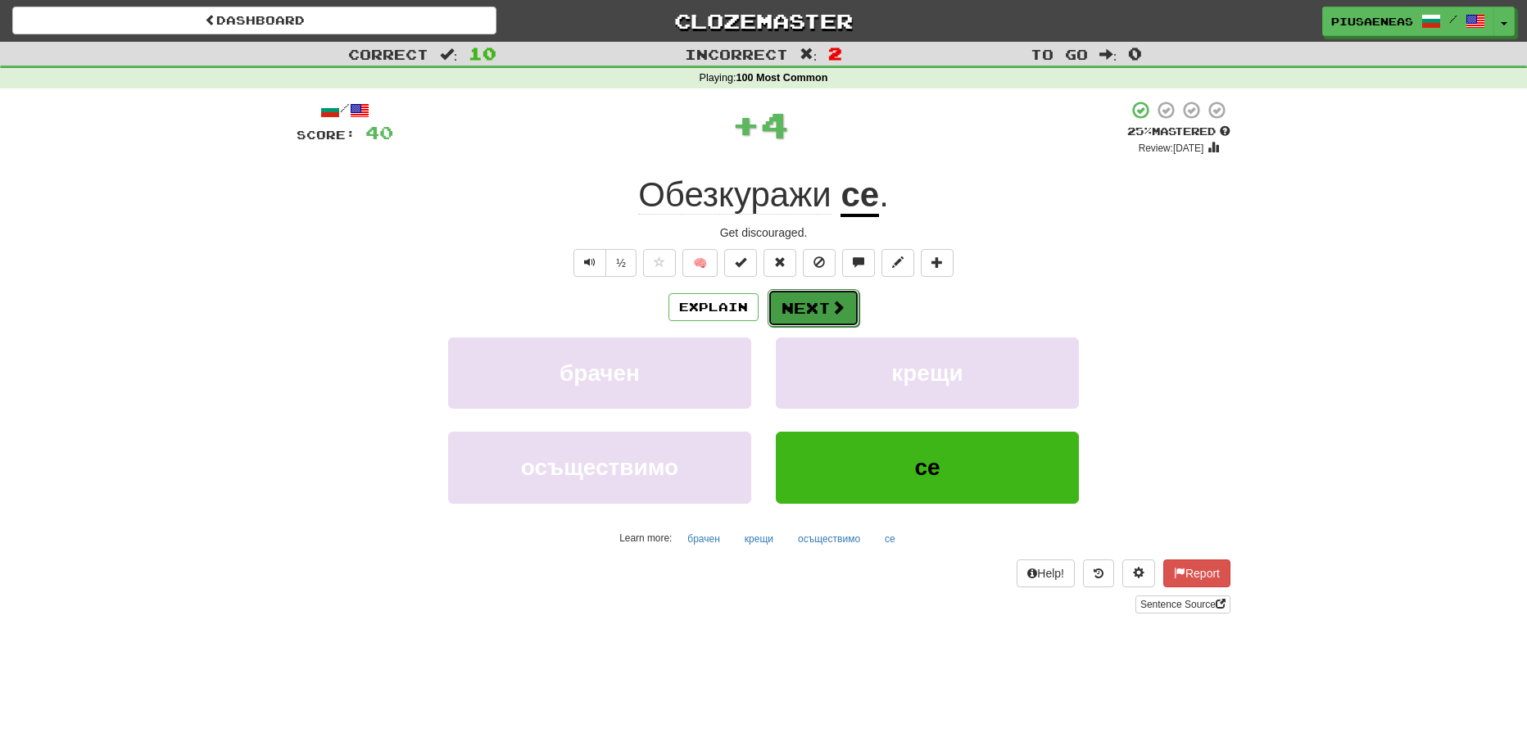
click at [804, 310] on button "Next" at bounding box center [813, 308] width 92 height 38
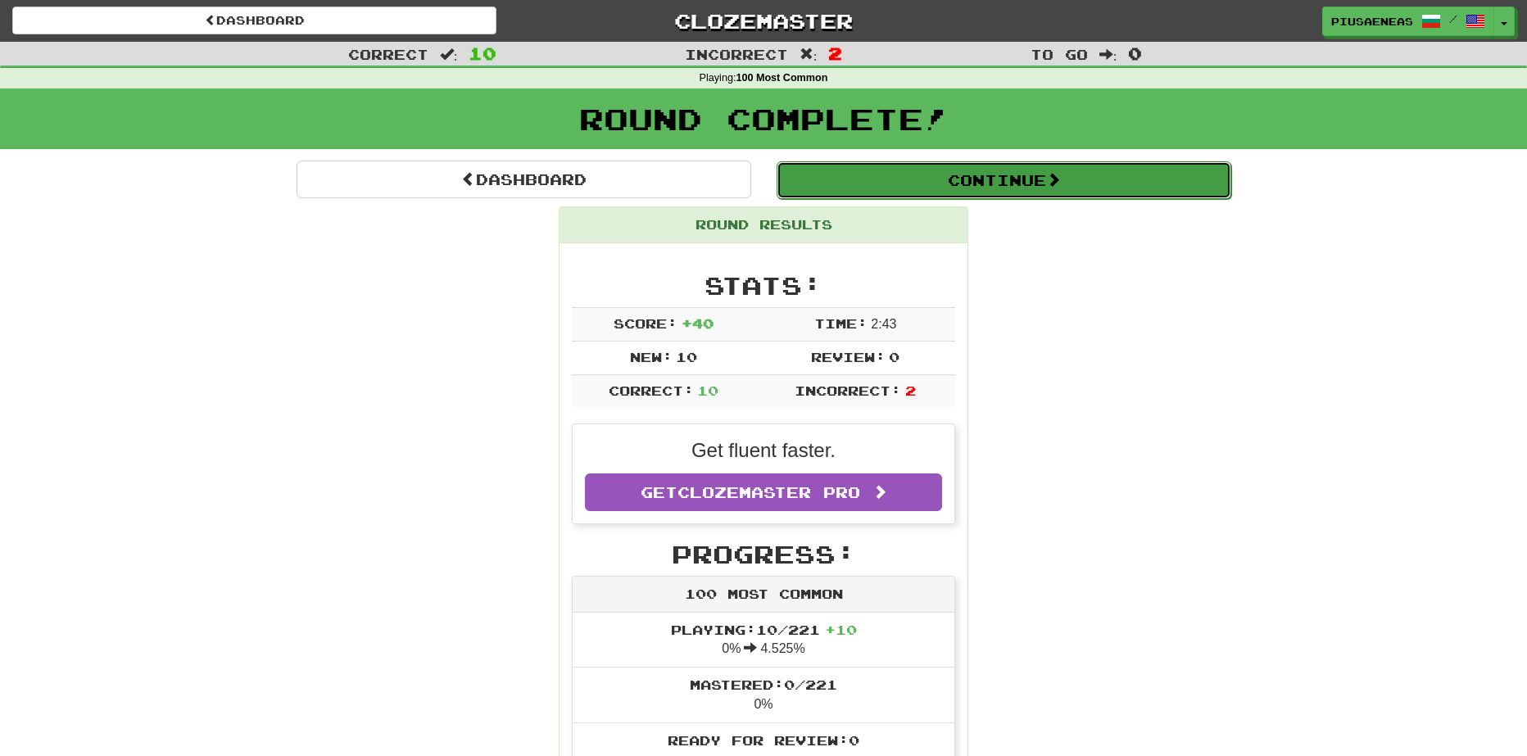
click at [1011, 196] on button "Continue" at bounding box center [1003, 180] width 455 height 38
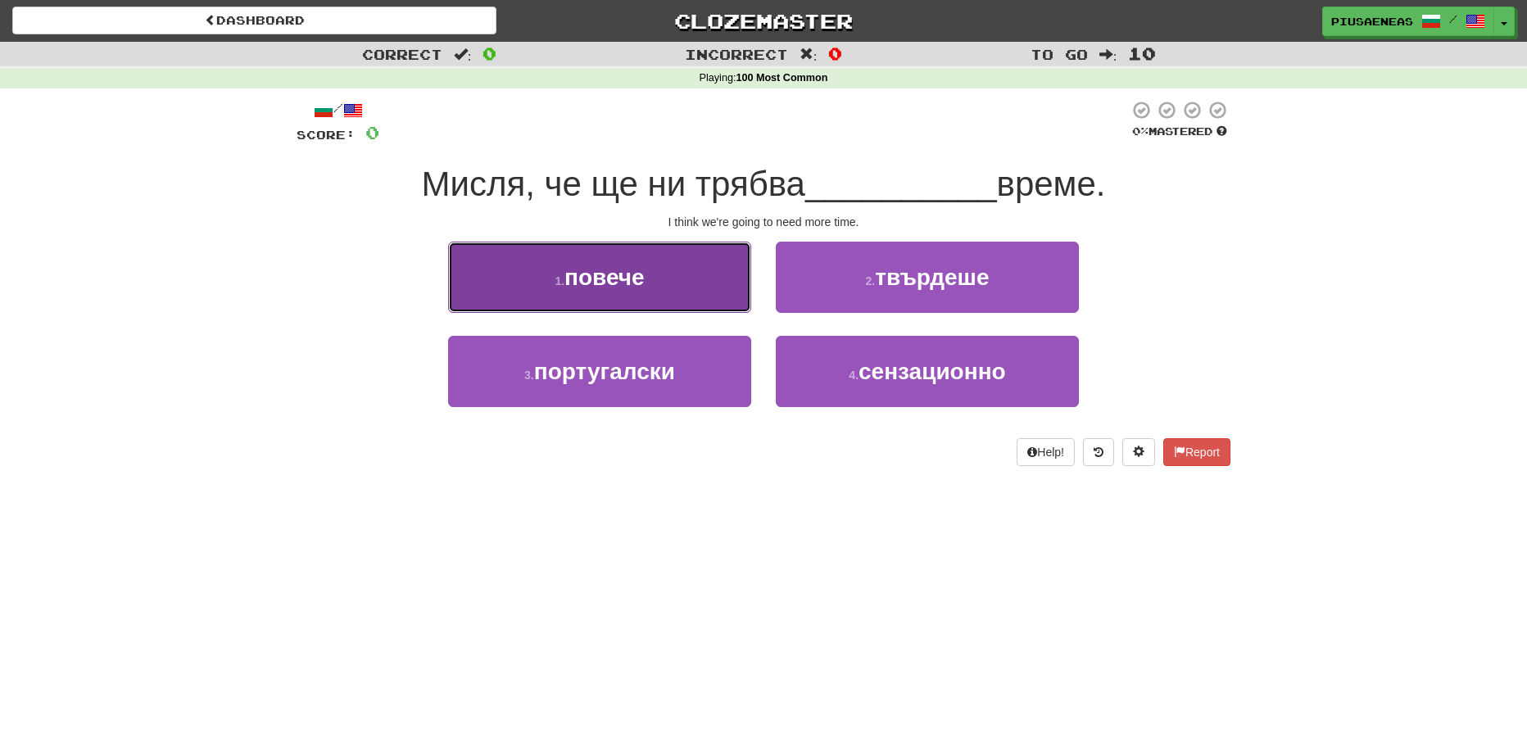
click at [715, 285] on button "1 . повече" at bounding box center [599, 277] width 303 height 71
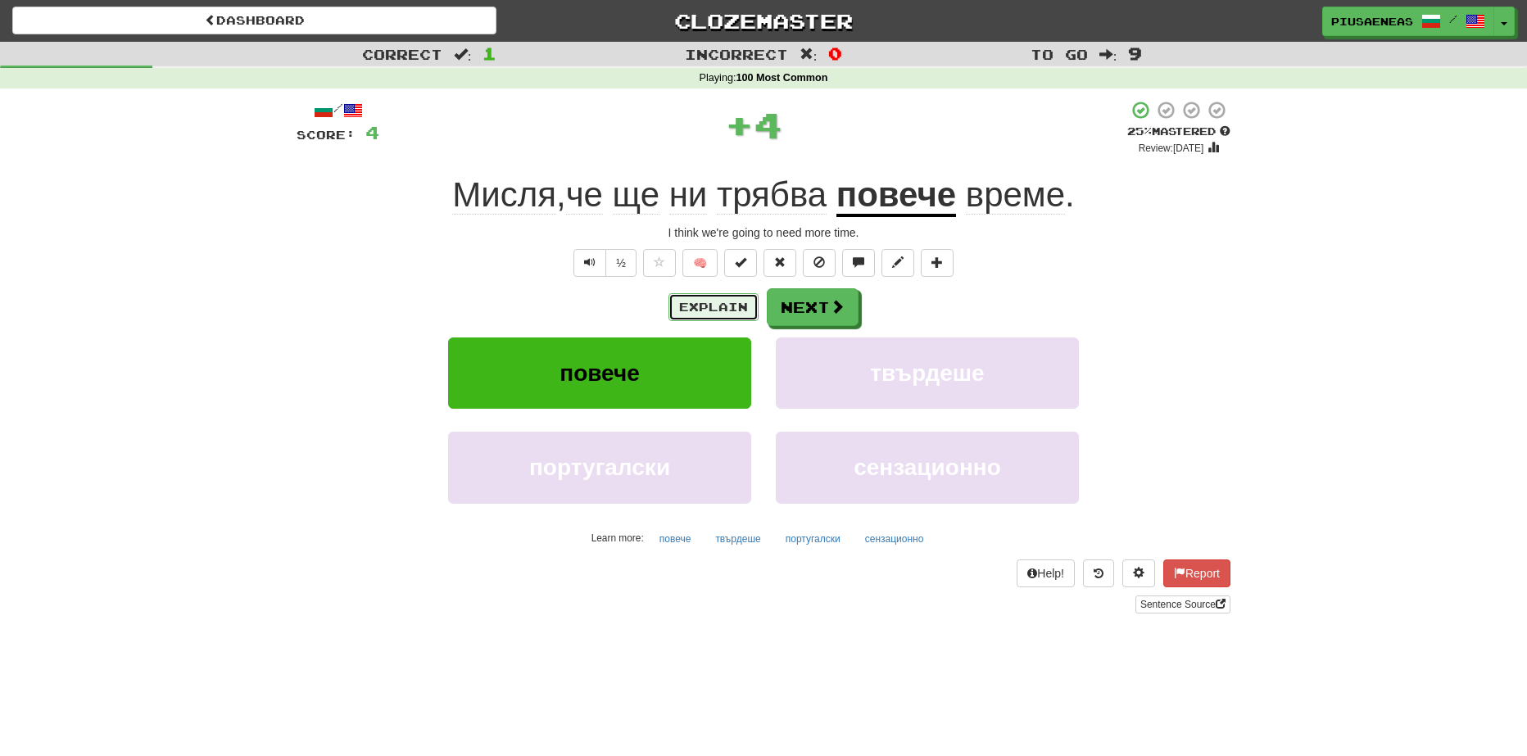
click at [720, 303] on button "Explain" at bounding box center [713, 307] width 90 height 28
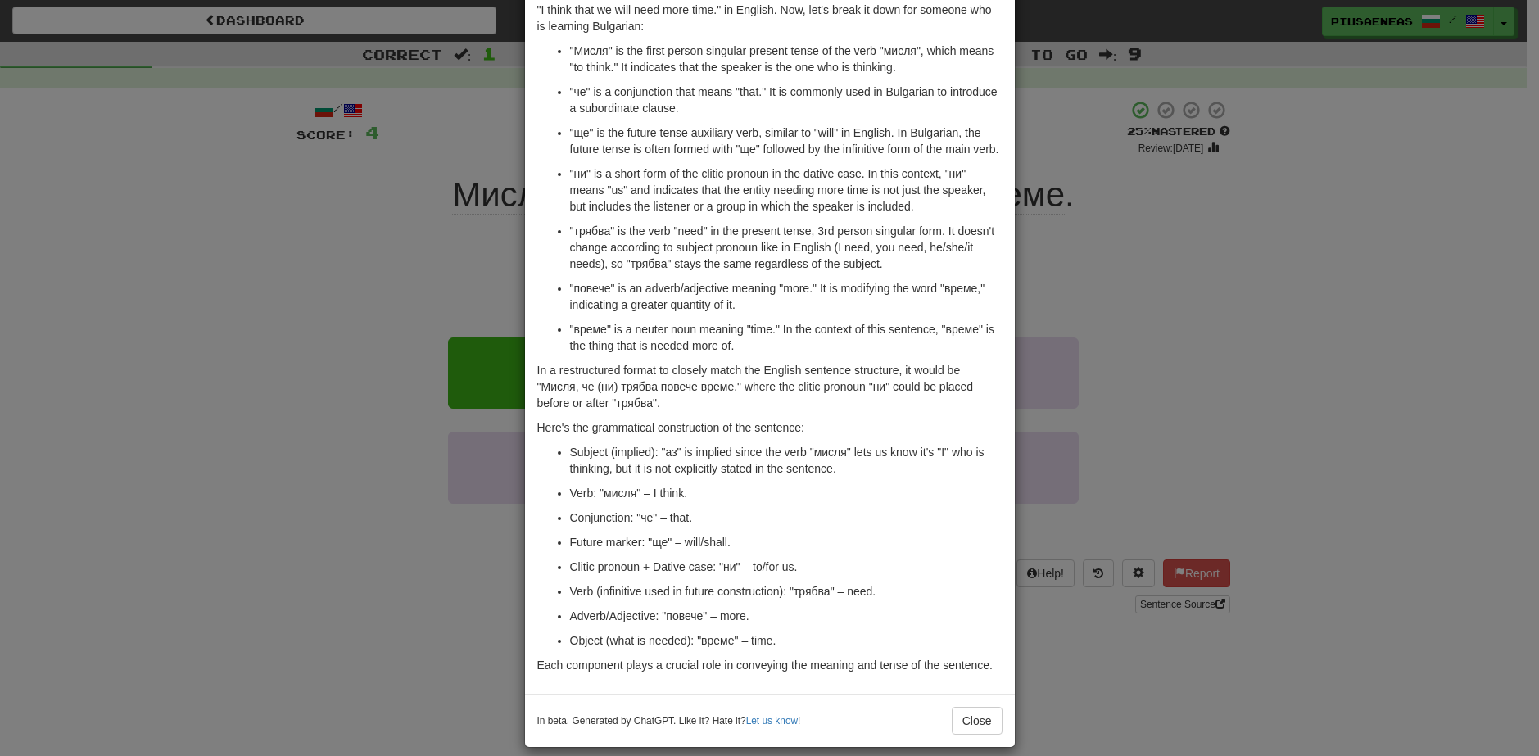
scroll to position [111, 0]
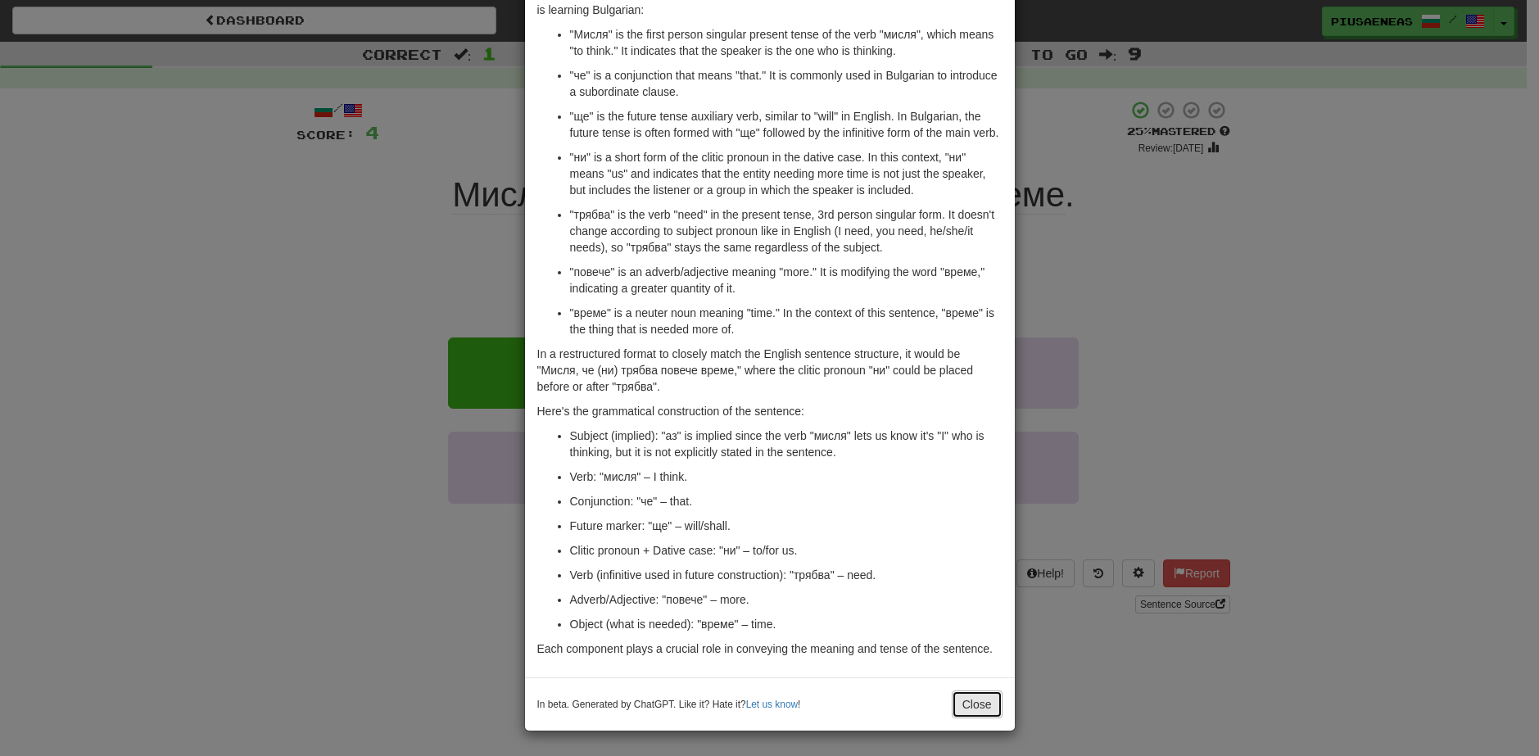
click at [978, 698] on button "Close" at bounding box center [977, 704] width 51 height 28
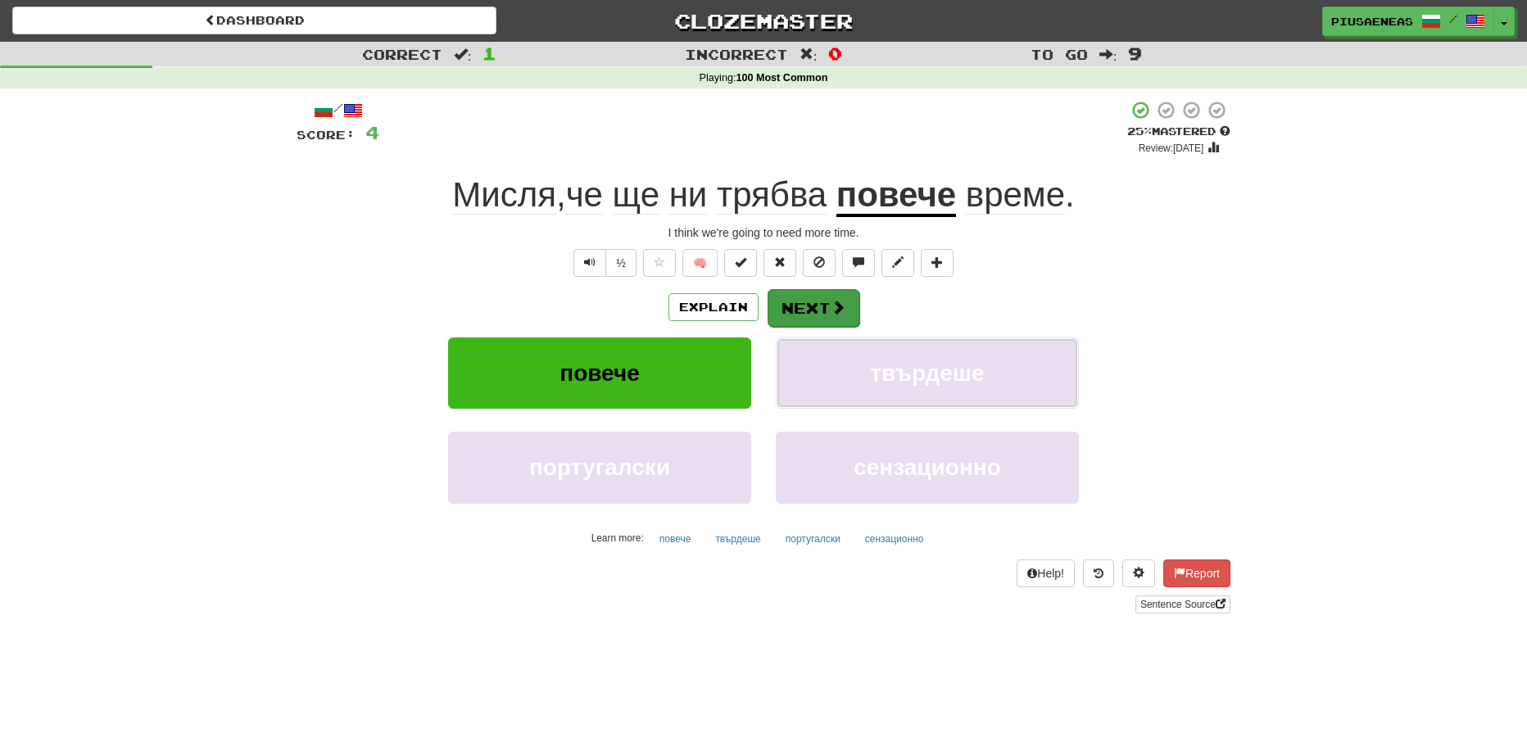
drag, startPoint x: 831, startPoint y: 337, endPoint x: 829, endPoint y: 309, distance: 28.0
click at [831, 335] on div "Explain Next повече твърдеше португалски сензационно Learn more: повече твърдеш…" at bounding box center [763, 419] width 934 height 263
click at [831, 309] on span at bounding box center [838, 307] width 15 height 15
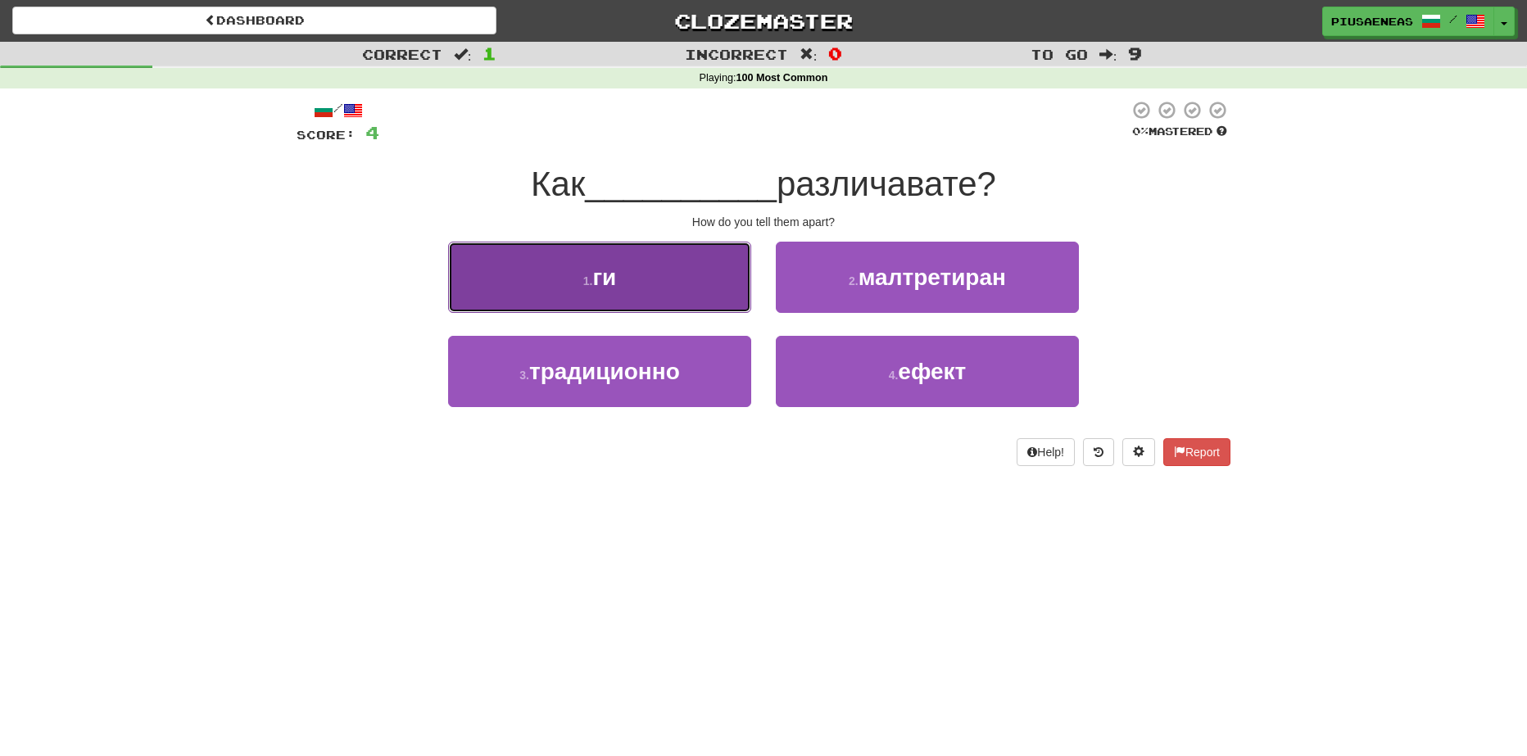
click at [715, 298] on button "1 . ги" at bounding box center [599, 277] width 303 height 71
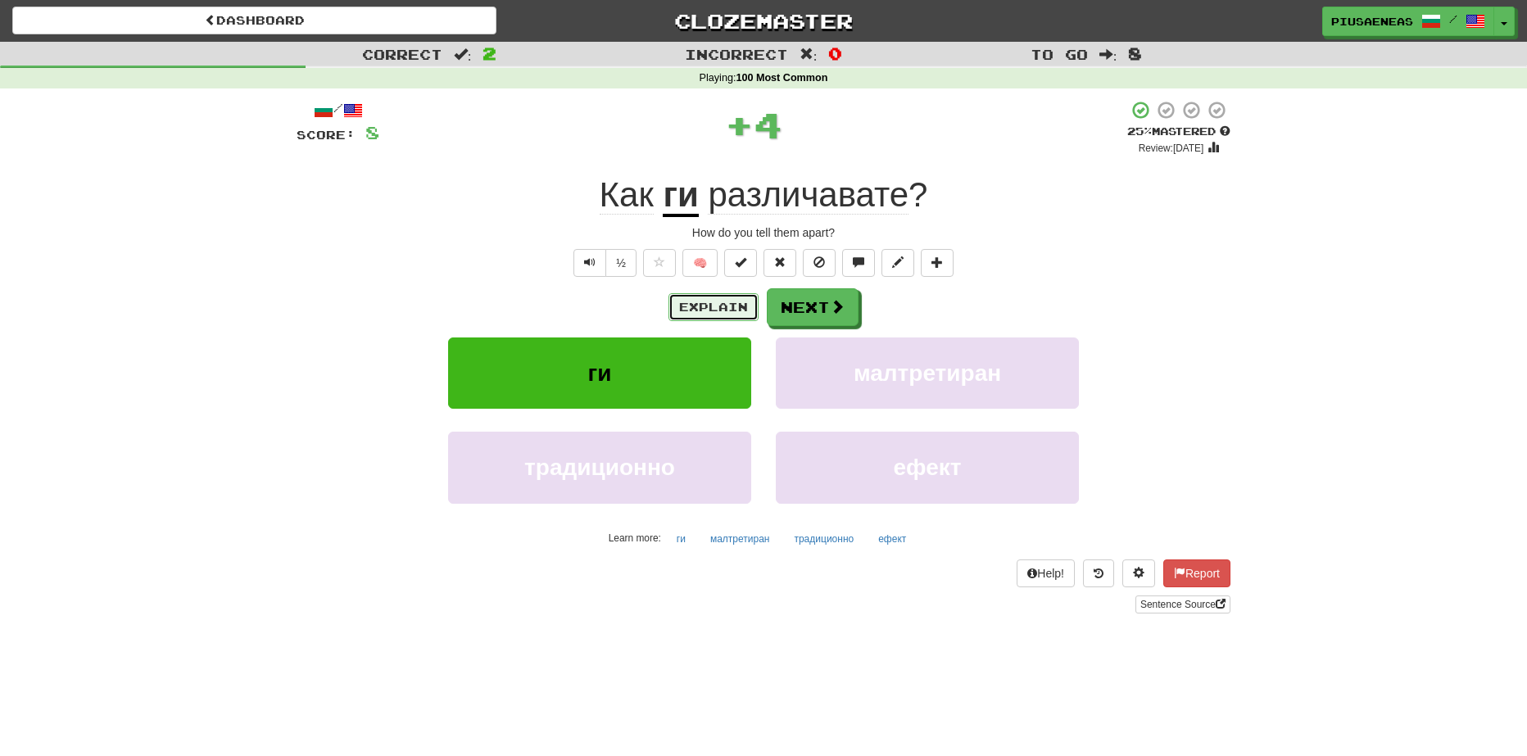
click at [726, 318] on button "Explain" at bounding box center [713, 307] width 90 height 28
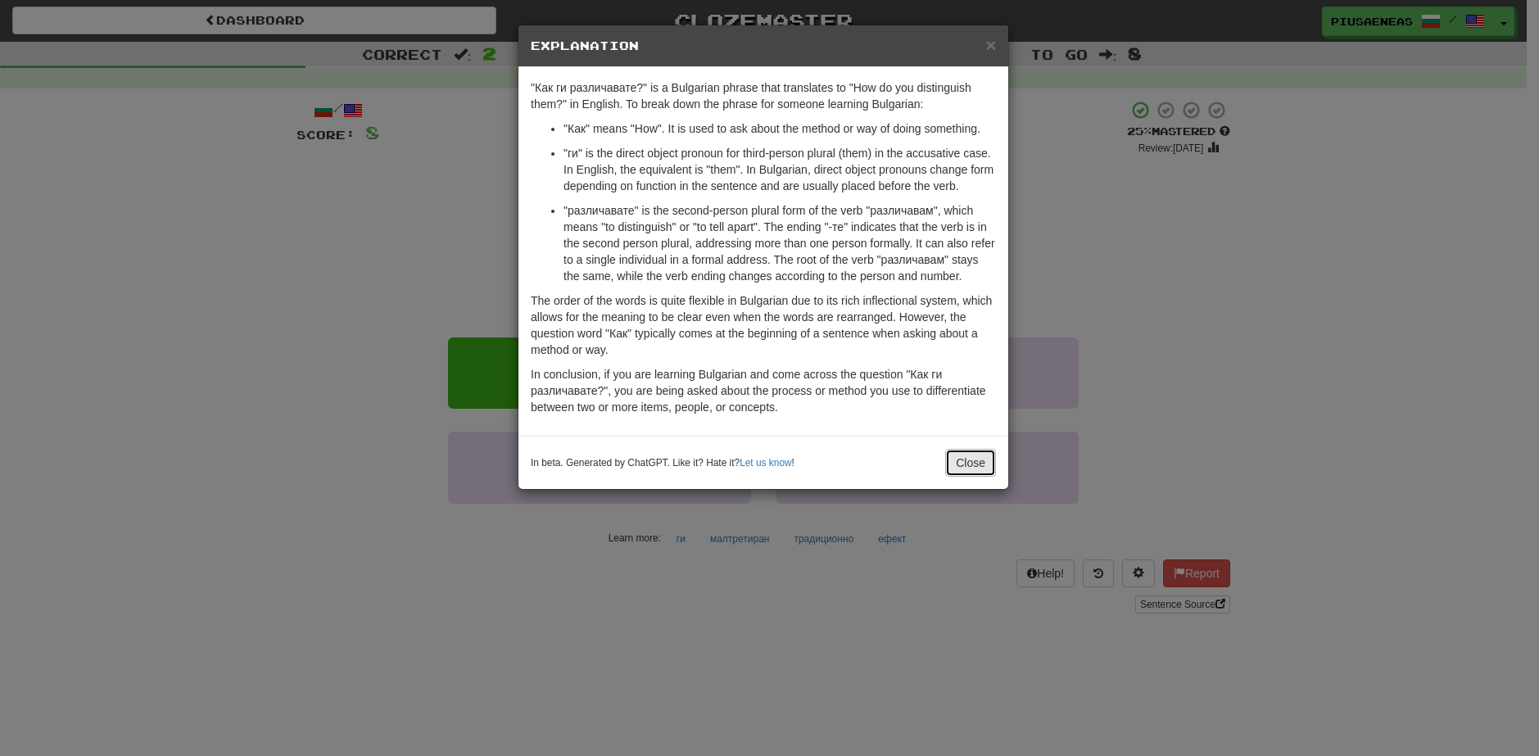
click at [972, 463] on button "Close" at bounding box center [970, 463] width 51 height 28
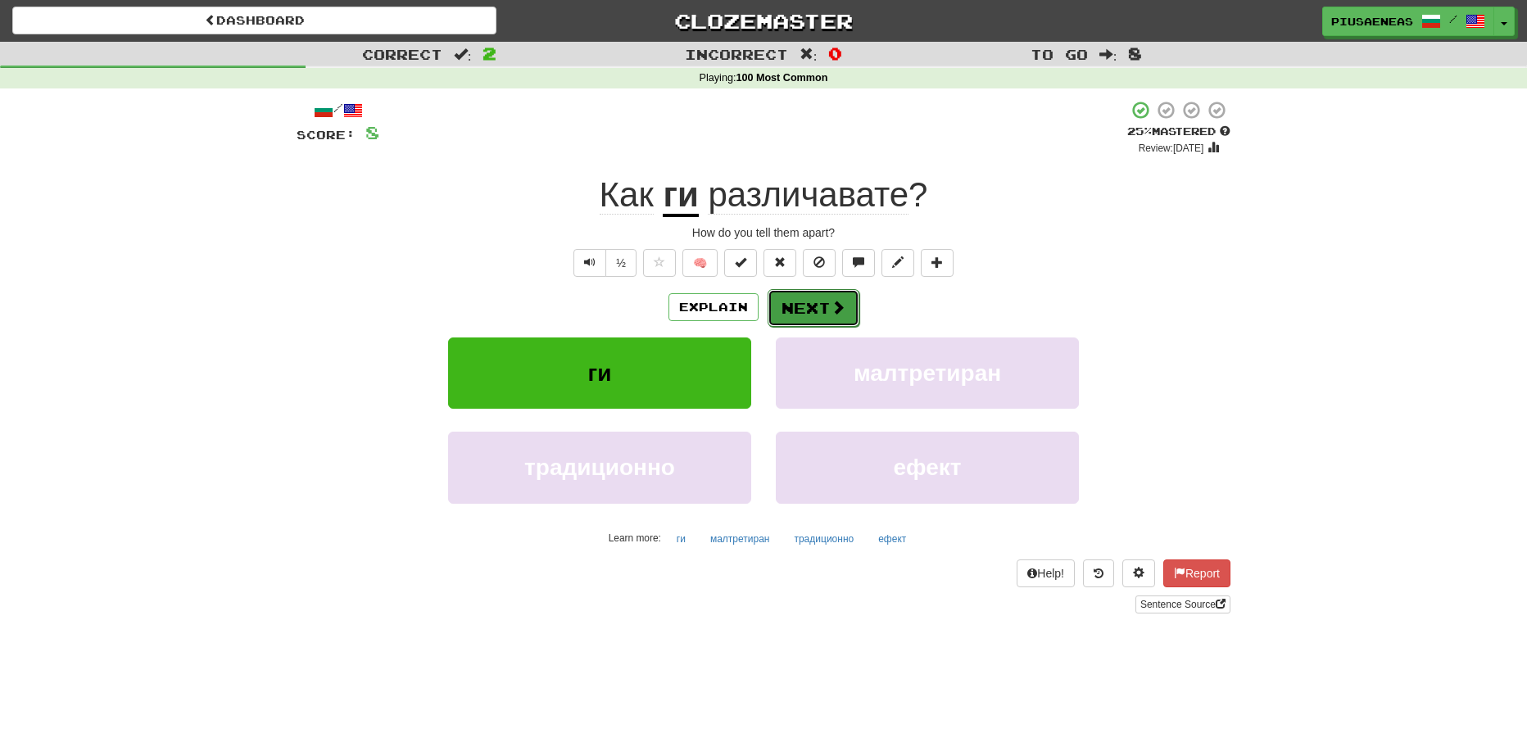
click at [834, 309] on span at bounding box center [838, 307] width 15 height 15
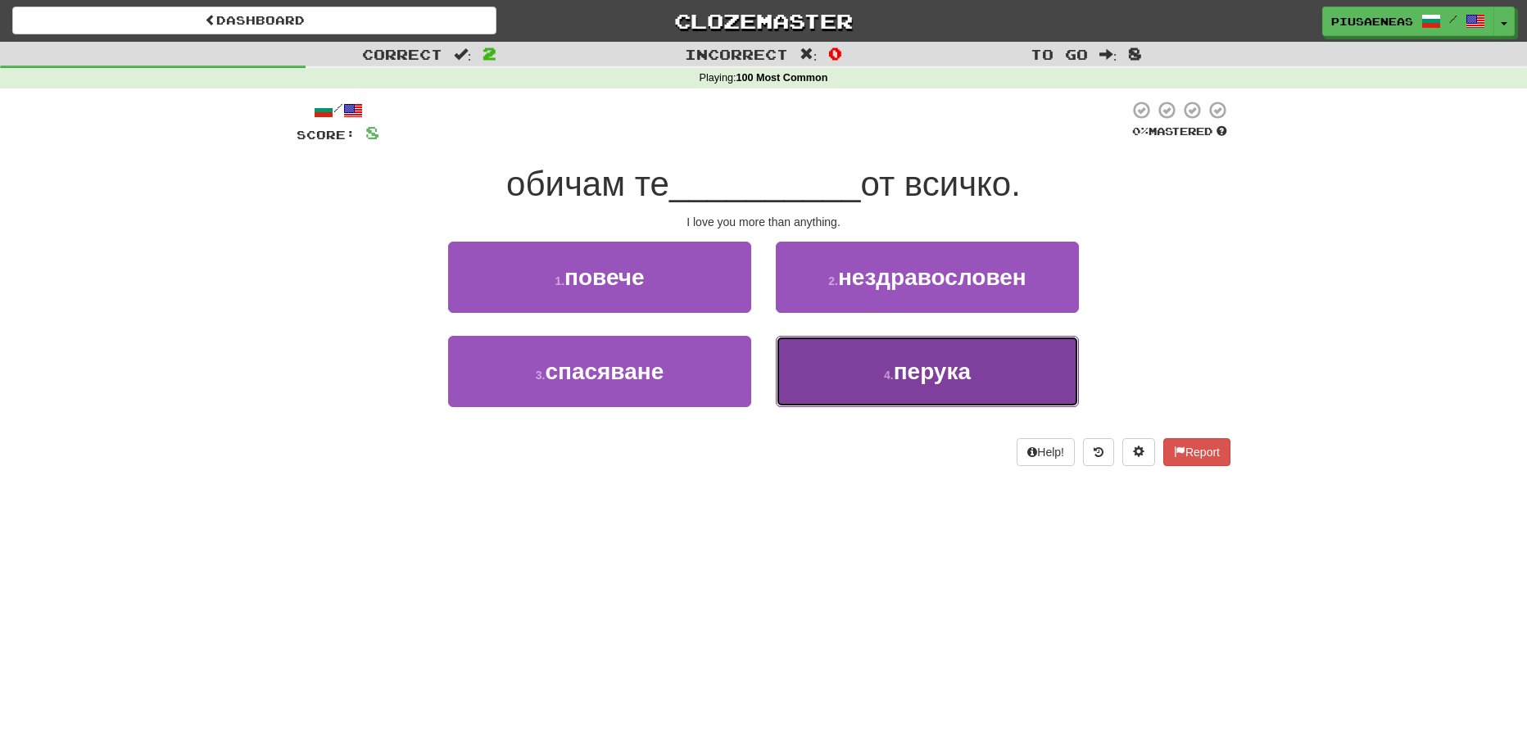
click at [858, 377] on button "4 . перука" at bounding box center [927, 371] width 303 height 71
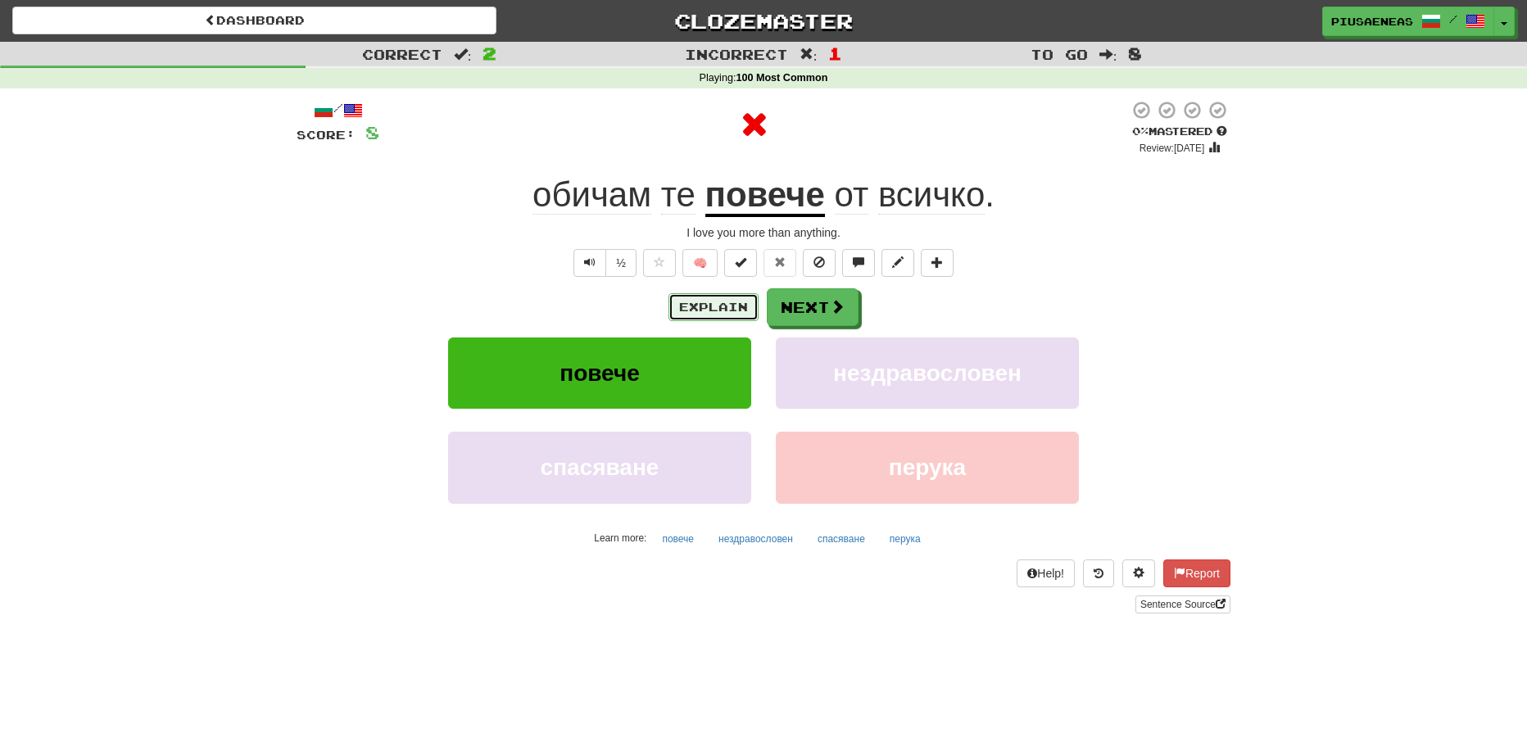
click at [723, 316] on button "Explain" at bounding box center [713, 307] width 90 height 28
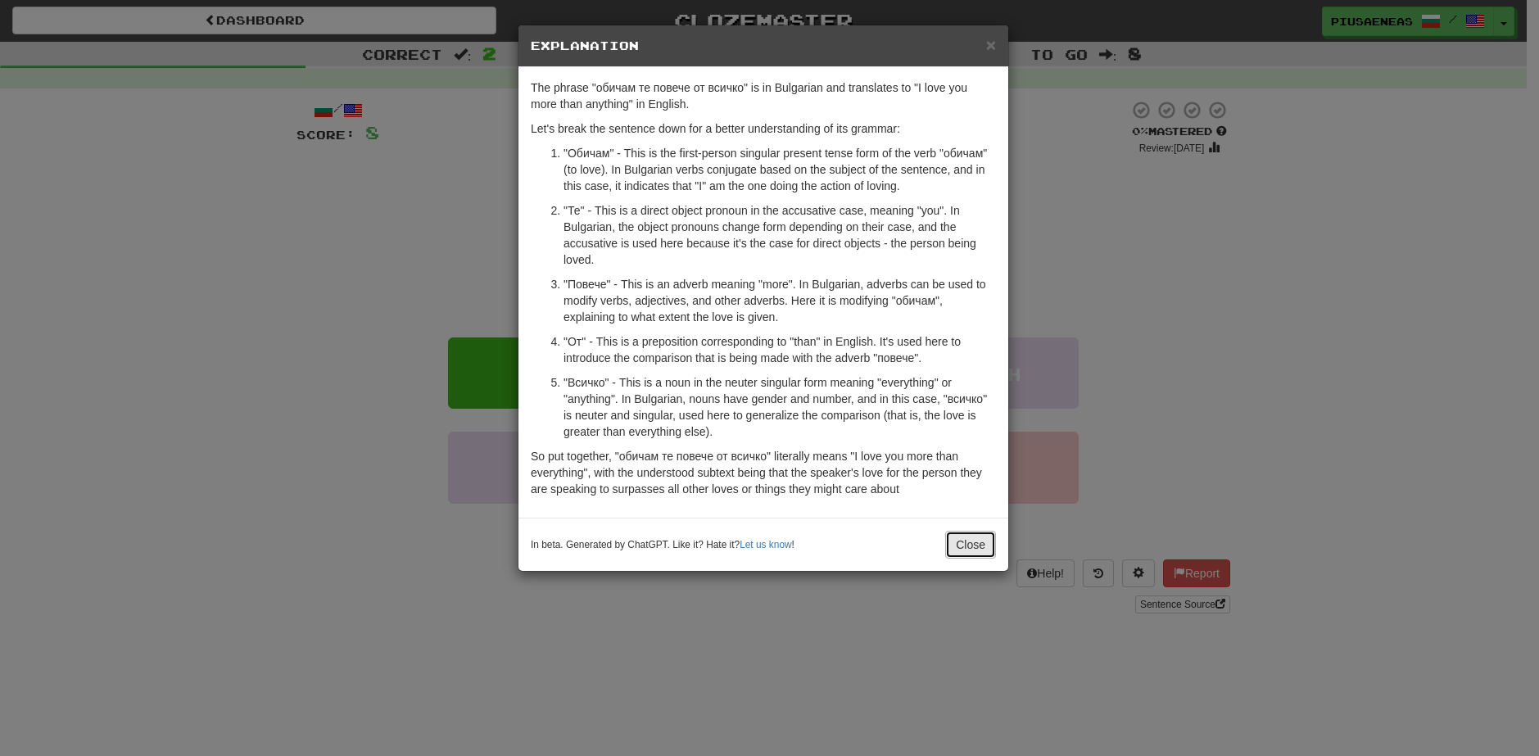
click at [974, 534] on button "Close" at bounding box center [970, 545] width 51 height 28
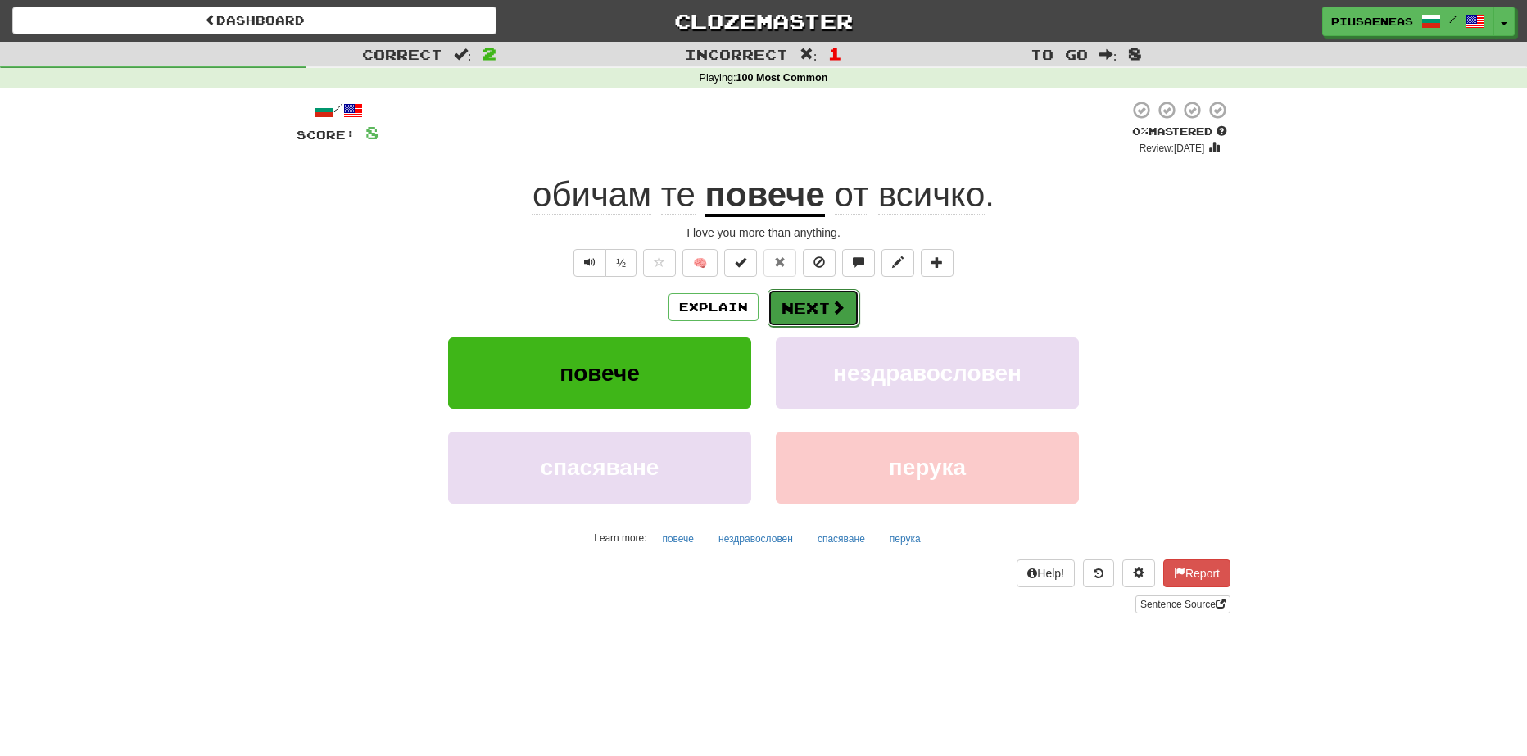
click at [842, 310] on span at bounding box center [838, 307] width 15 height 15
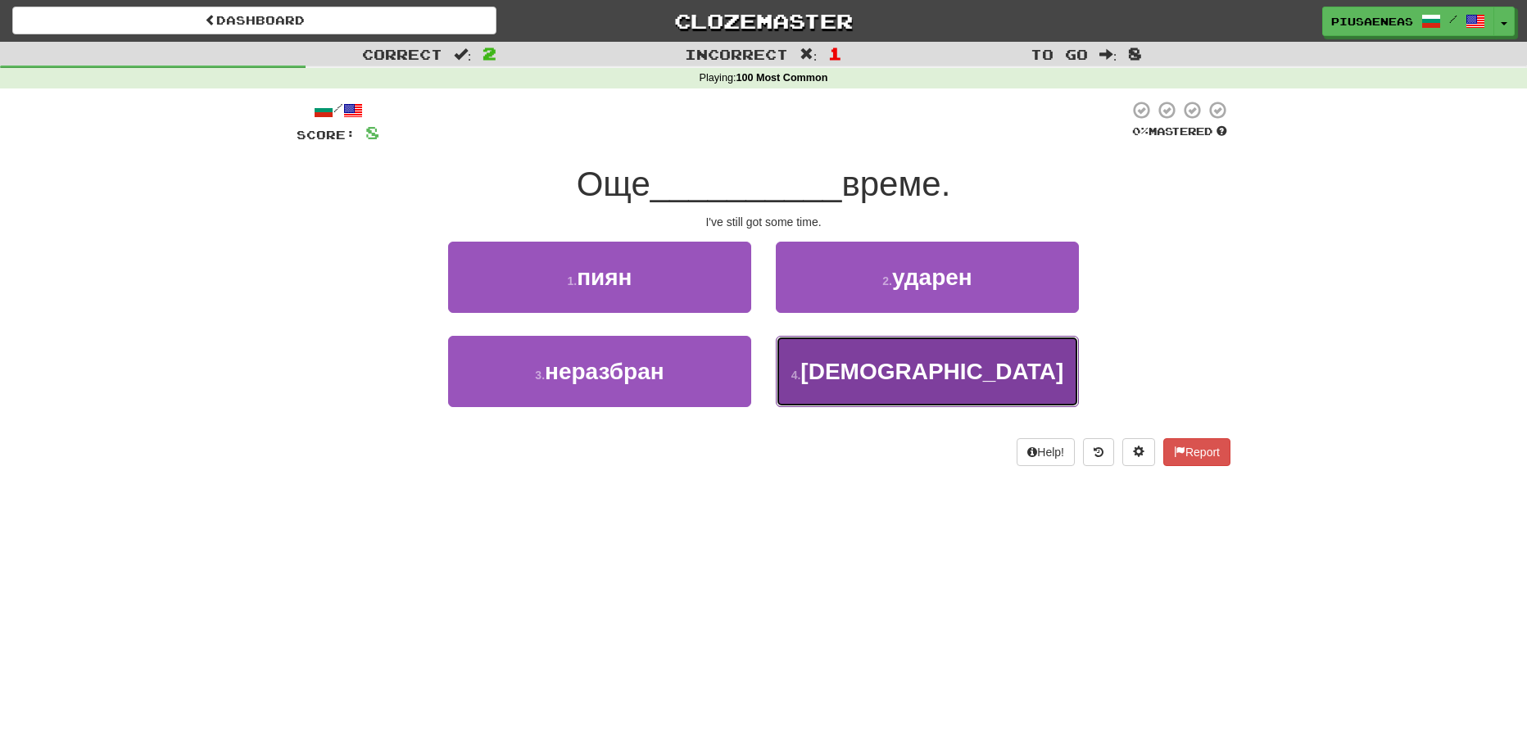
click at [846, 366] on button "4 . имам" at bounding box center [927, 371] width 303 height 71
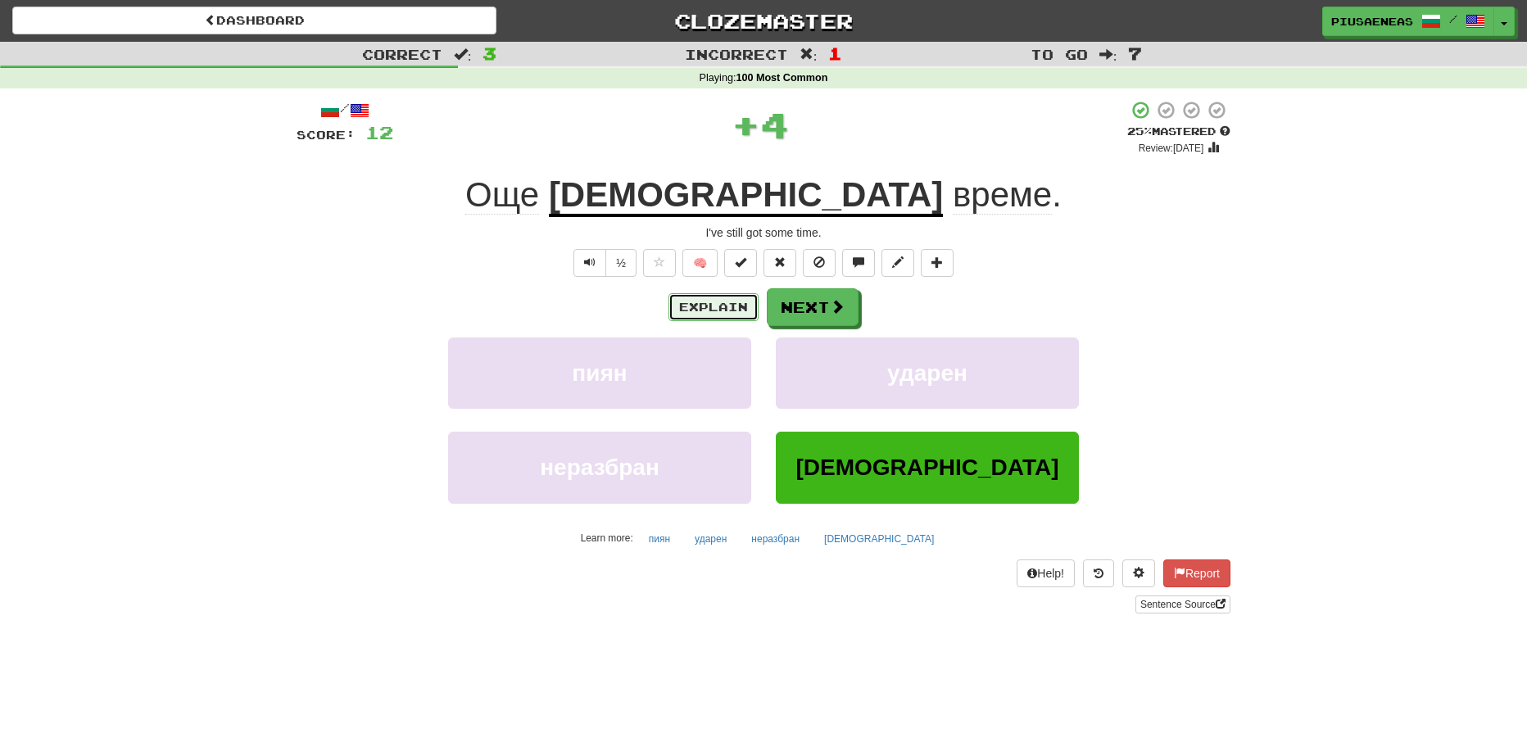
click at [751, 319] on button "Explain" at bounding box center [713, 307] width 90 height 28
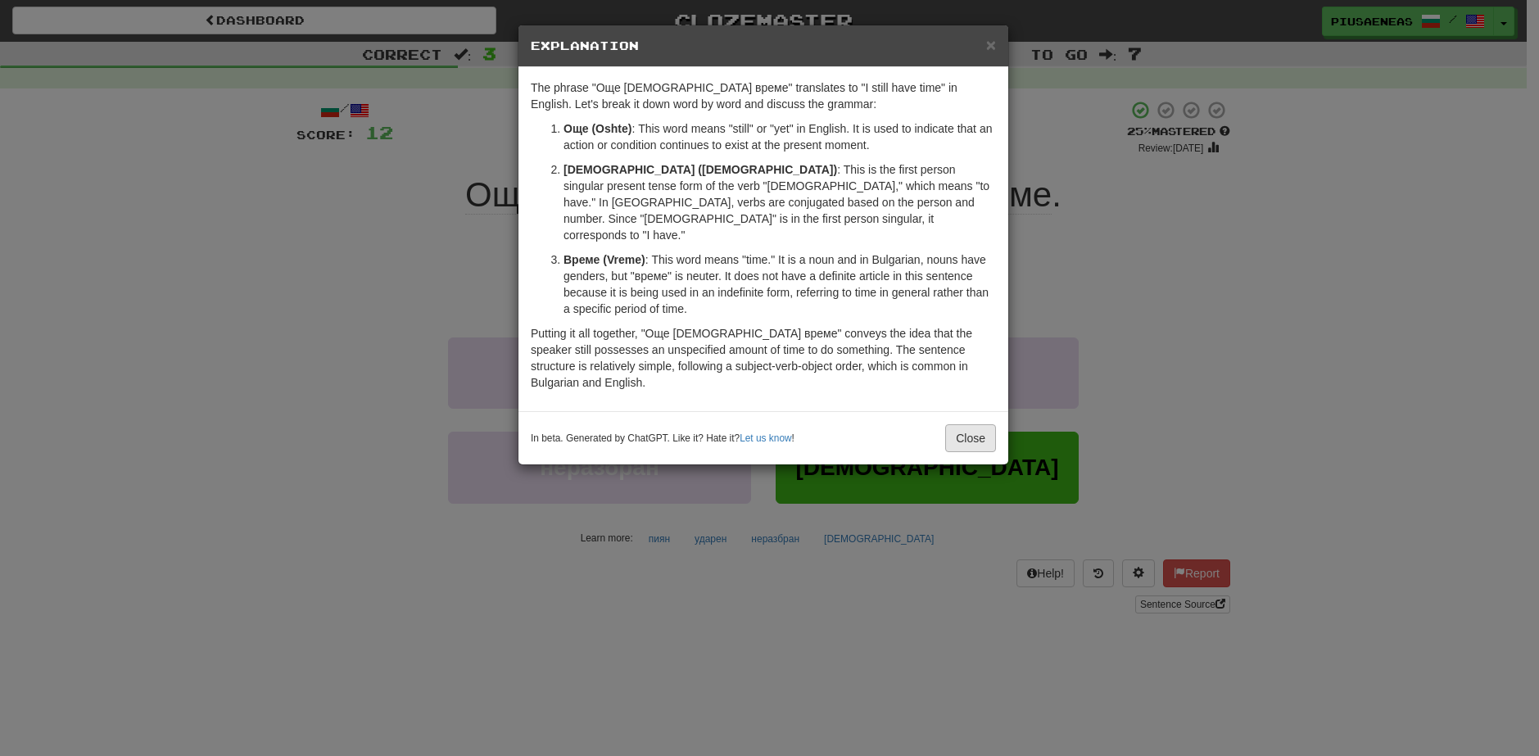
drag, startPoint x: 969, startPoint y: 385, endPoint x: 971, endPoint y: 396, distance: 10.9
click at [970, 411] on div "In beta. Generated by ChatGPT. Like it? Hate it? Let us know ! Close" at bounding box center [763, 437] width 490 height 53
click at [978, 424] on button "Close" at bounding box center [970, 438] width 51 height 28
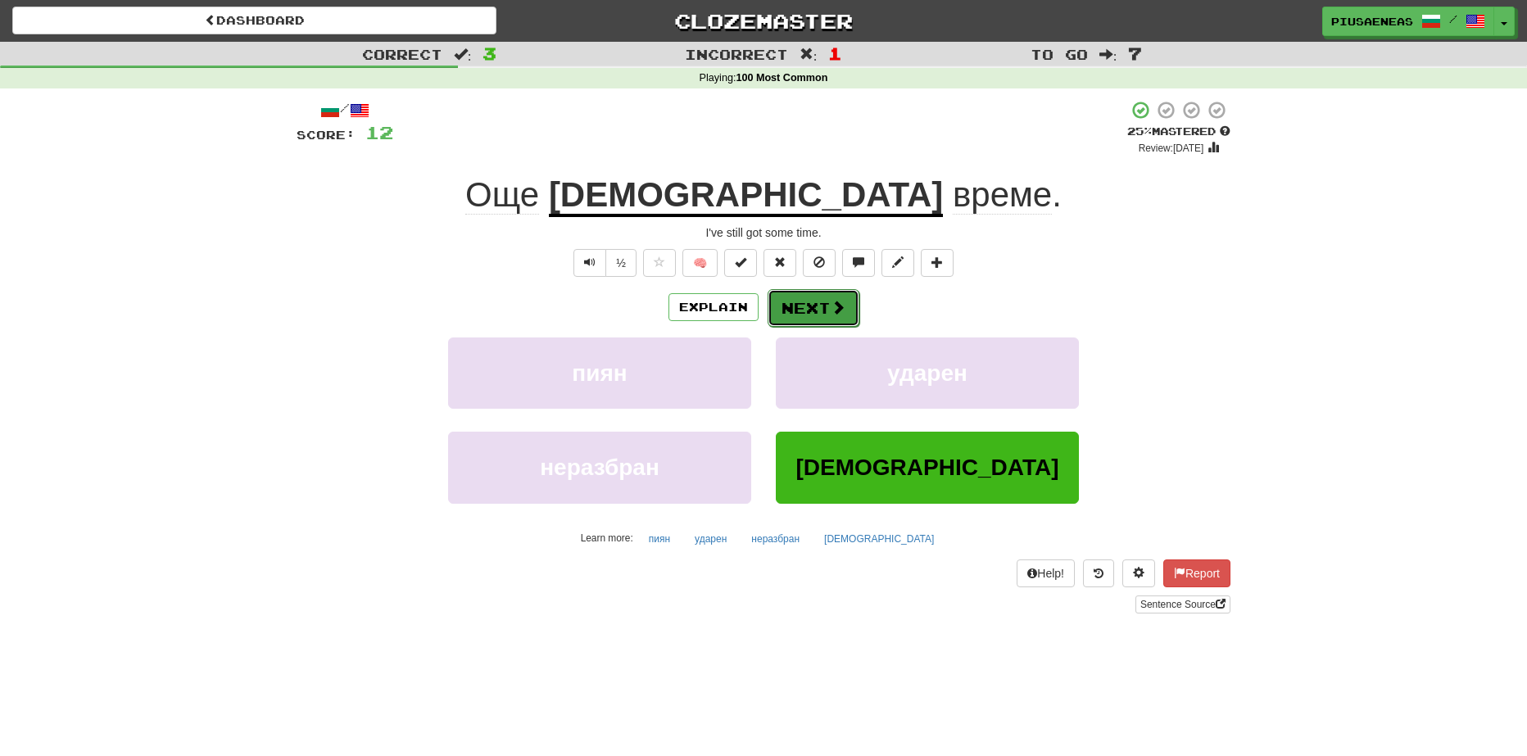
click at [842, 313] on span at bounding box center [838, 307] width 15 height 15
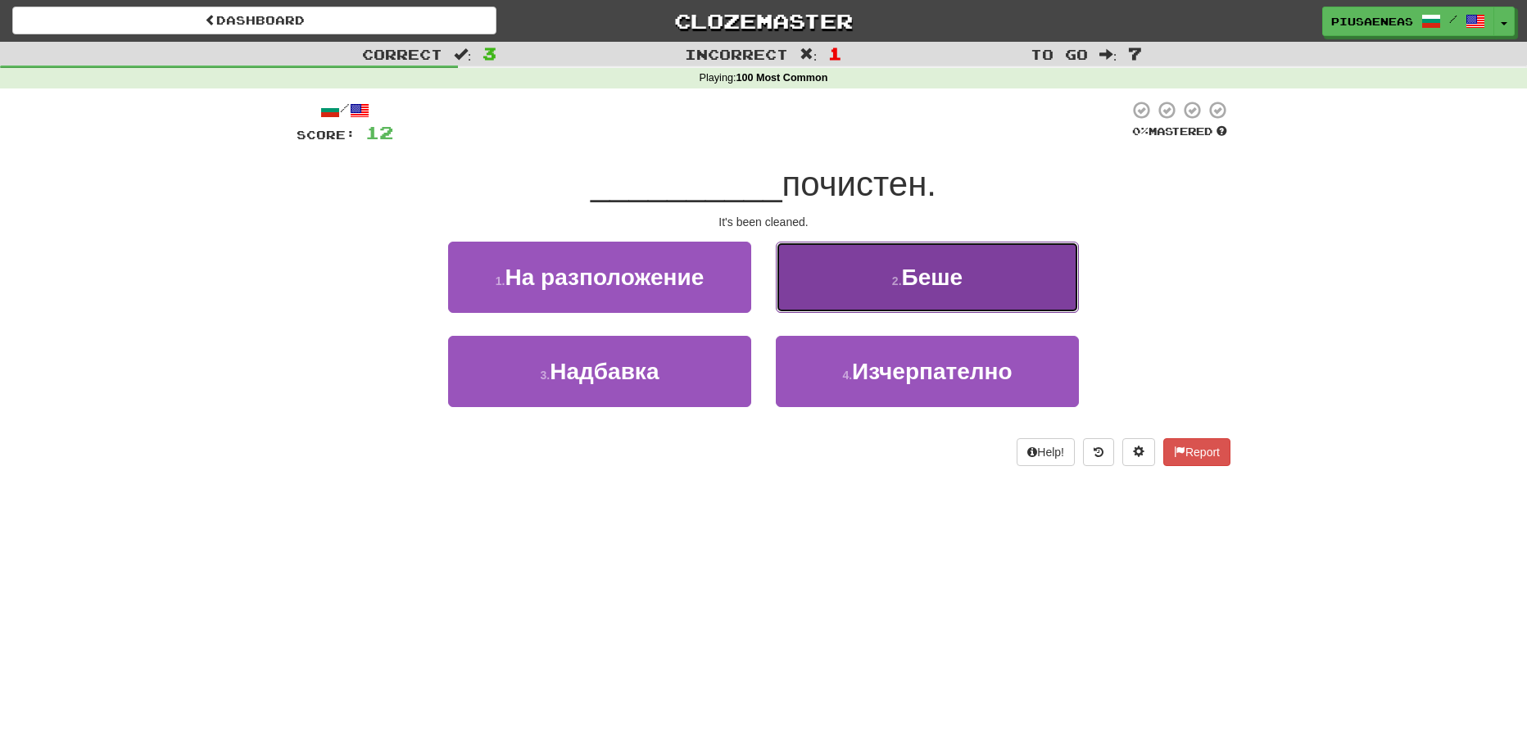
click at [946, 287] on span "Беше" at bounding box center [932, 277] width 61 height 25
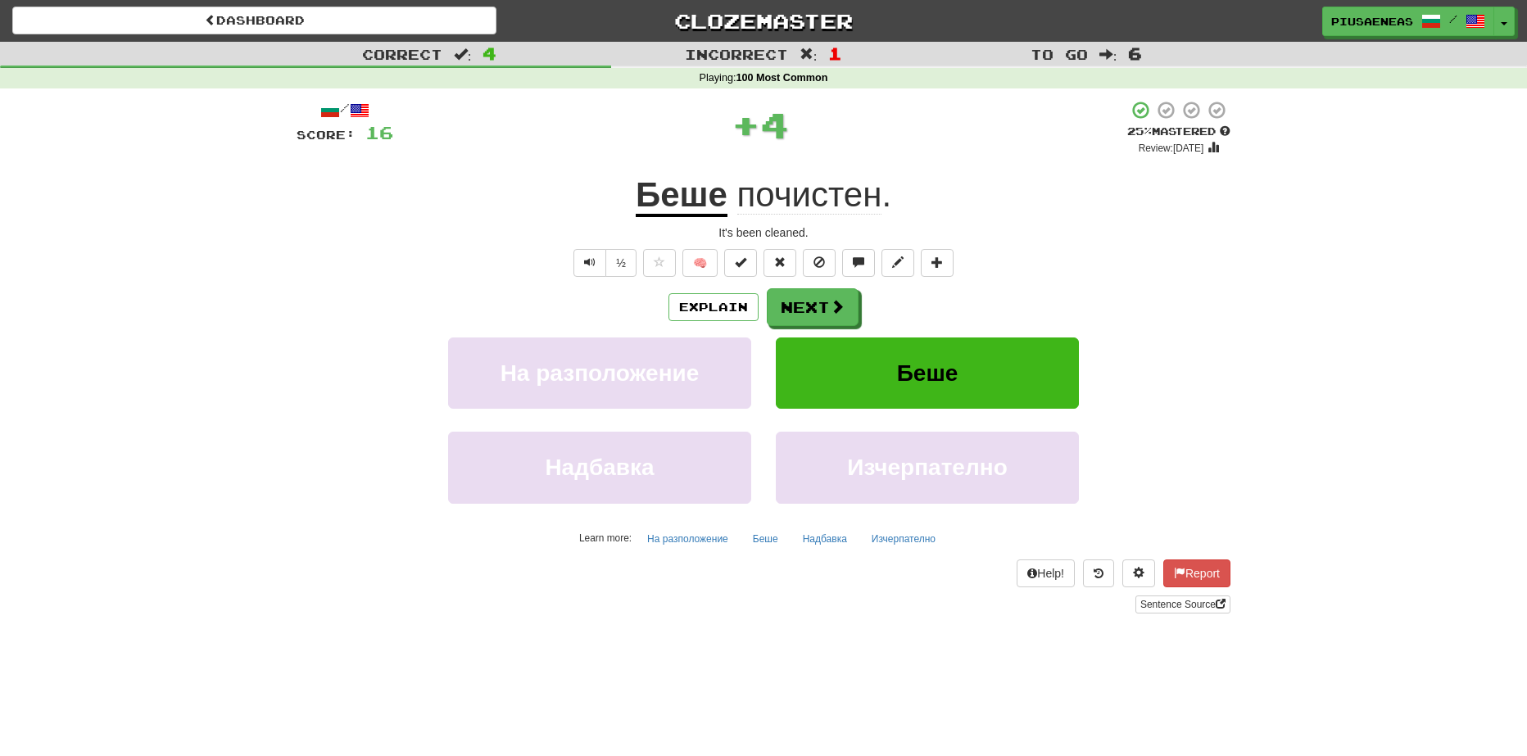
click at [730, 322] on div "Explain Next" at bounding box center [763, 307] width 934 height 38
click at [735, 297] on button "Explain" at bounding box center [713, 307] width 90 height 28
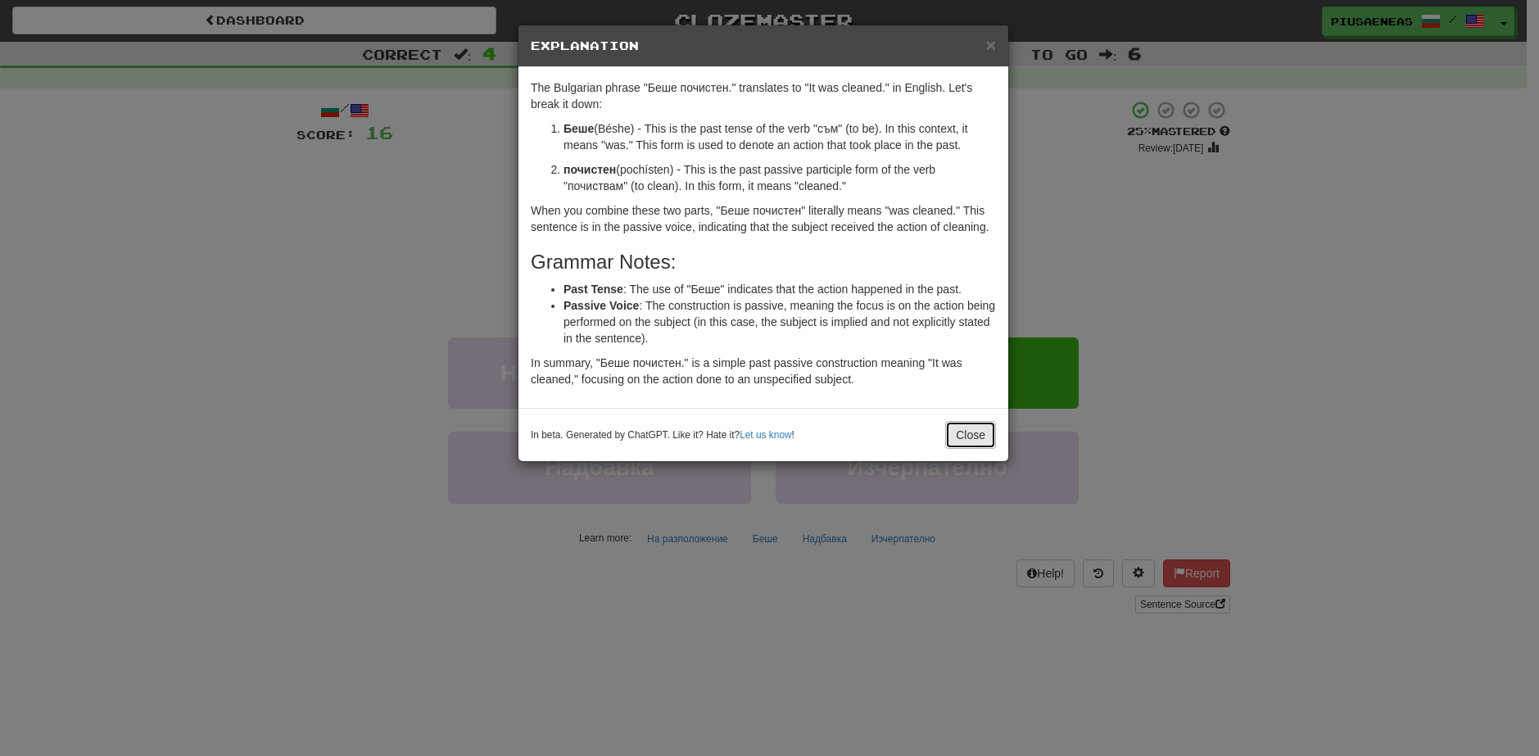
click at [968, 442] on button "Close" at bounding box center [970, 435] width 51 height 28
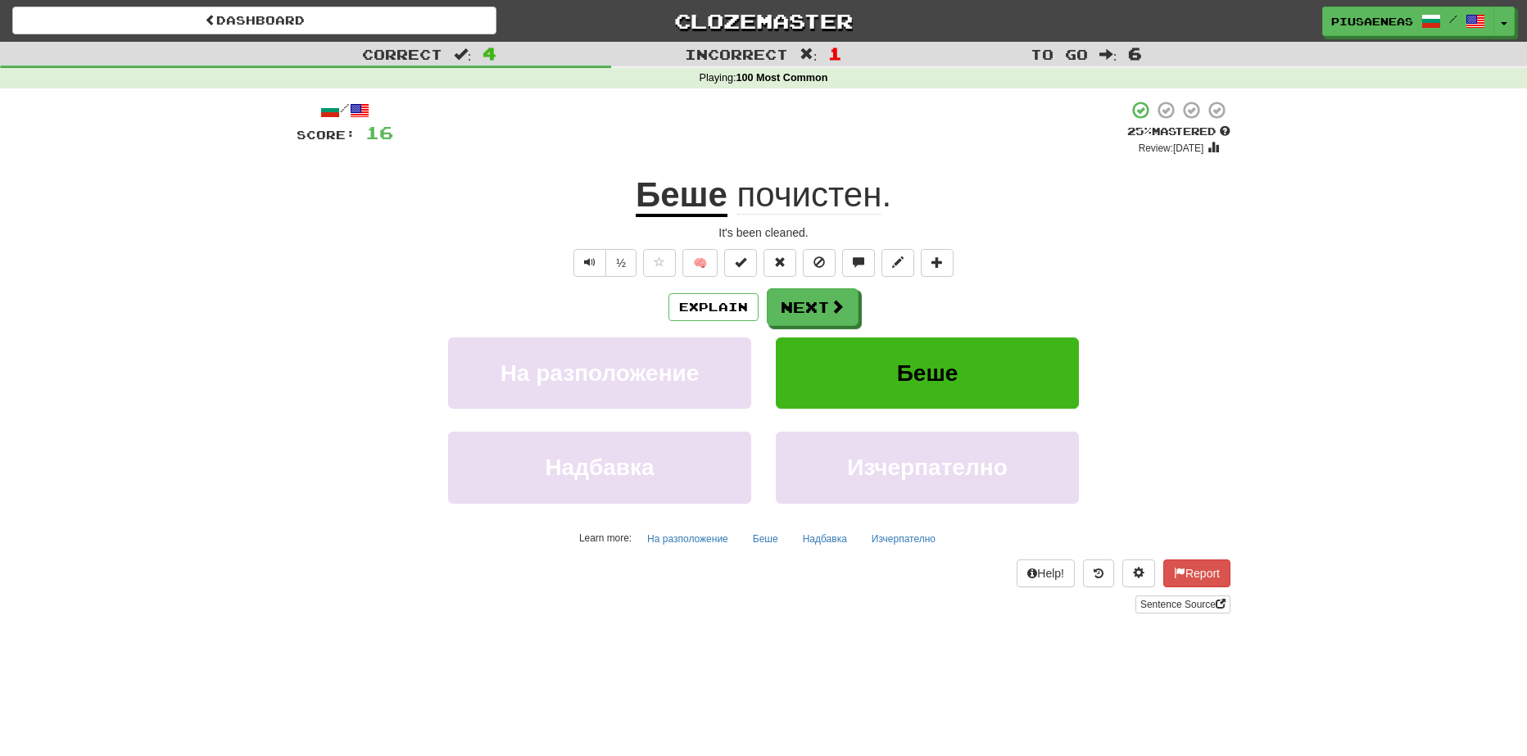
click at [826, 327] on div "Explain Next На разположение Беше Надбавка Изчерпателно Learn more: На разполож…" at bounding box center [763, 419] width 934 height 263
click at [831, 314] on span at bounding box center [838, 307] width 15 height 15
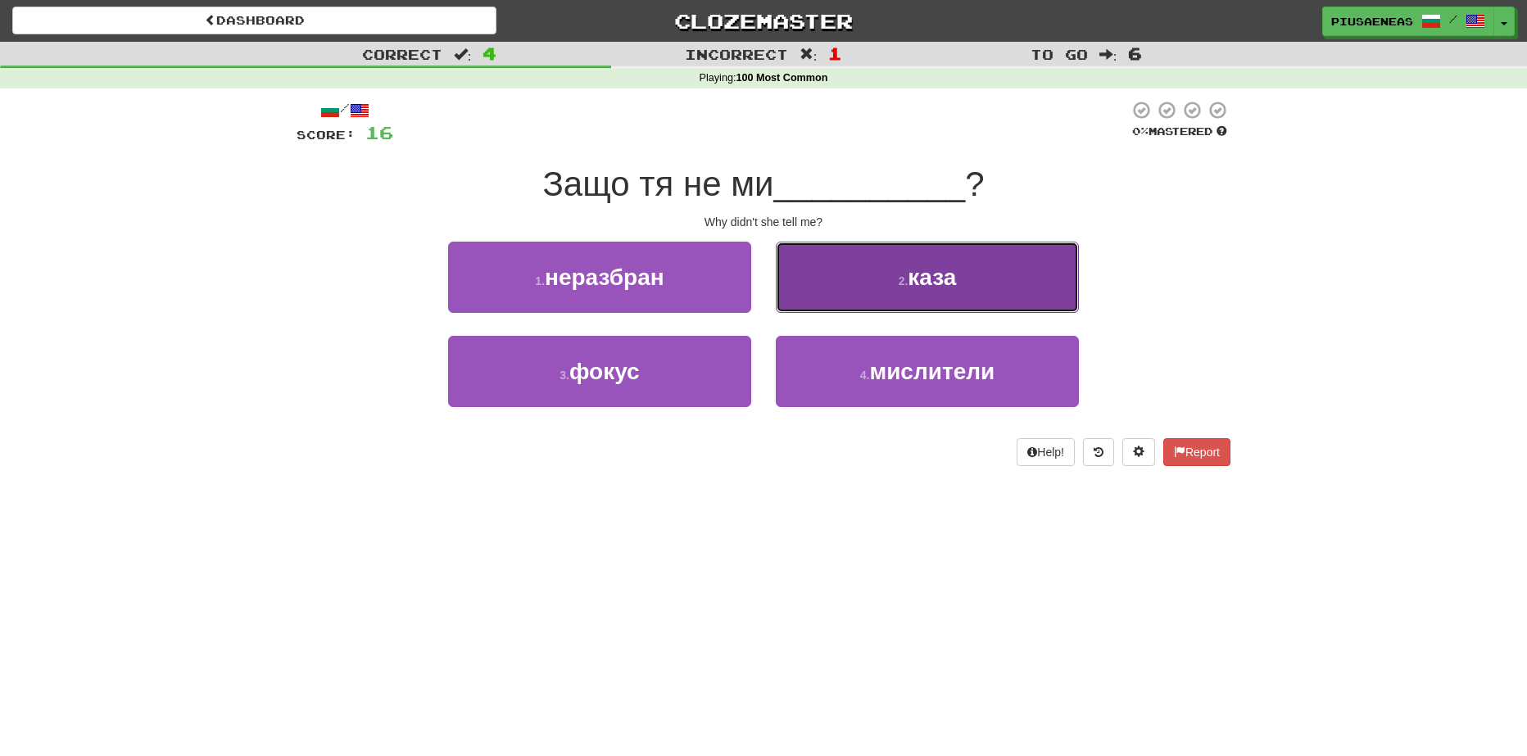
click at [844, 283] on button "2 . каза" at bounding box center [927, 277] width 303 height 71
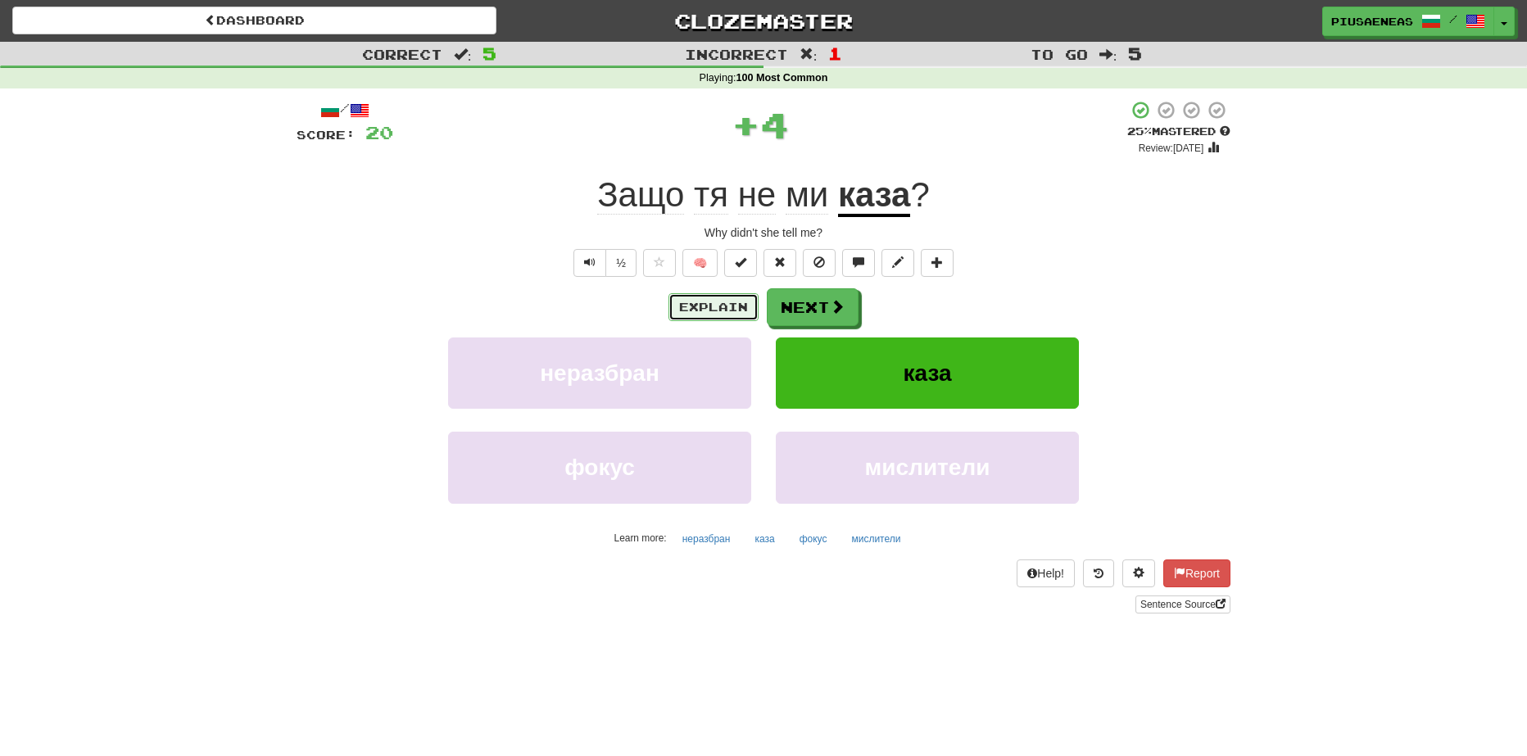
click at [690, 307] on button "Explain" at bounding box center [713, 307] width 90 height 28
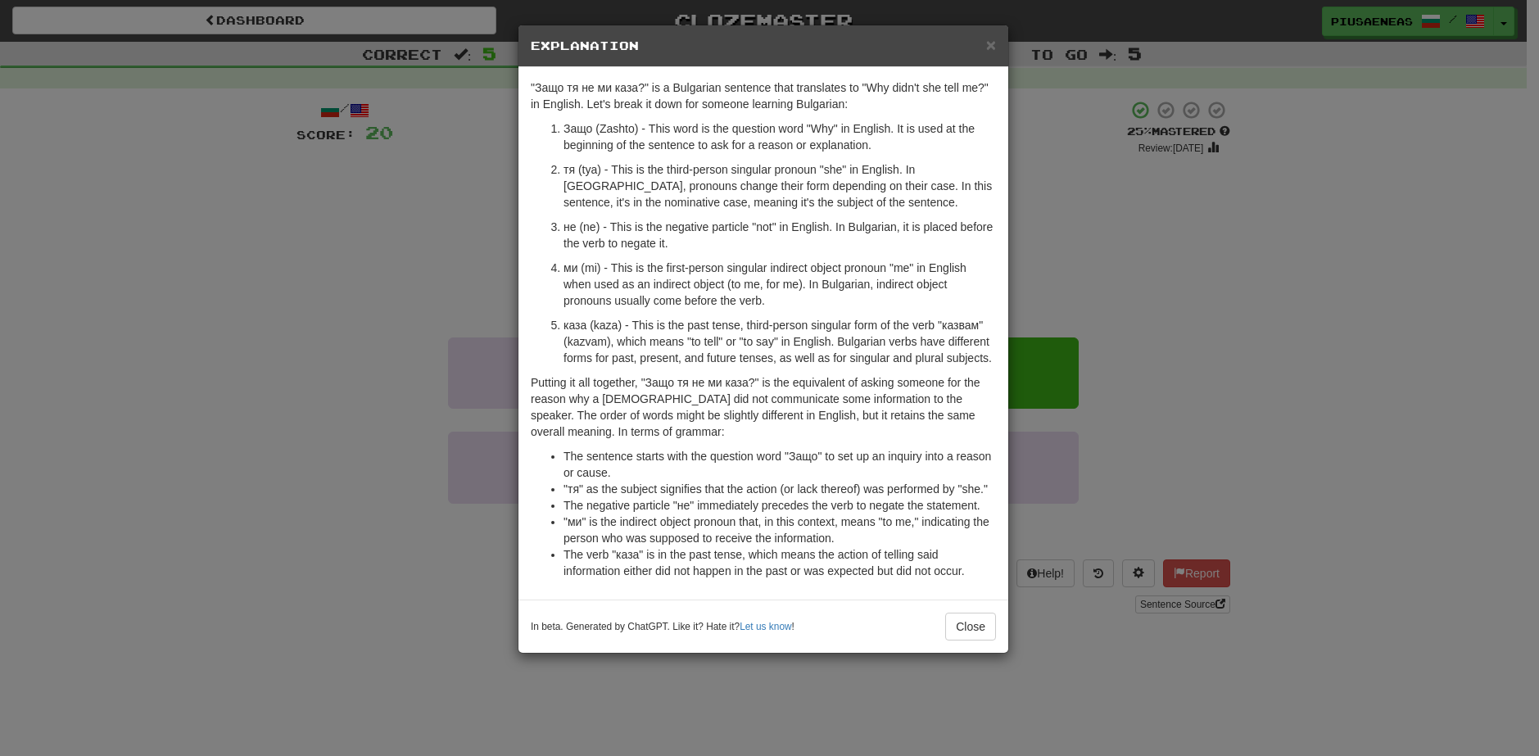
click at [1050, 355] on div "× Explanation "Защо тя не ми каза?" is a Bulgarian sentence that translates to …" at bounding box center [769, 378] width 1539 height 756
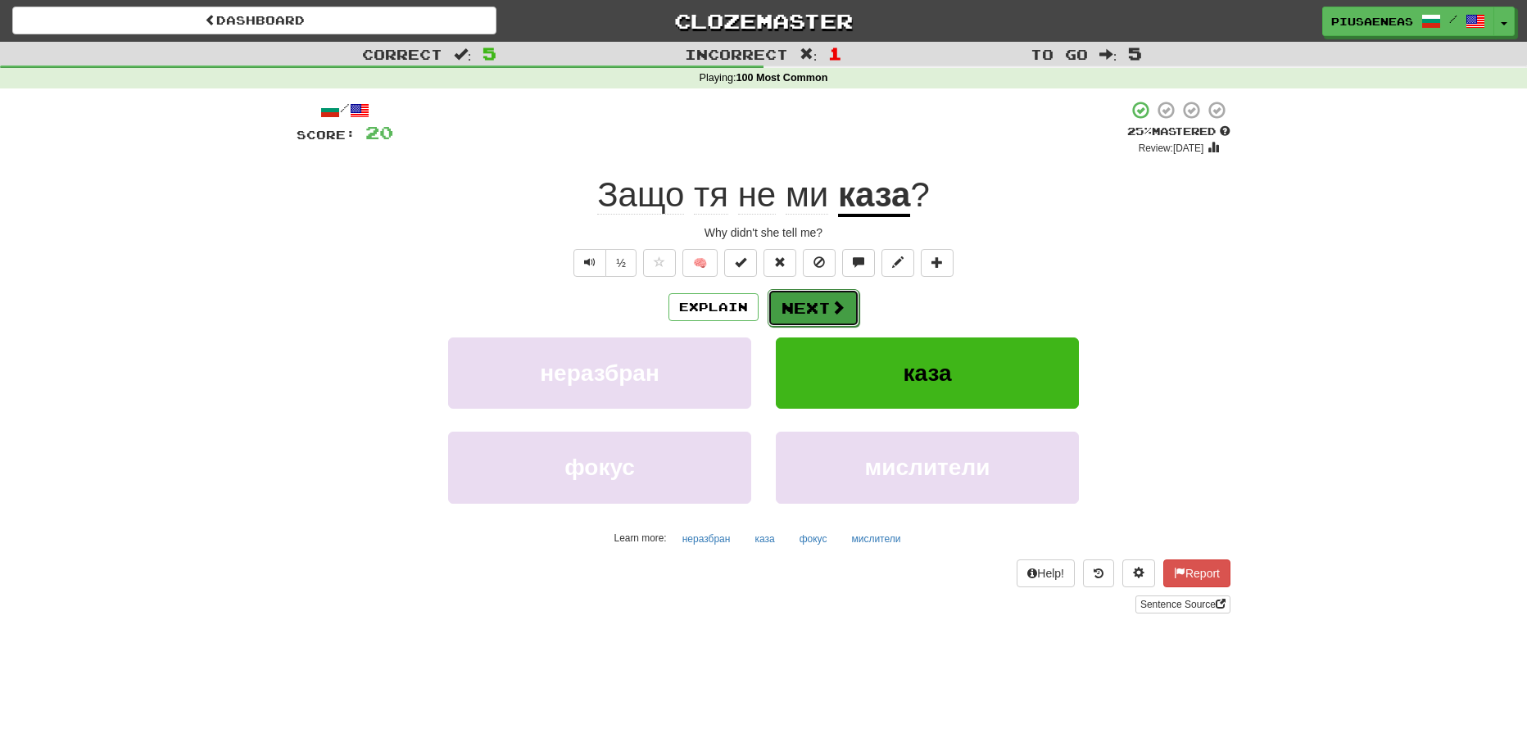
click at [822, 310] on button "Next" at bounding box center [813, 308] width 92 height 38
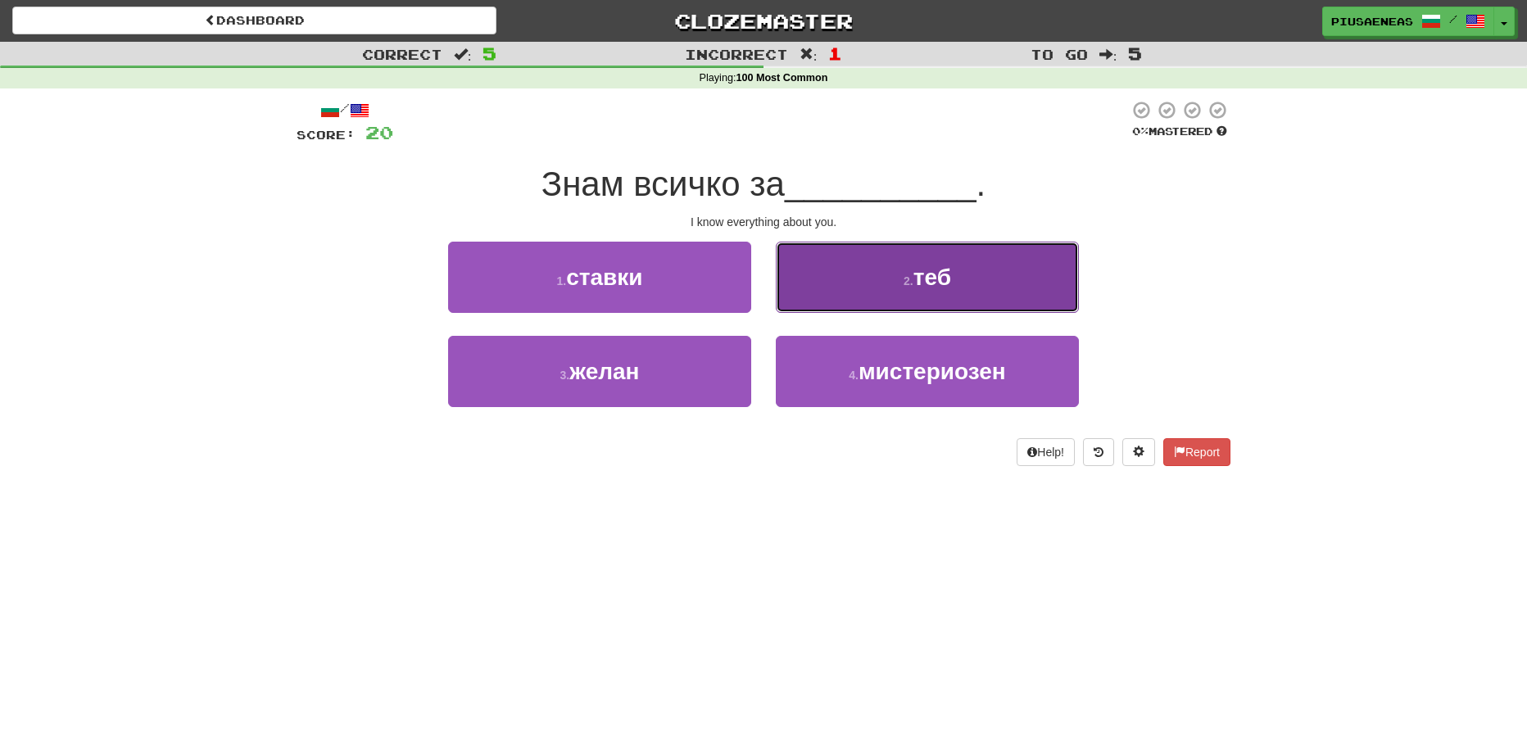
click at [958, 251] on button "2 . теб" at bounding box center [927, 277] width 303 height 71
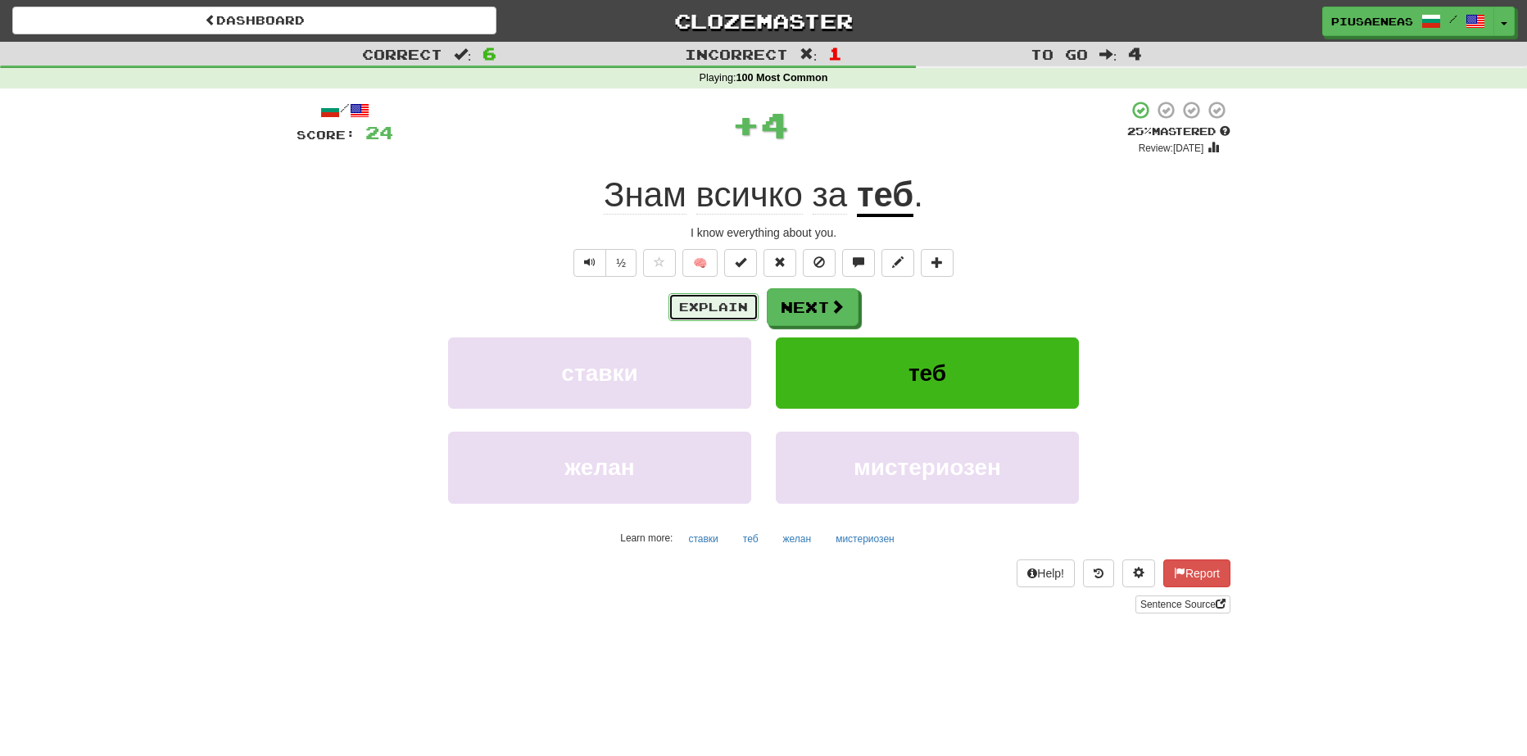
click at [726, 297] on button "Explain" at bounding box center [713, 307] width 90 height 28
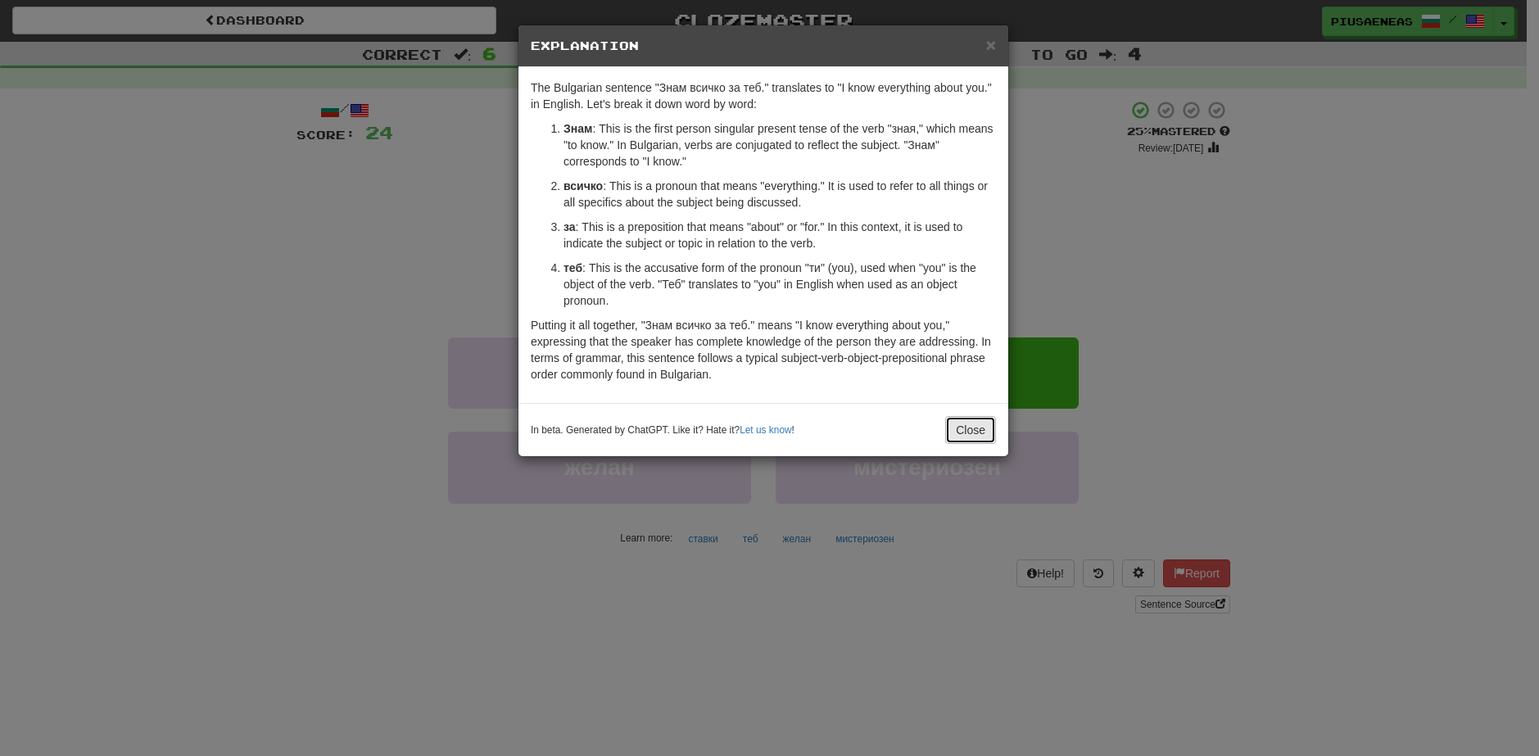
click at [970, 417] on button "Close" at bounding box center [970, 430] width 51 height 28
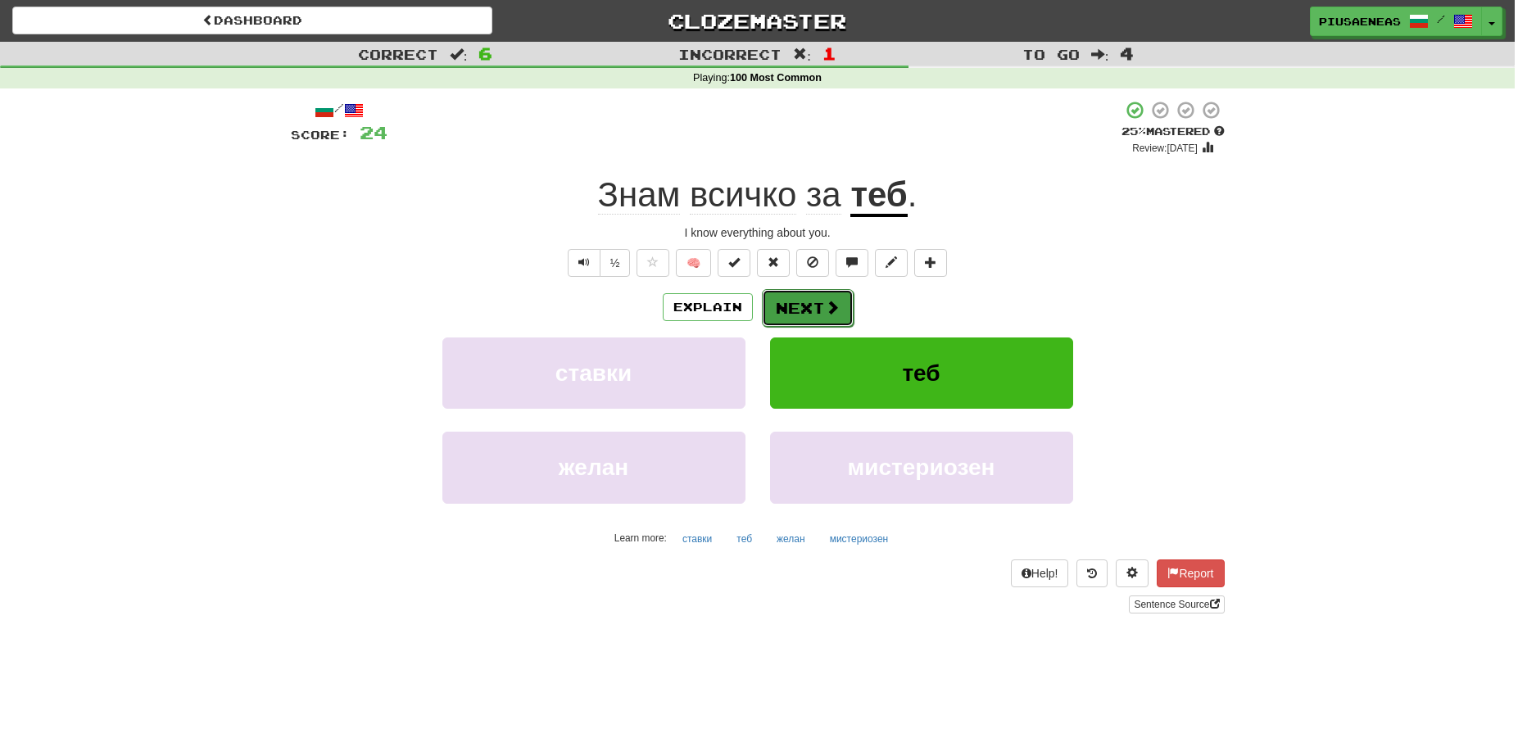
click at [816, 320] on button "Next" at bounding box center [808, 308] width 92 height 38
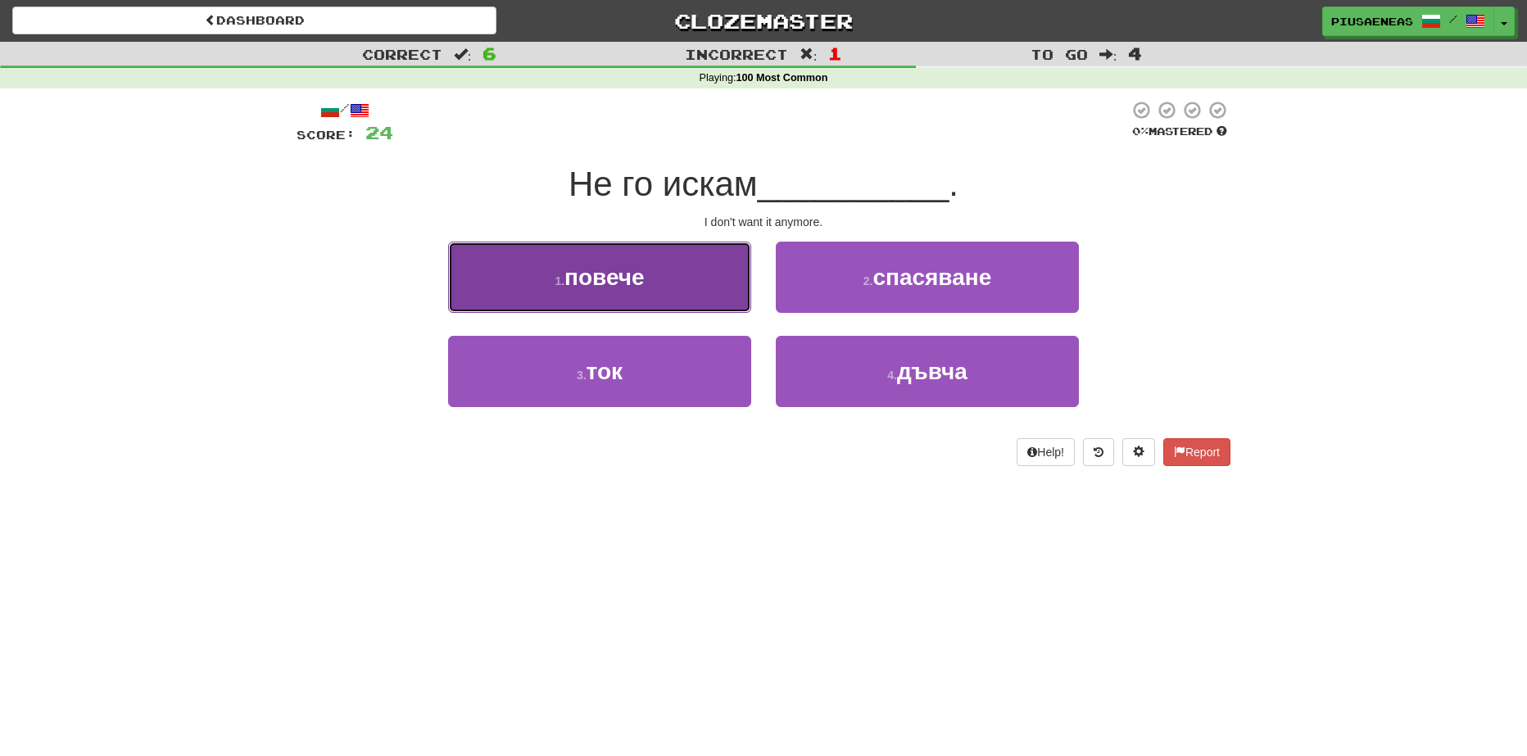
click at [706, 284] on button "1 . повече" at bounding box center [599, 277] width 303 height 71
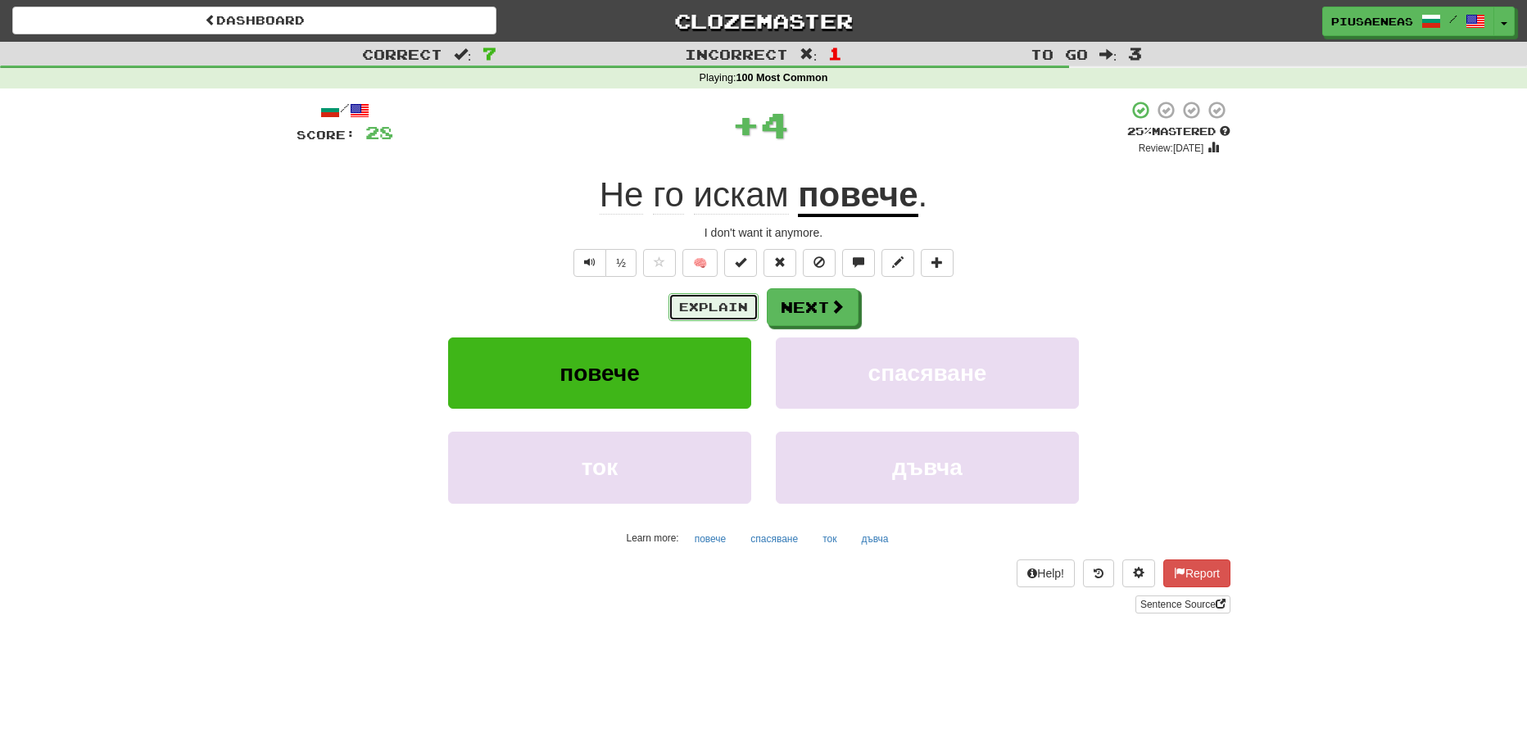
click at [717, 296] on button "Explain" at bounding box center [713, 307] width 90 height 28
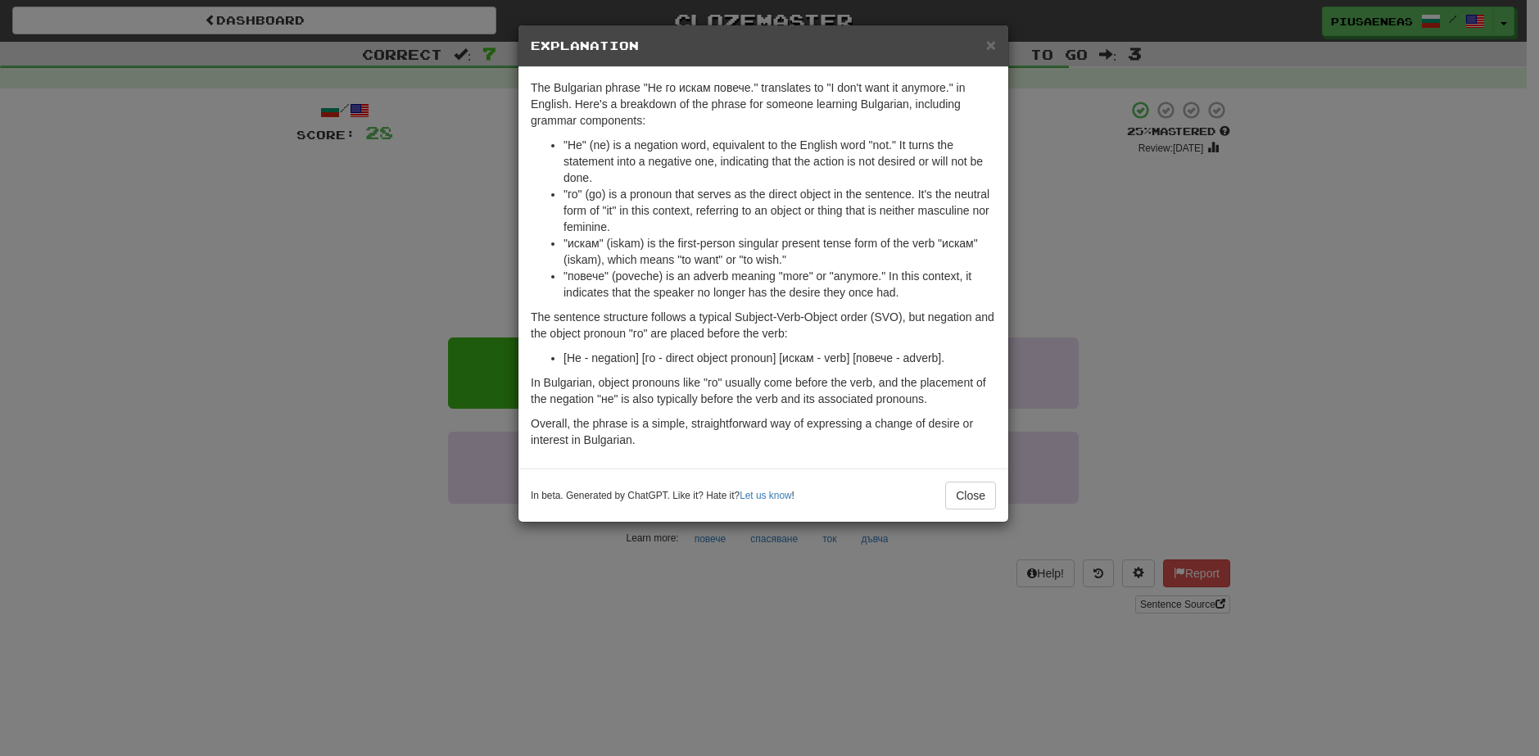
click at [1025, 360] on div "× Explanation The Bulgarian phrase "Не го искам повече." translates to "I don't…" at bounding box center [769, 378] width 1539 height 756
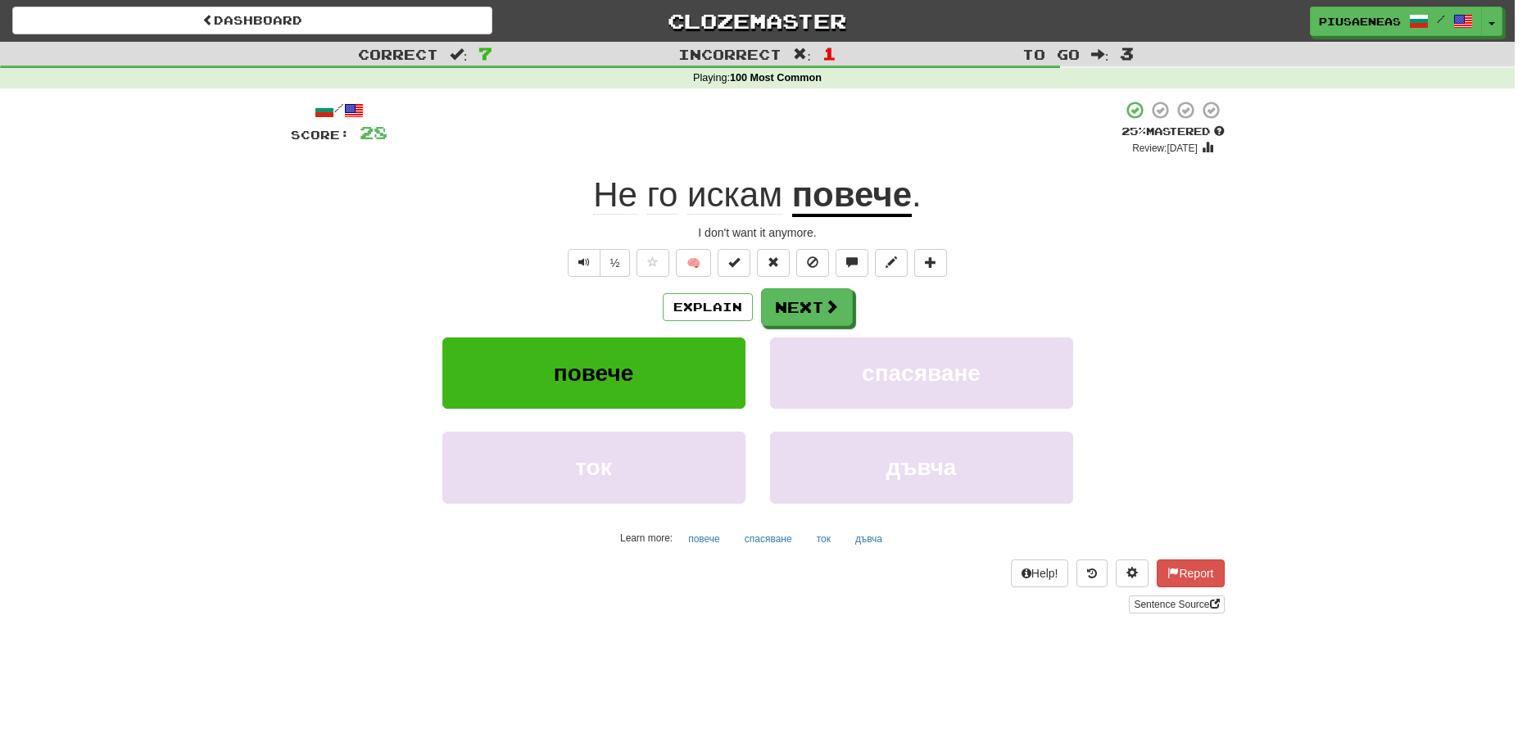
click at [873, 315] on div "Explain Next" at bounding box center [758, 307] width 934 height 38
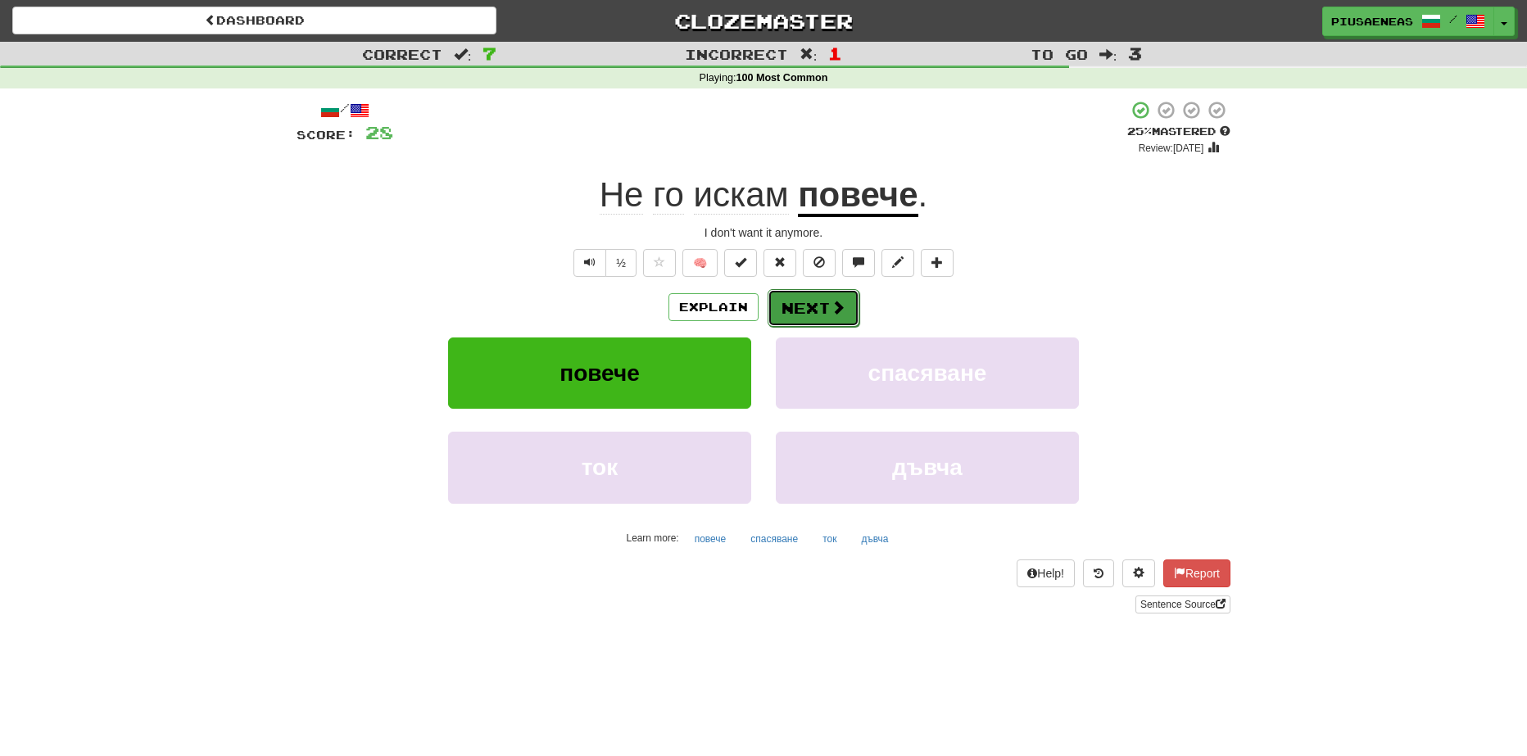
click at [831, 315] on span at bounding box center [838, 307] width 15 height 15
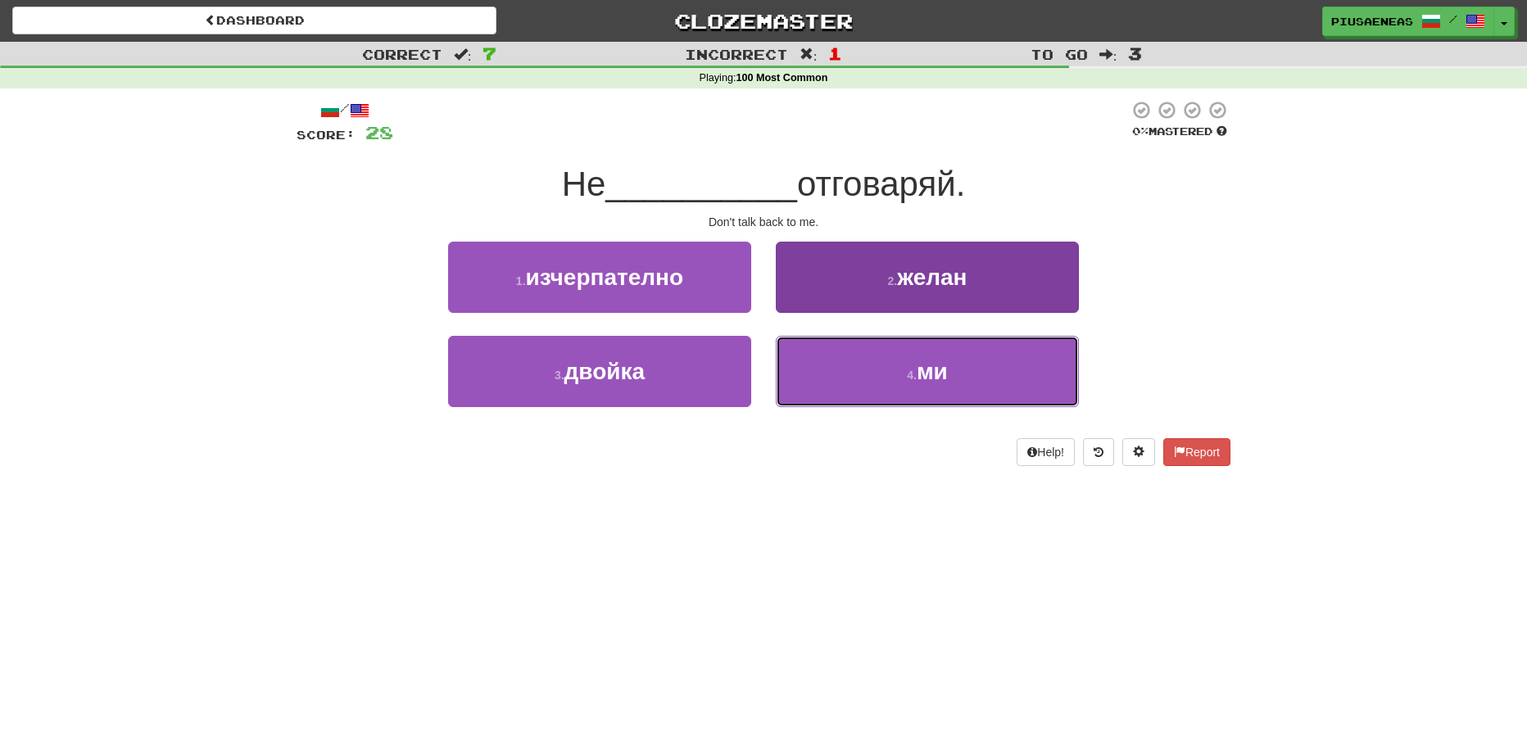
click at [915, 343] on button "4 . ми" at bounding box center [927, 371] width 303 height 71
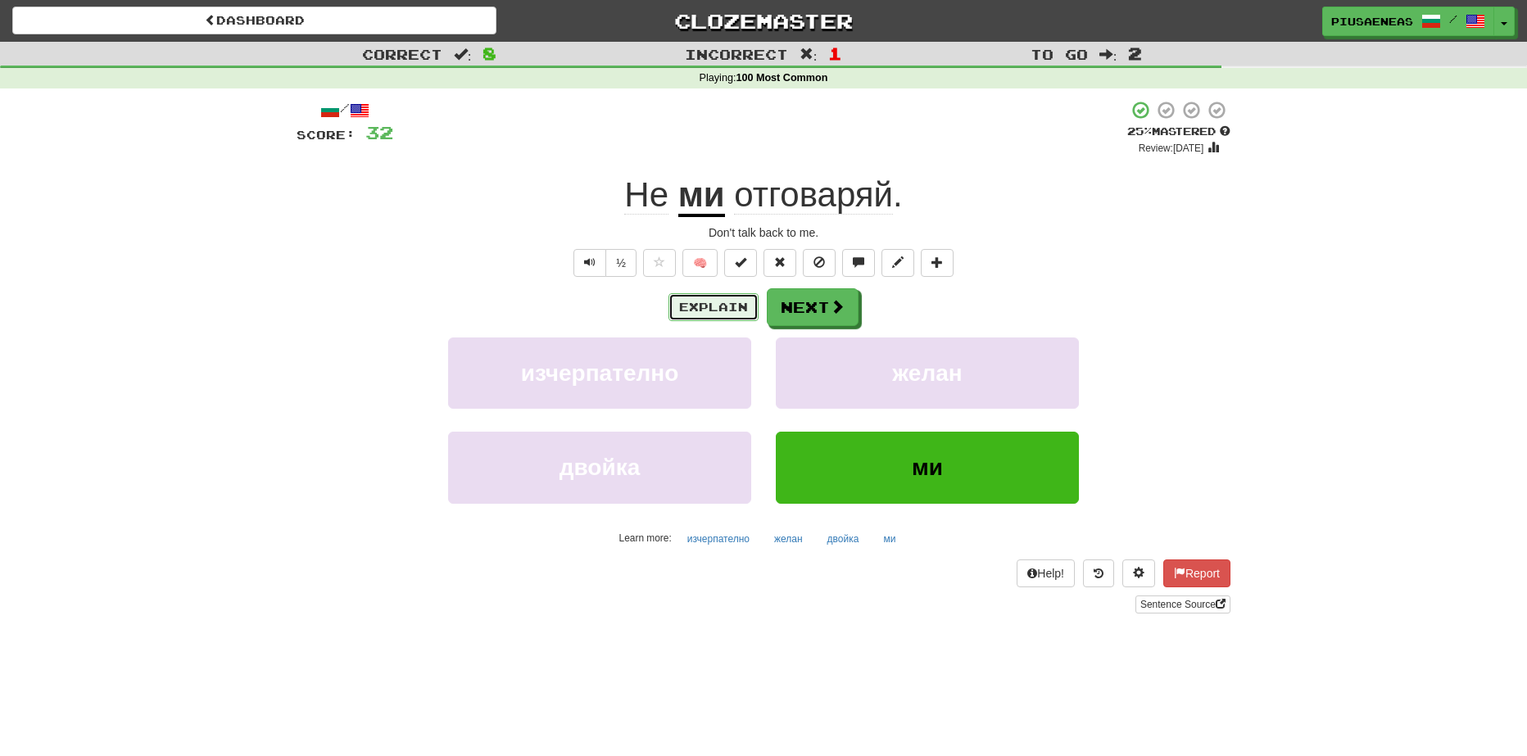
click at [713, 308] on button "Explain" at bounding box center [713, 307] width 90 height 28
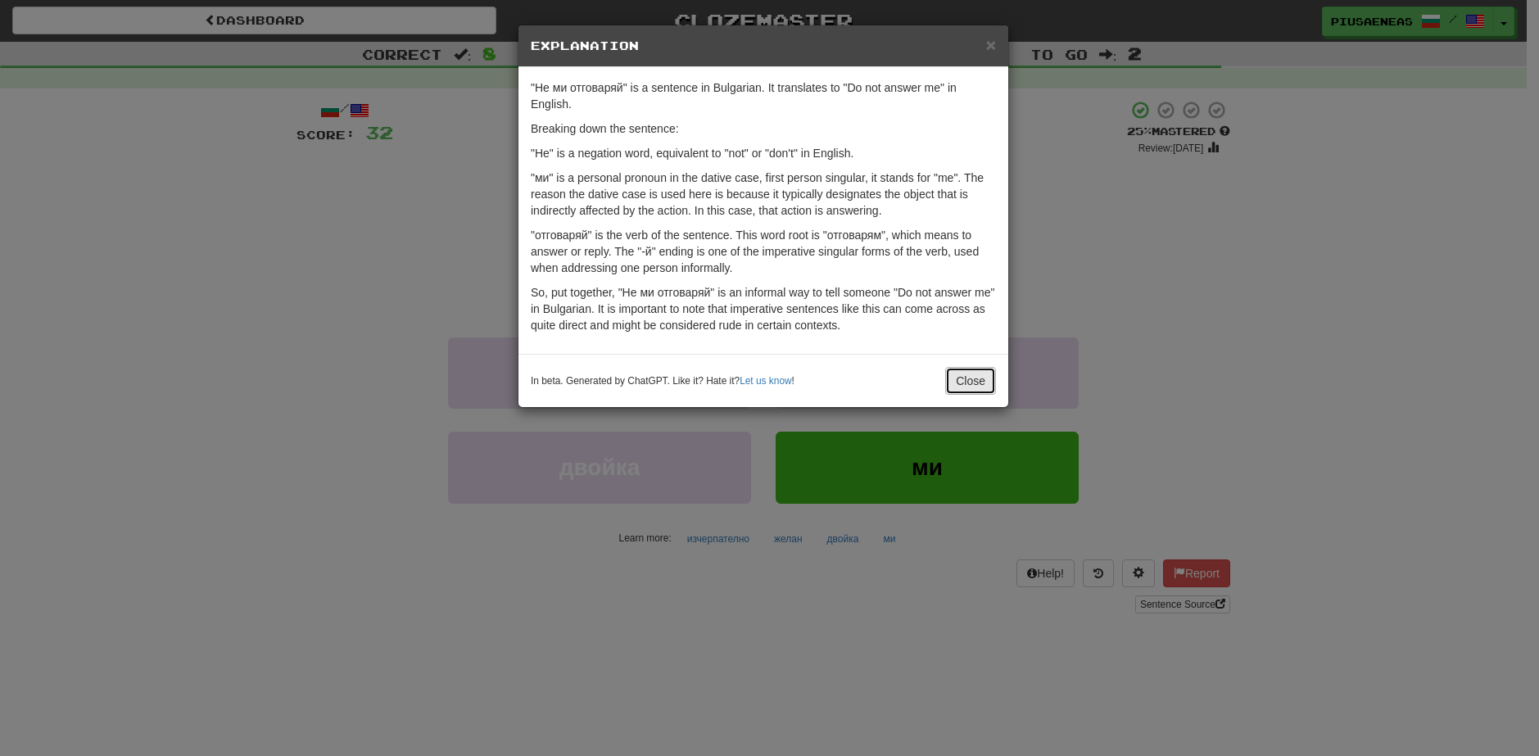
click at [964, 371] on button "Close" at bounding box center [970, 381] width 51 height 28
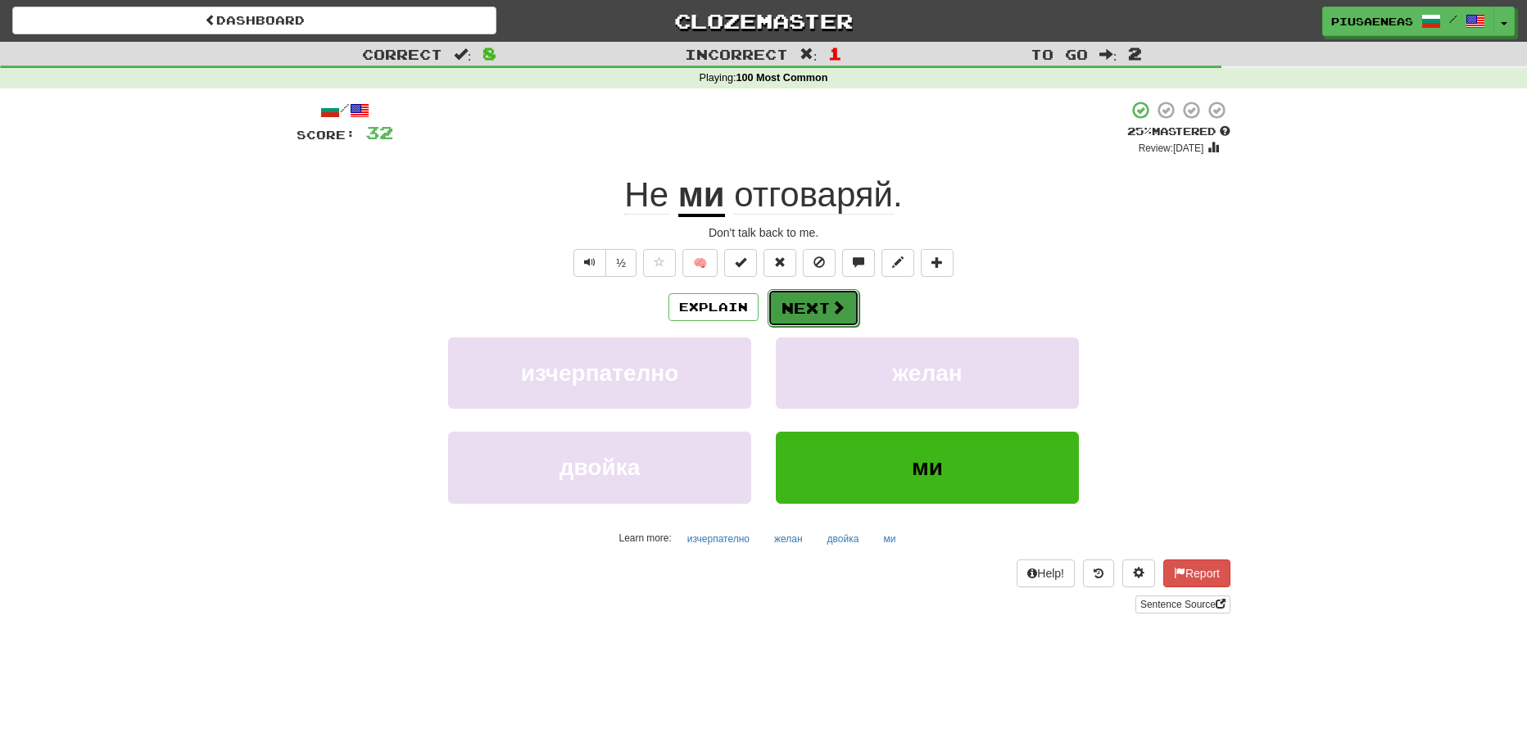
click at [799, 314] on button "Next" at bounding box center [813, 308] width 92 height 38
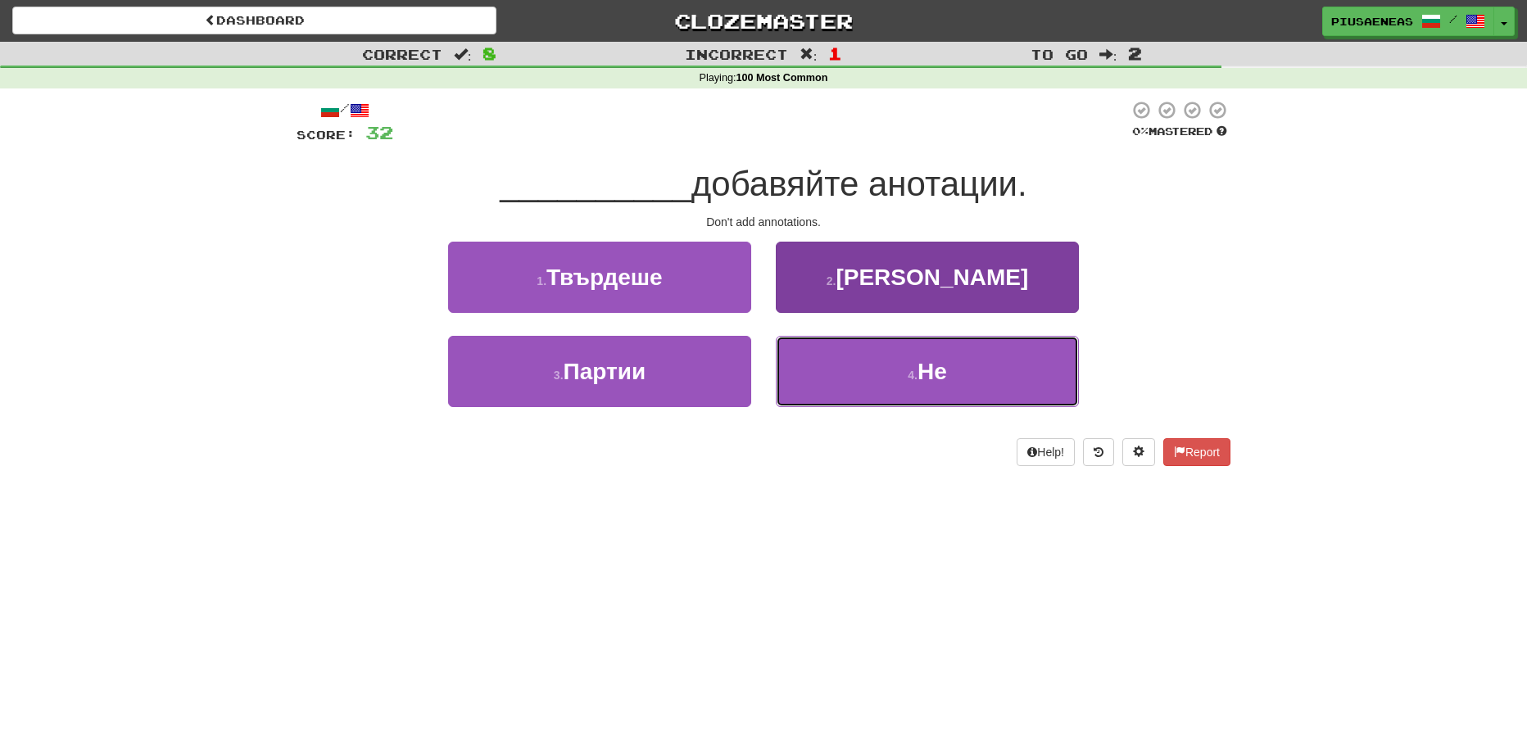
click at [966, 401] on button "4 . Не" at bounding box center [927, 371] width 303 height 71
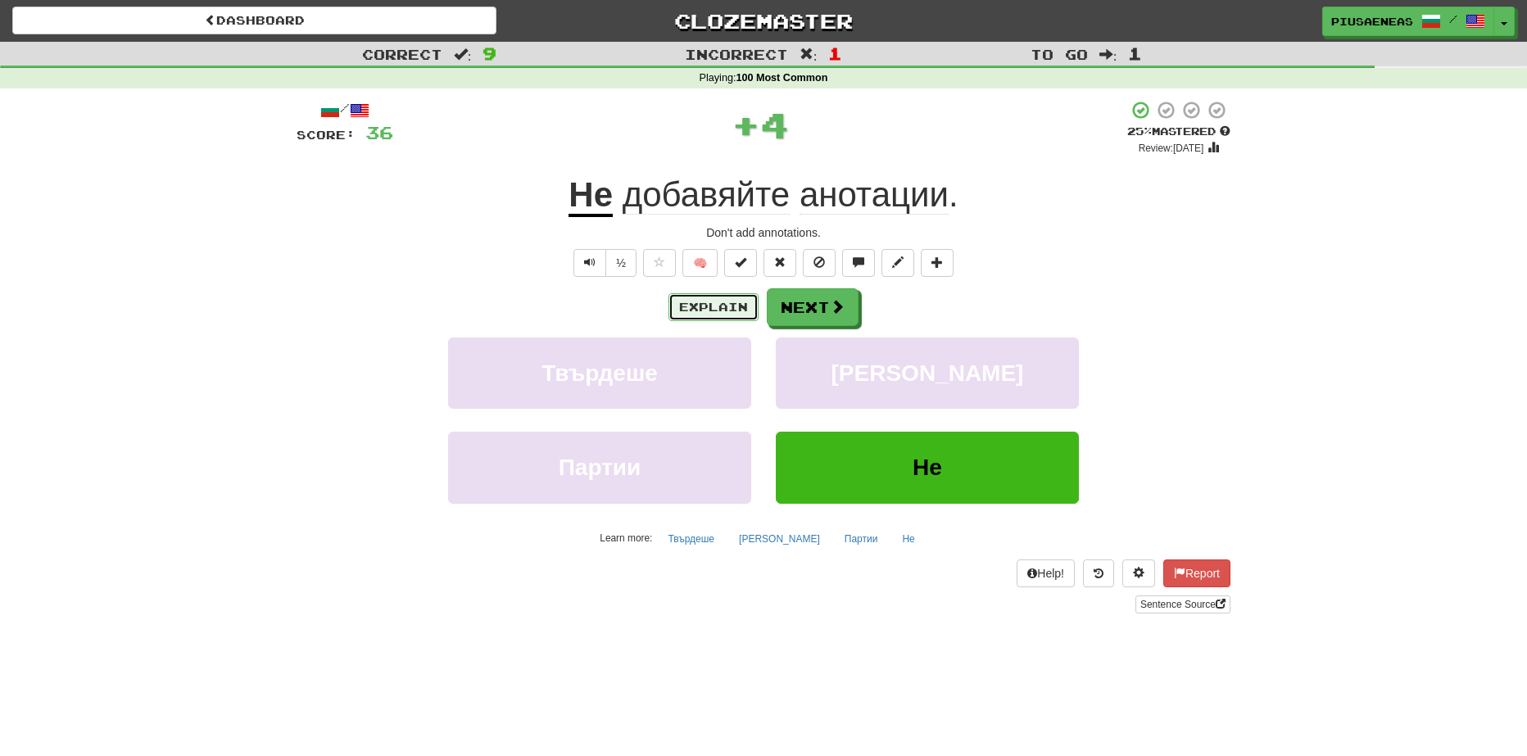
click at [707, 305] on button "Explain" at bounding box center [713, 307] width 90 height 28
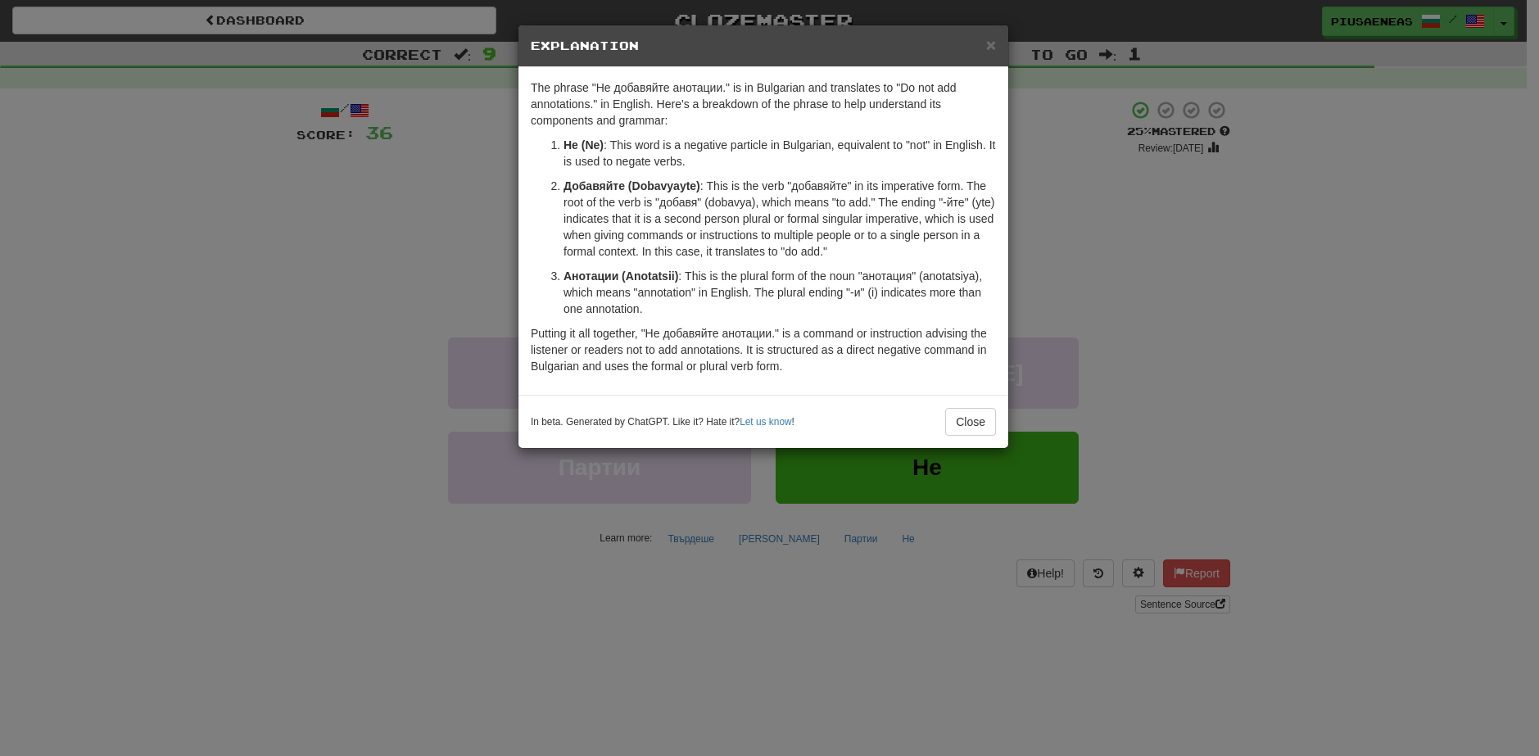
click at [1107, 277] on div "× Explanation The phrase "Не добавяйте анотации." is in Bulgarian and translate…" at bounding box center [769, 378] width 1539 height 756
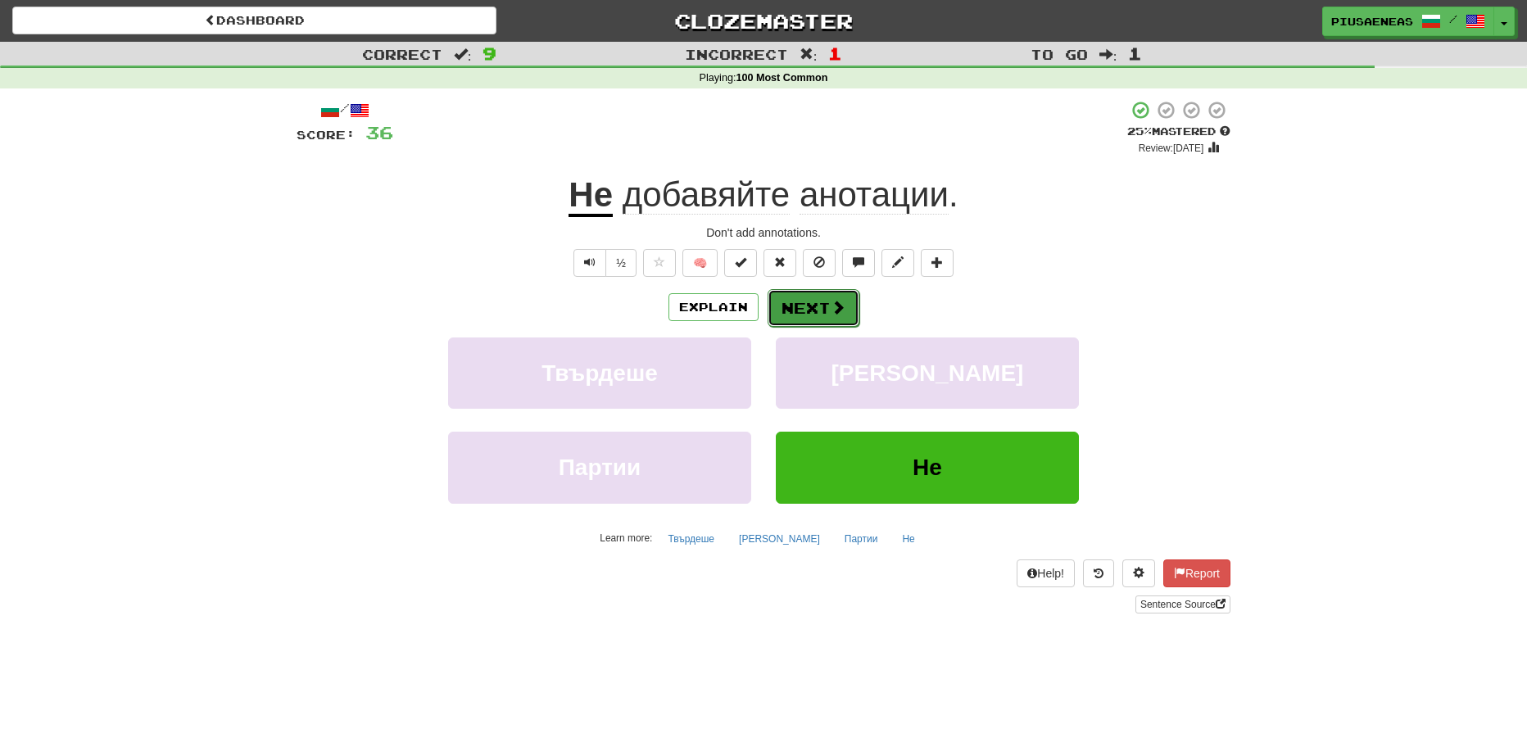
click at [787, 292] on button "Next" at bounding box center [813, 308] width 92 height 38
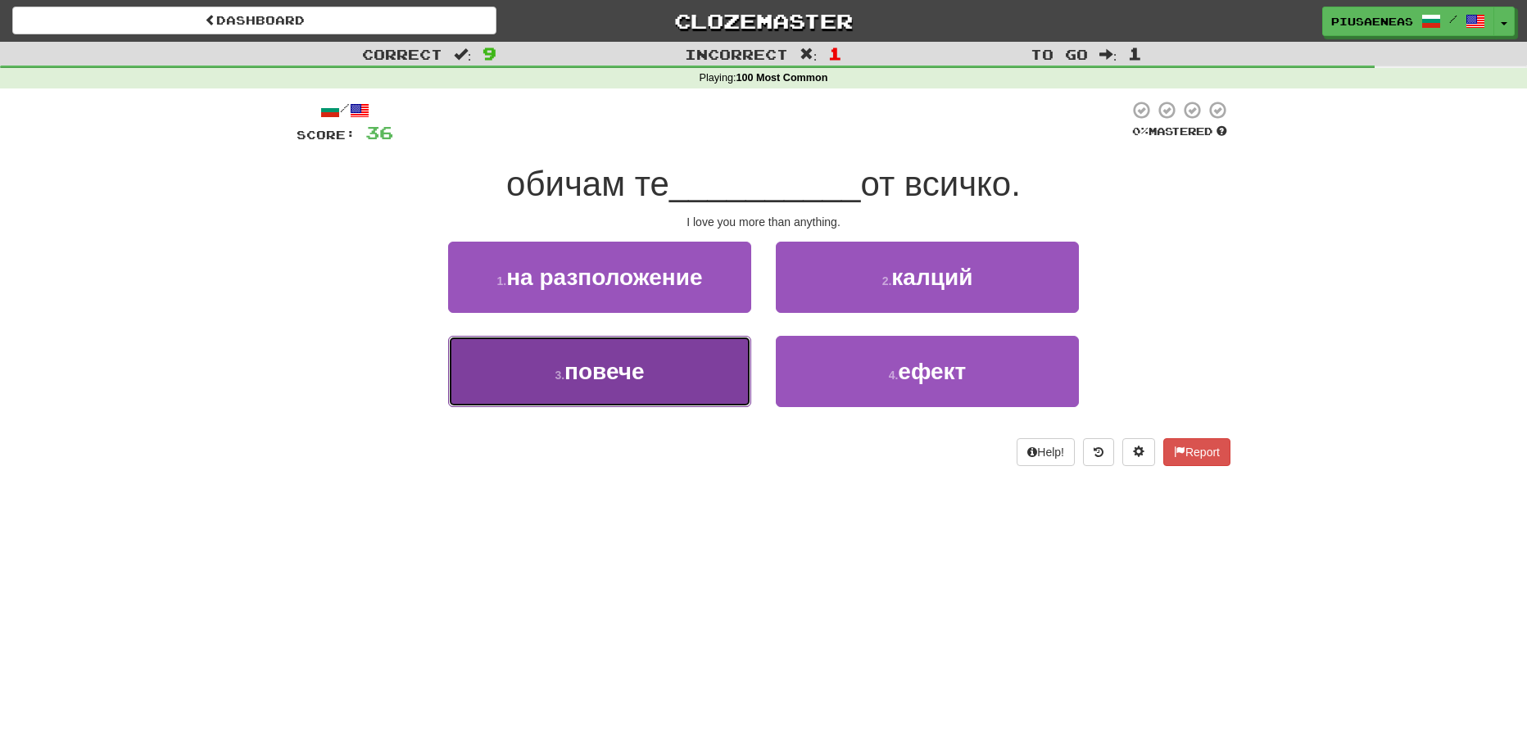
click at [712, 389] on button "3 . повече" at bounding box center [599, 371] width 303 height 71
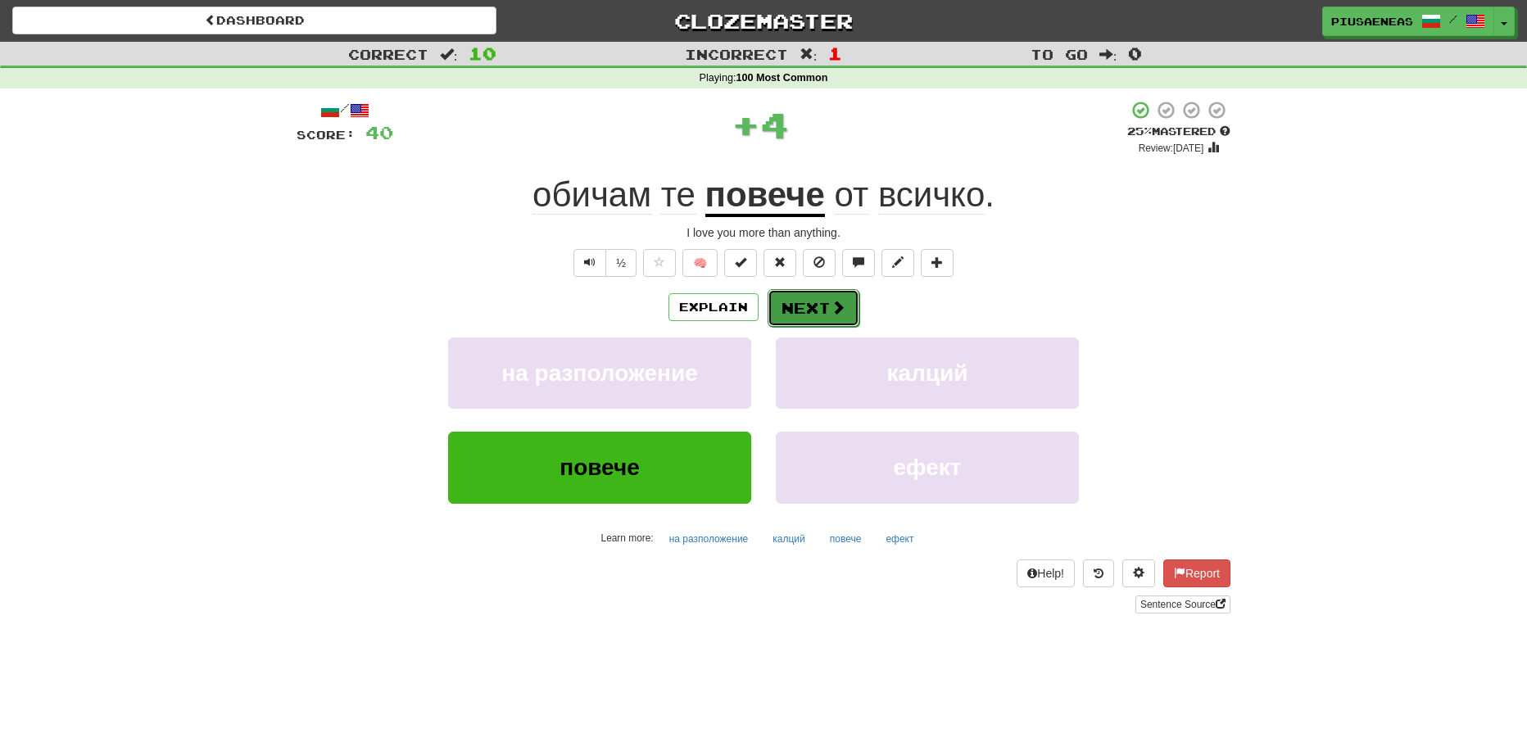
click at [800, 321] on button "Next" at bounding box center [813, 308] width 92 height 38
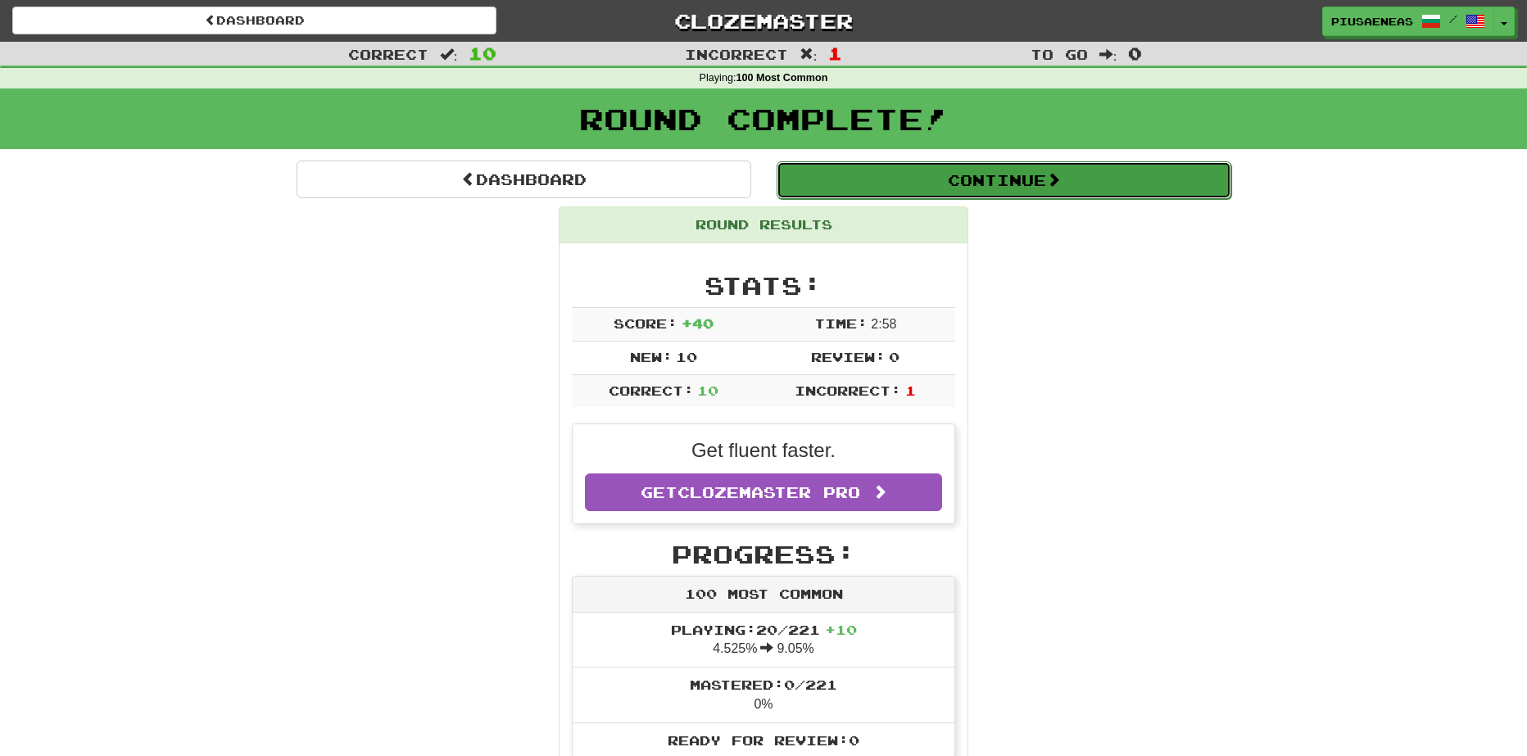
click at [916, 183] on button "Continue" at bounding box center [1003, 180] width 455 height 38
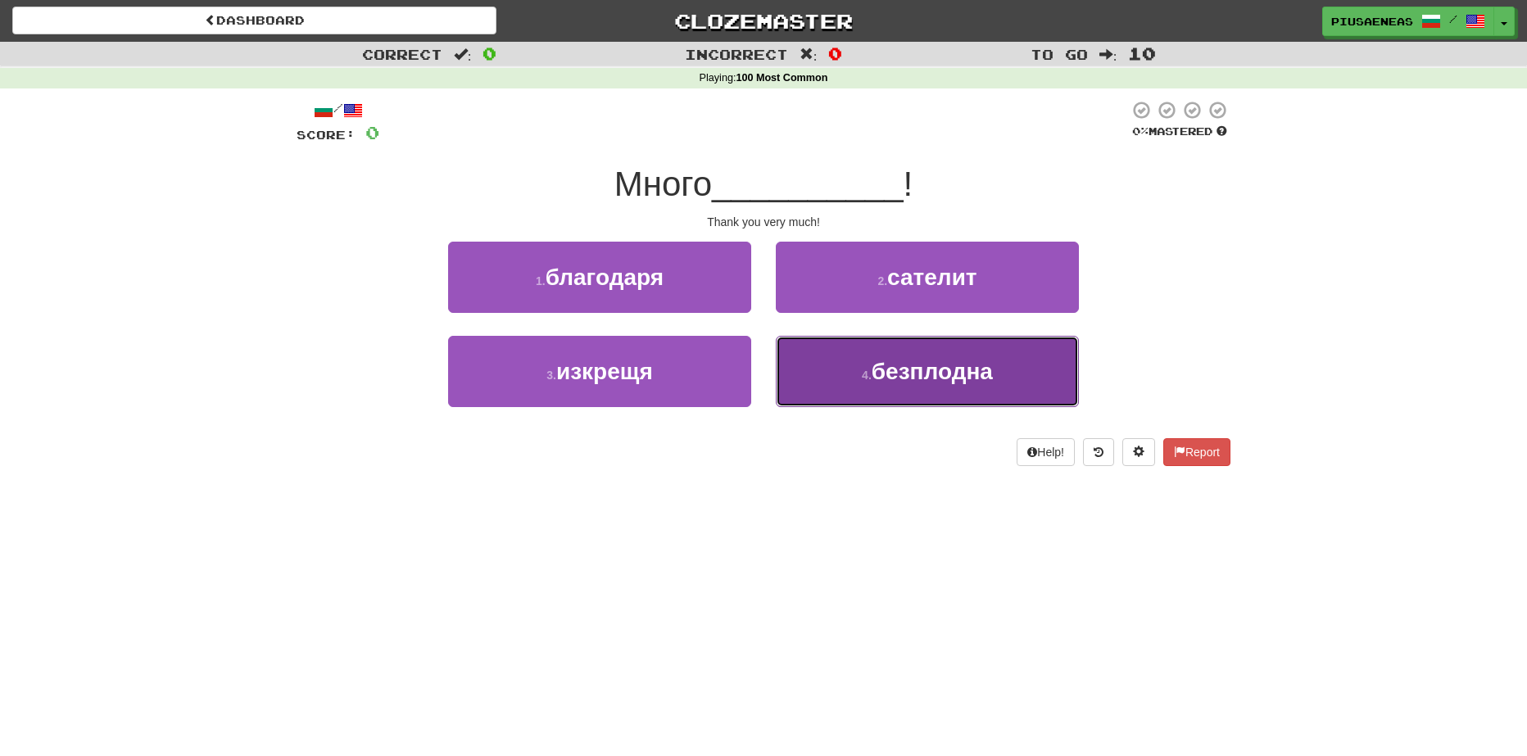
click at [967, 392] on button "4 . безплодна" at bounding box center [927, 371] width 303 height 71
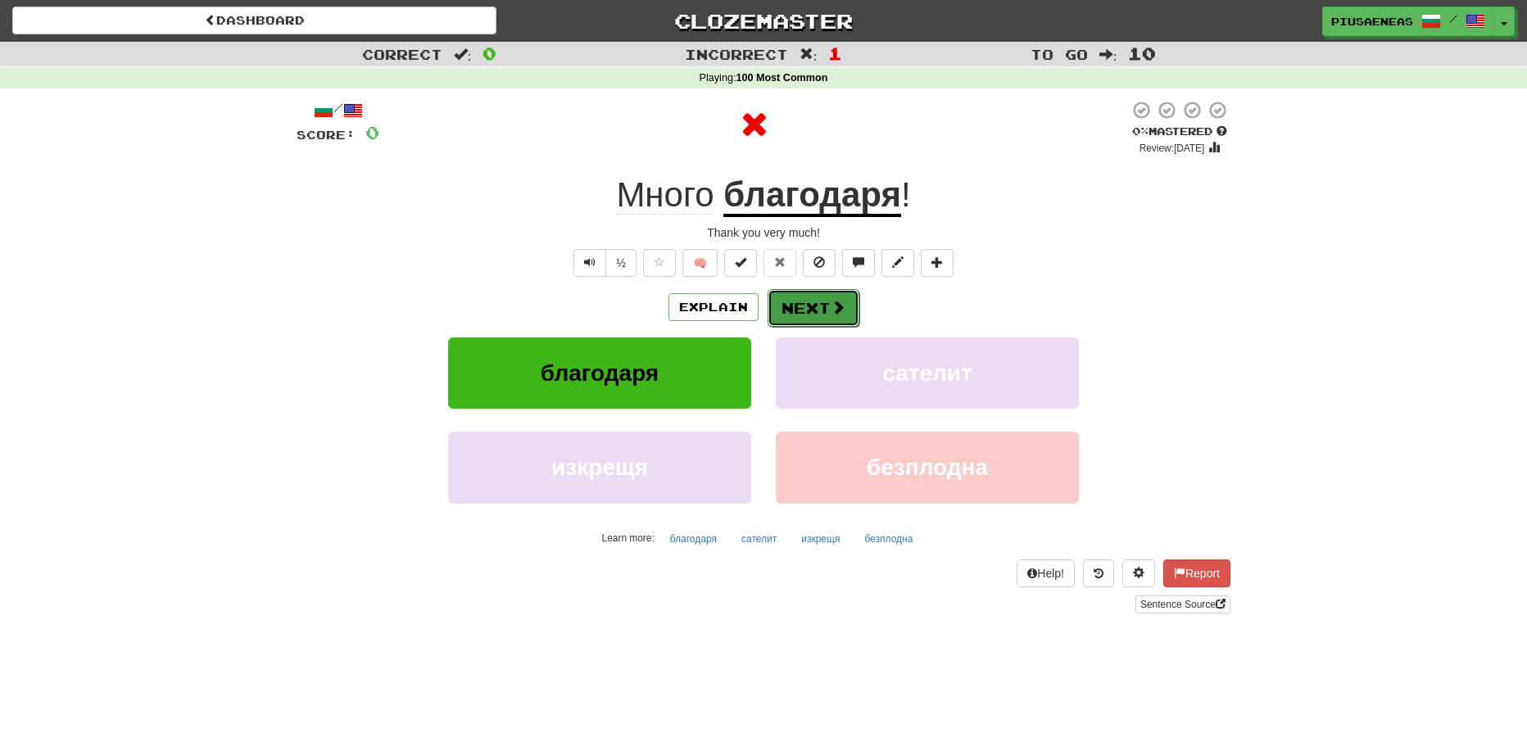
click at [819, 311] on button "Next" at bounding box center [813, 308] width 92 height 38
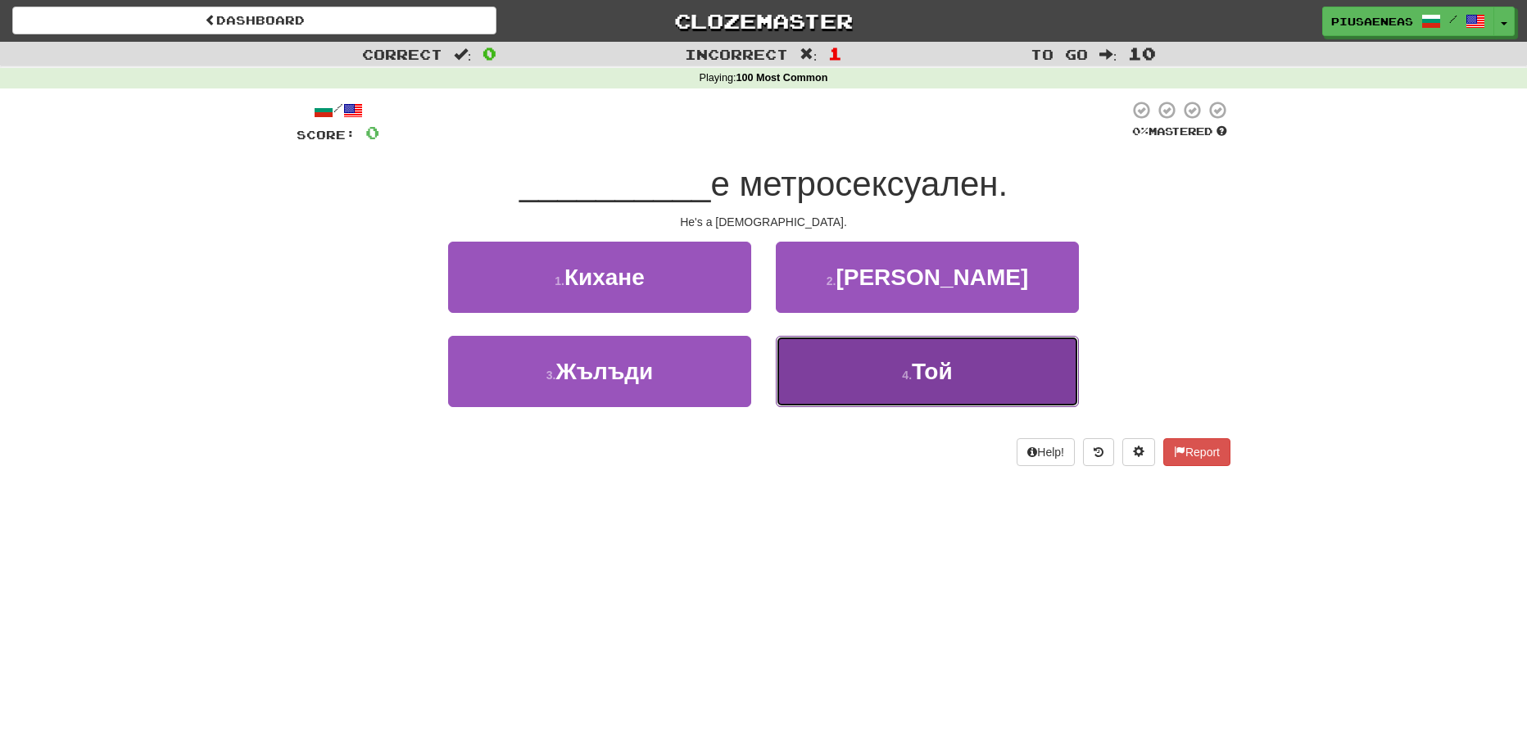
click at [882, 369] on button "4 . Той" at bounding box center [927, 371] width 303 height 71
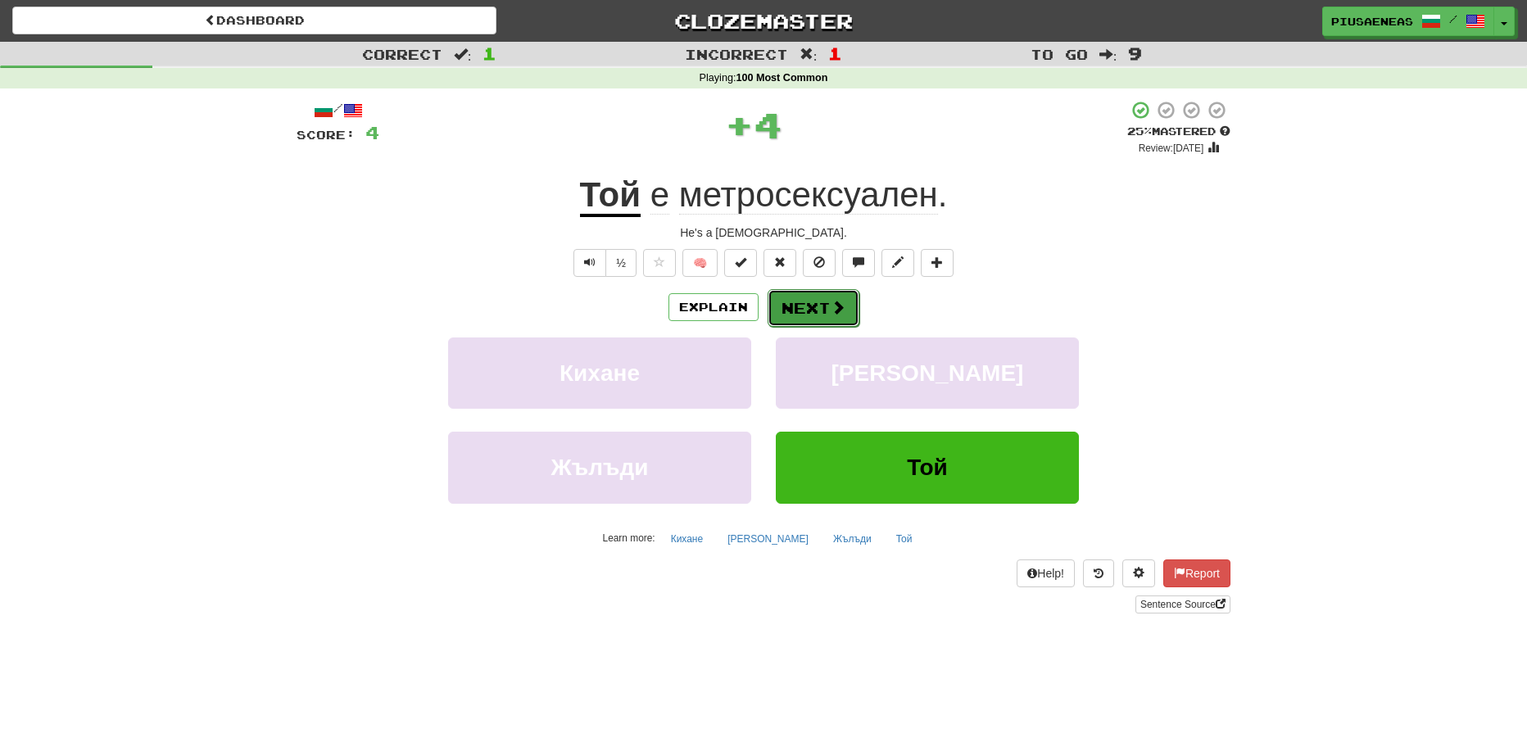
click at [833, 305] on span at bounding box center [838, 307] width 15 height 15
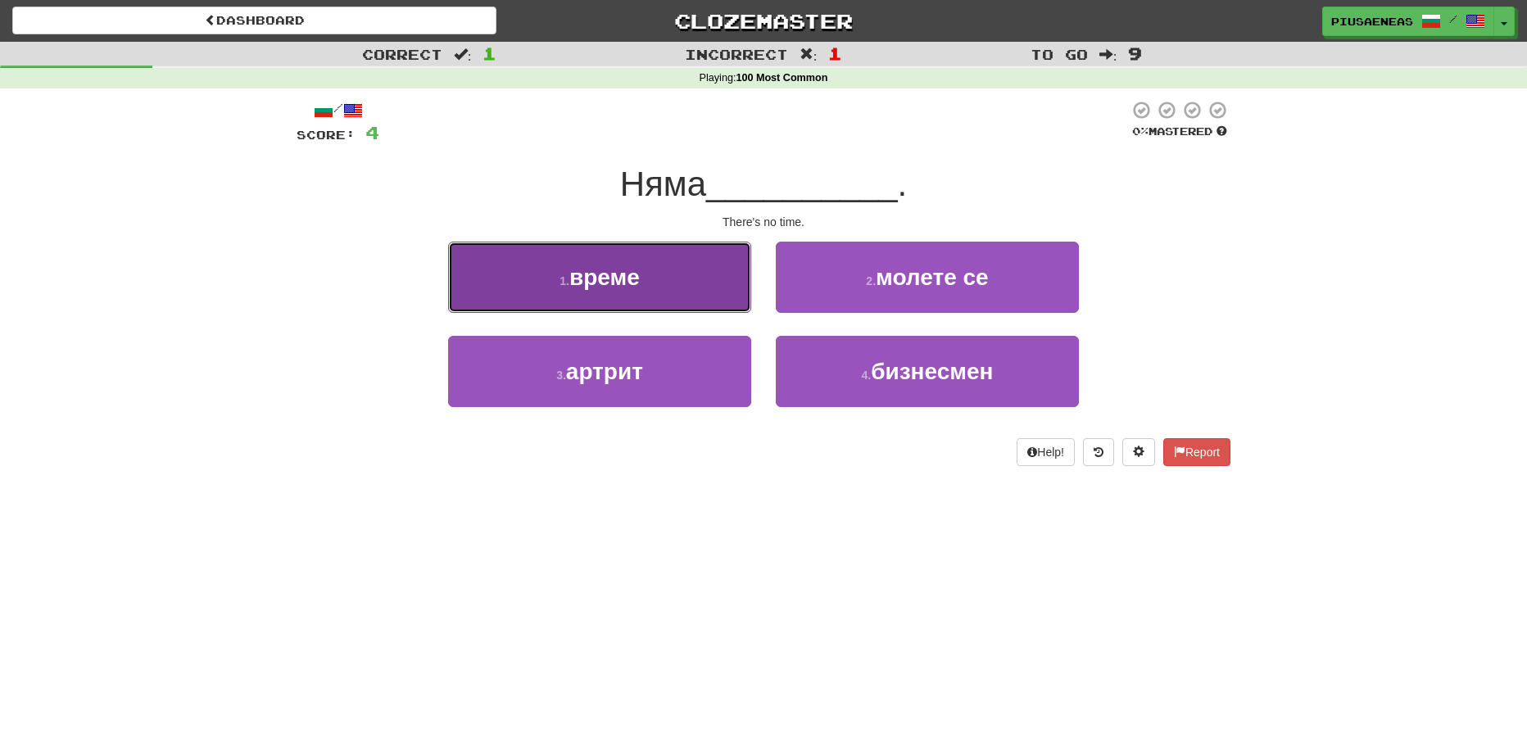
click at [657, 285] on button "1 . време" at bounding box center [599, 277] width 303 height 71
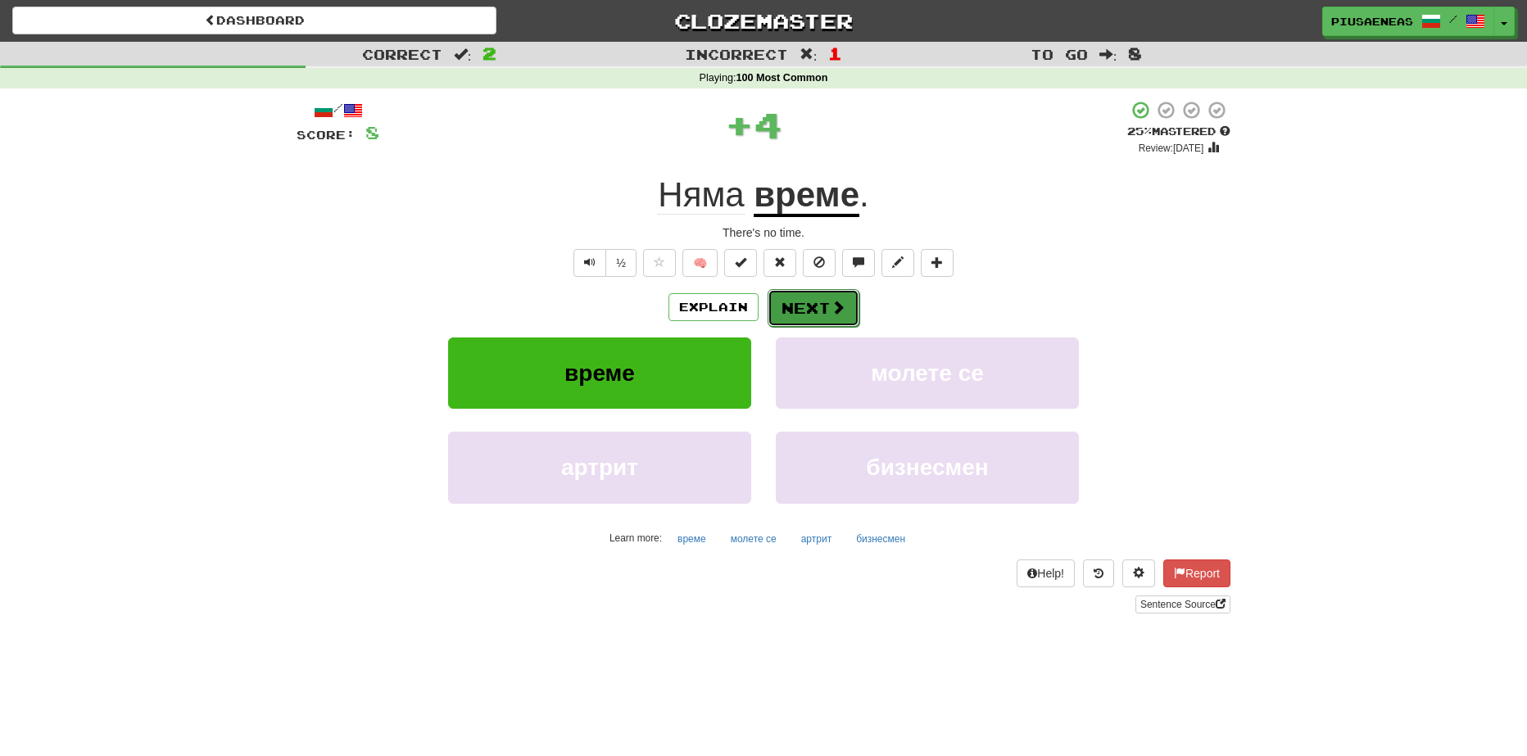
click at [803, 307] on button "Next" at bounding box center [813, 308] width 92 height 38
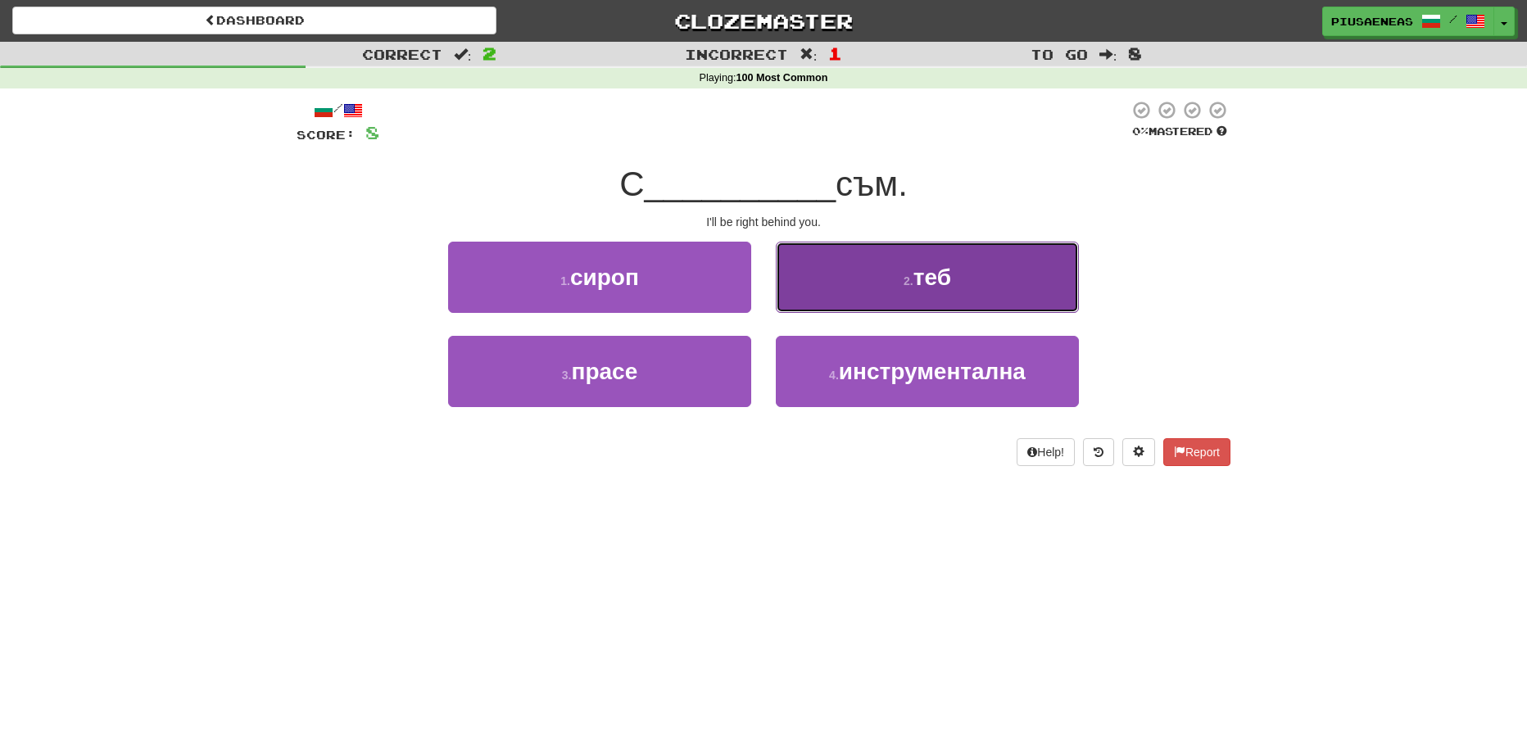
click at [864, 269] on button "2 . теб" at bounding box center [927, 277] width 303 height 71
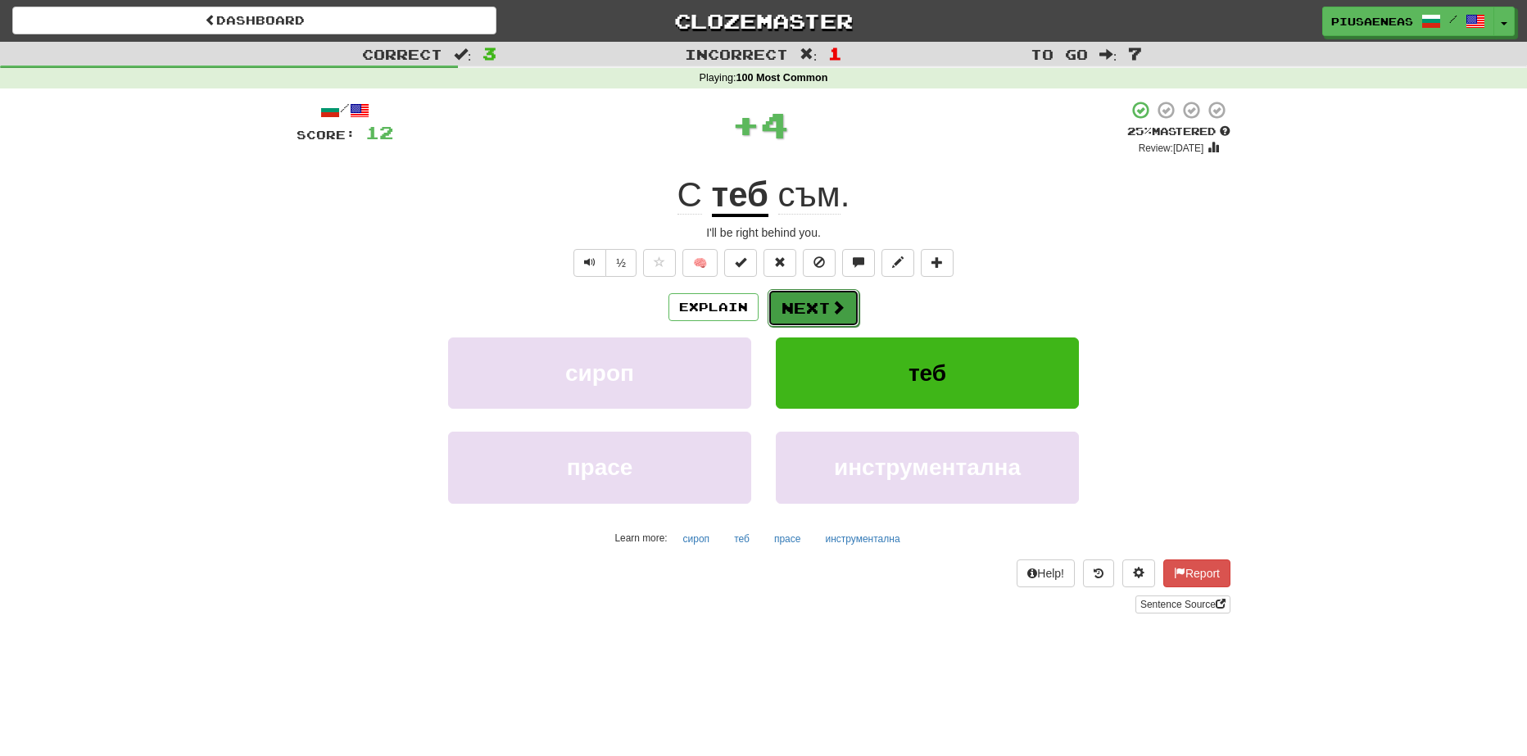
click at [831, 312] on span at bounding box center [838, 307] width 15 height 15
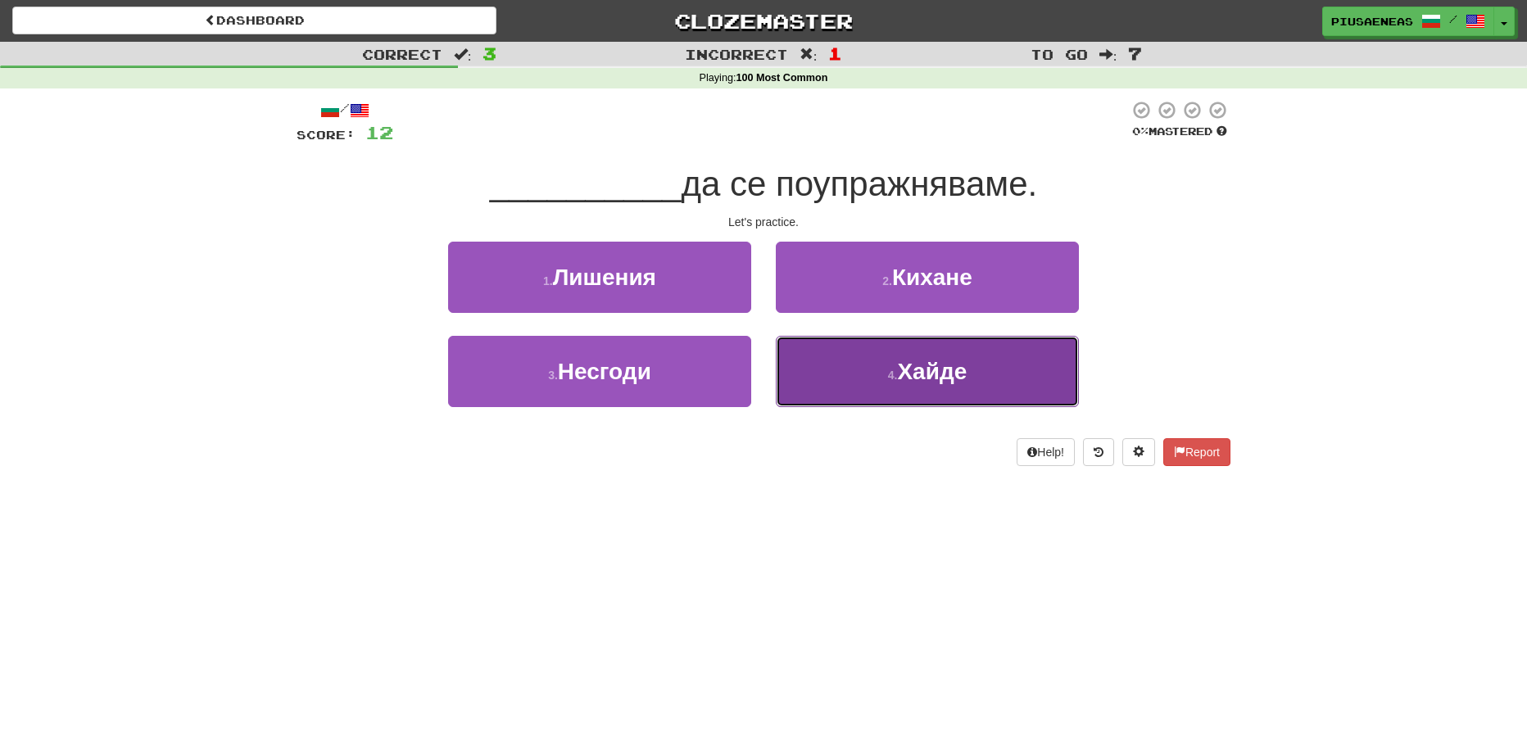
click at [885, 390] on button "4 . Хайде" at bounding box center [927, 371] width 303 height 71
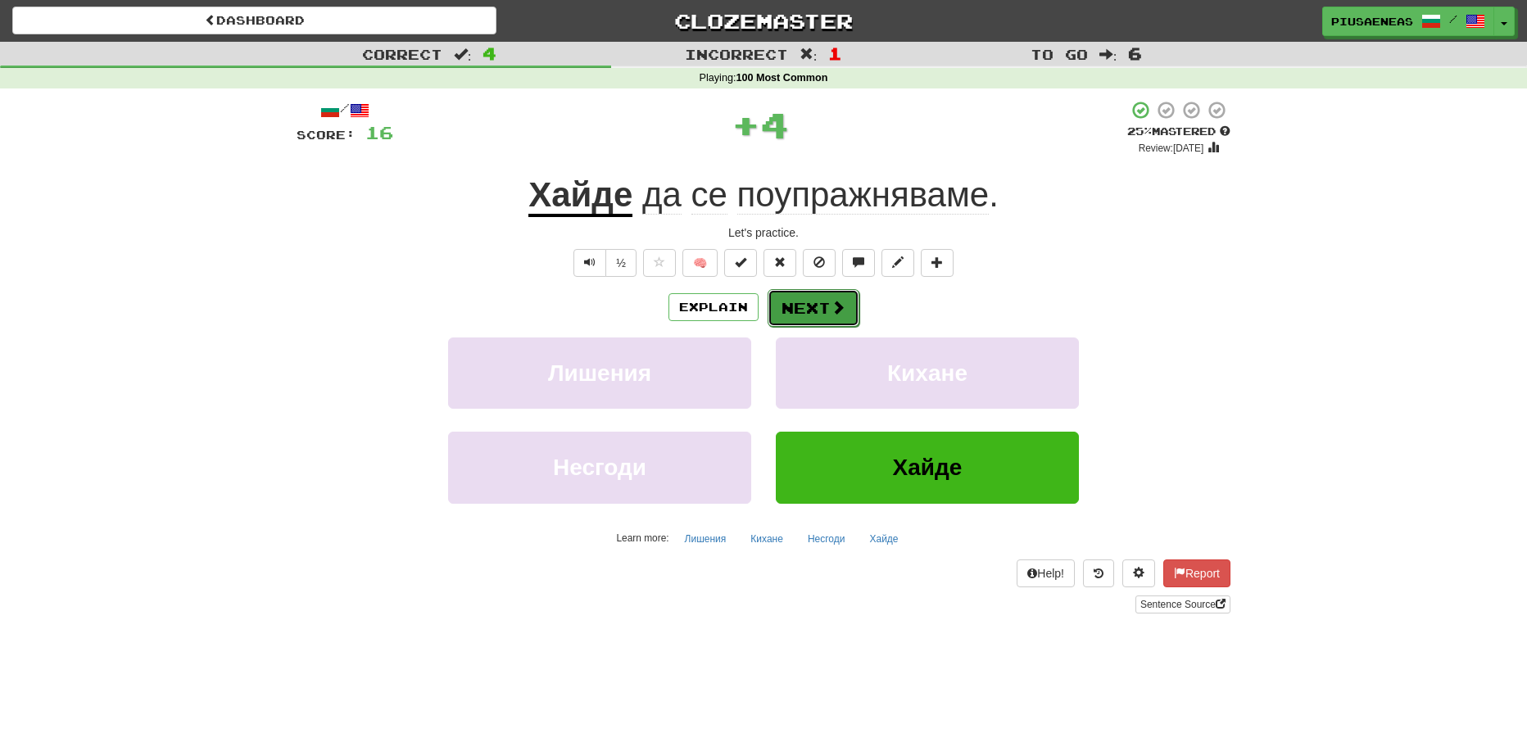
click at [816, 311] on button "Next" at bounding box center [813, 308] width 92 height 38
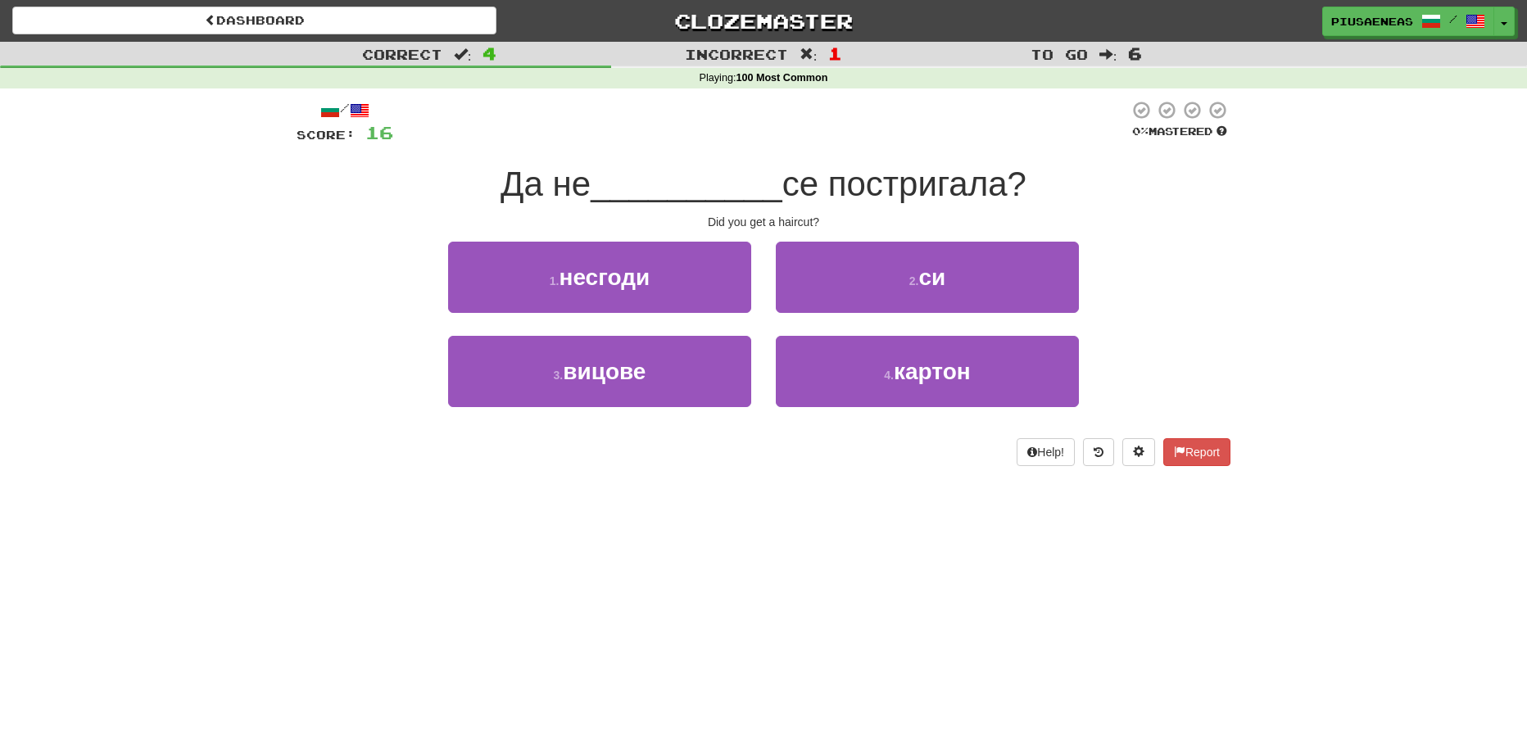
click at [816, 311] on button "2 . си" at bounding box center [927, 277] width 303 height 71
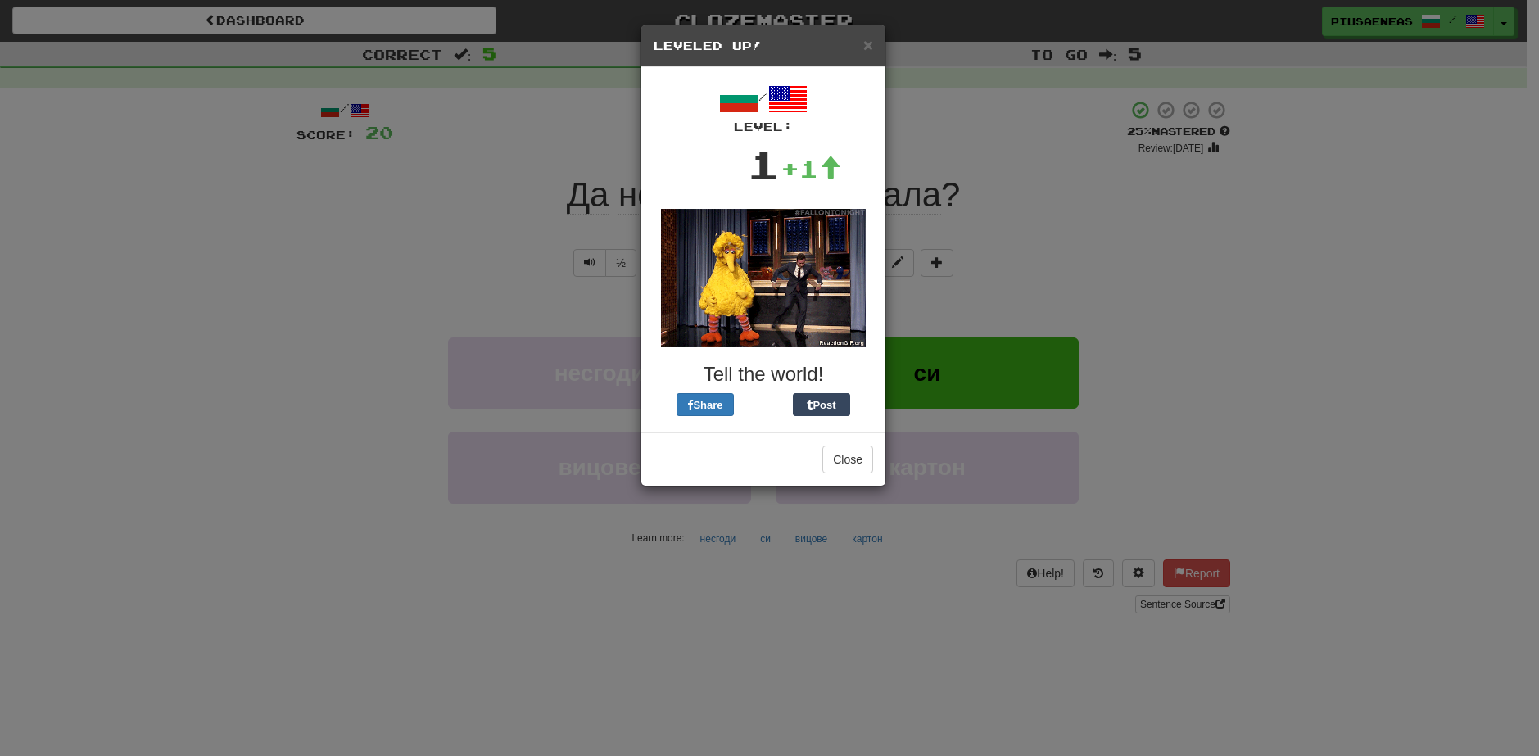
click at [876, 48] on div "× Leveled Up!" at bounding box center [763, 46] width 244 height 42
click at [871, 48] on div "× Leveled Up!" at bounding box center [763, 46] width 244 height 42
click at [867, 48] on span "×" at bounding box center [868, 44] width 10 height 19
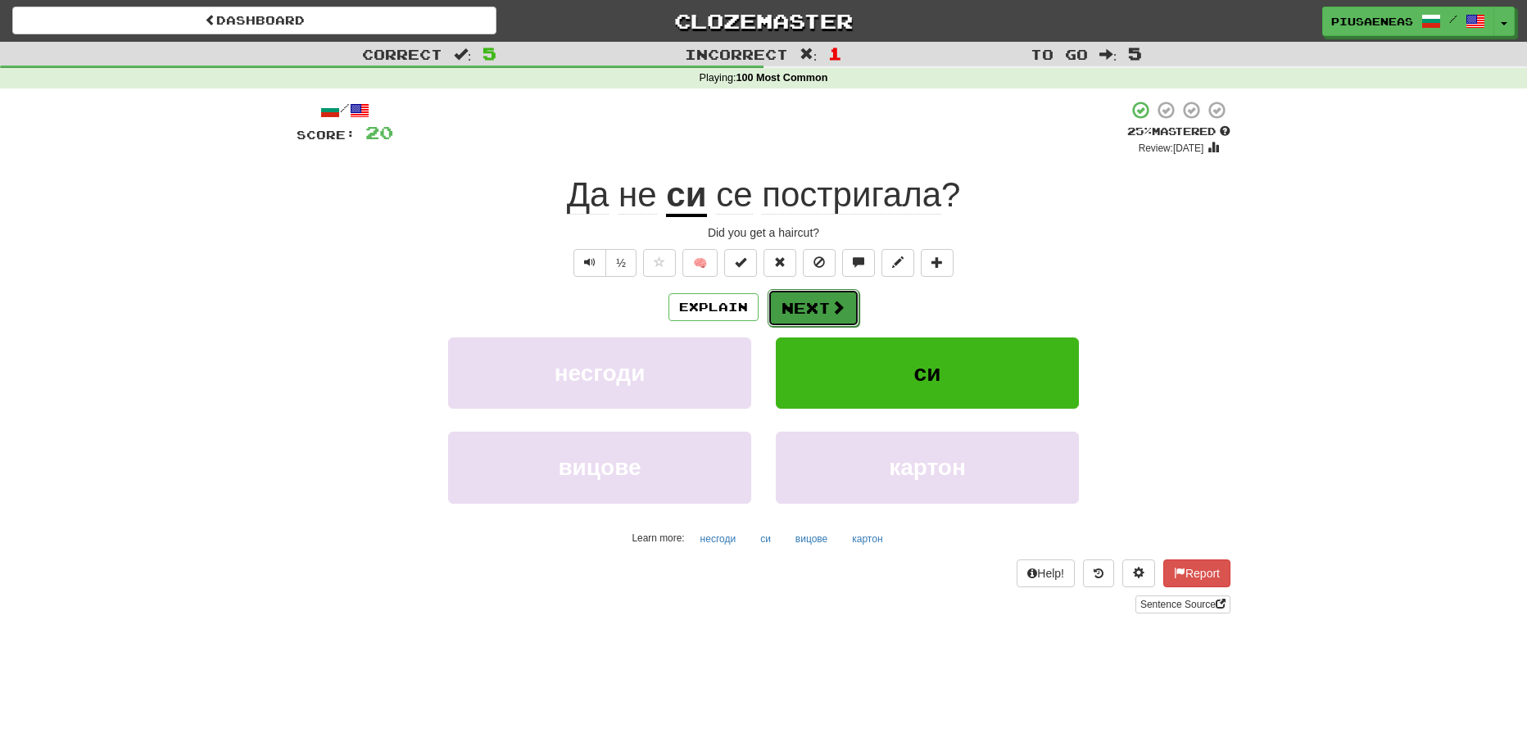
click at [841, 315] on span at bounding box center [838, 307] width 15 height 15
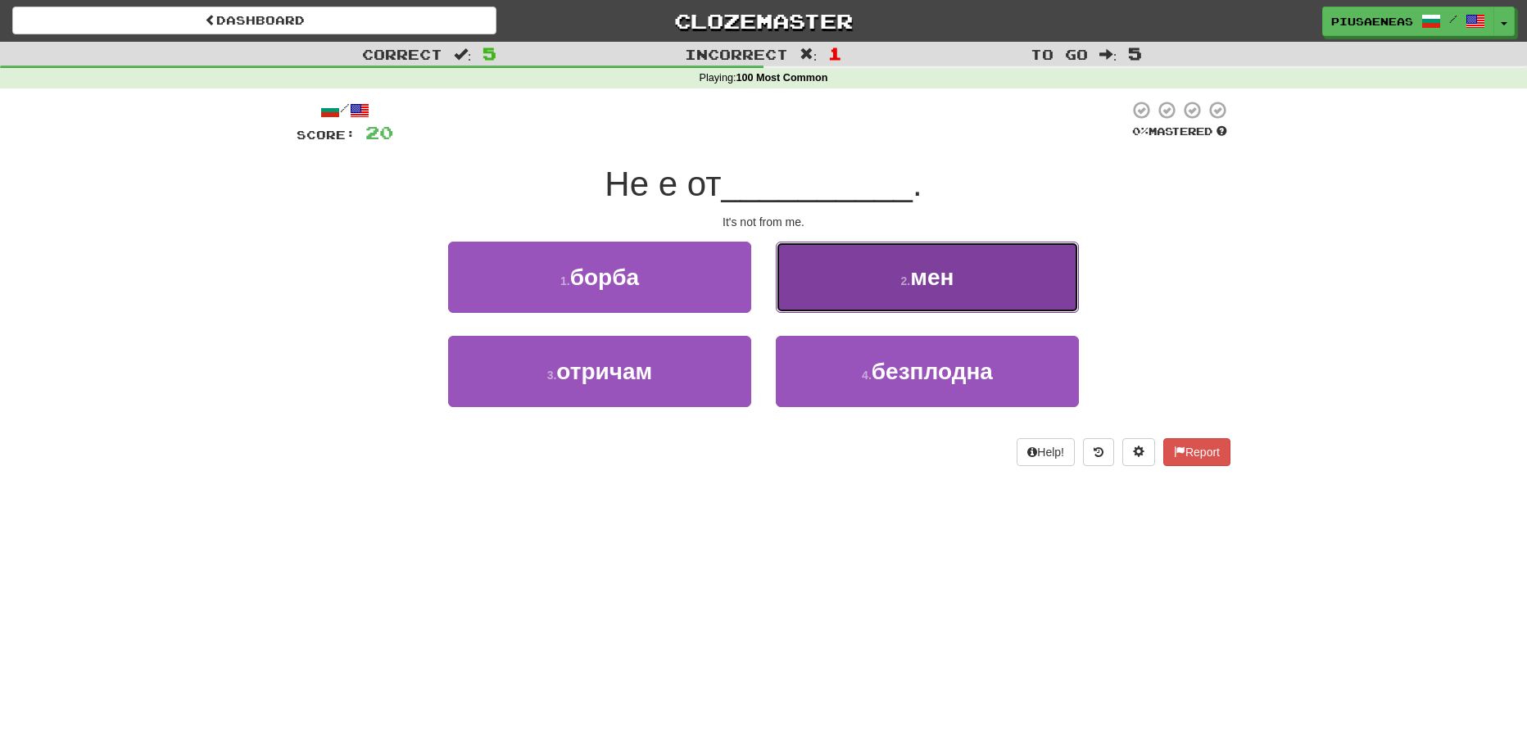
click at [1033, 276] on button "2 . мен" at bounding box center [927, 277] width 303 height 71
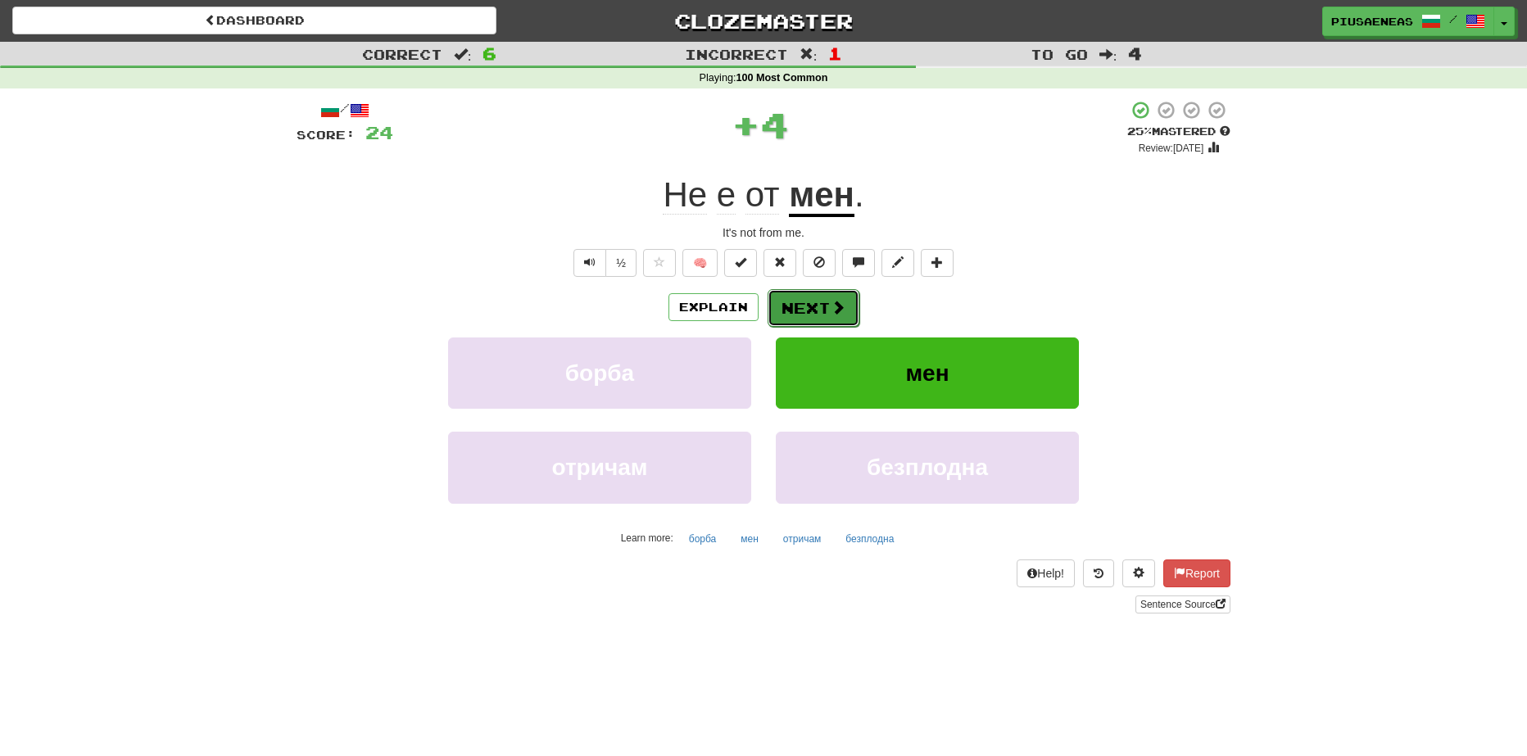
click at [840, 296] on button "Next" at bounding box center [813, 308] width 92 height 38
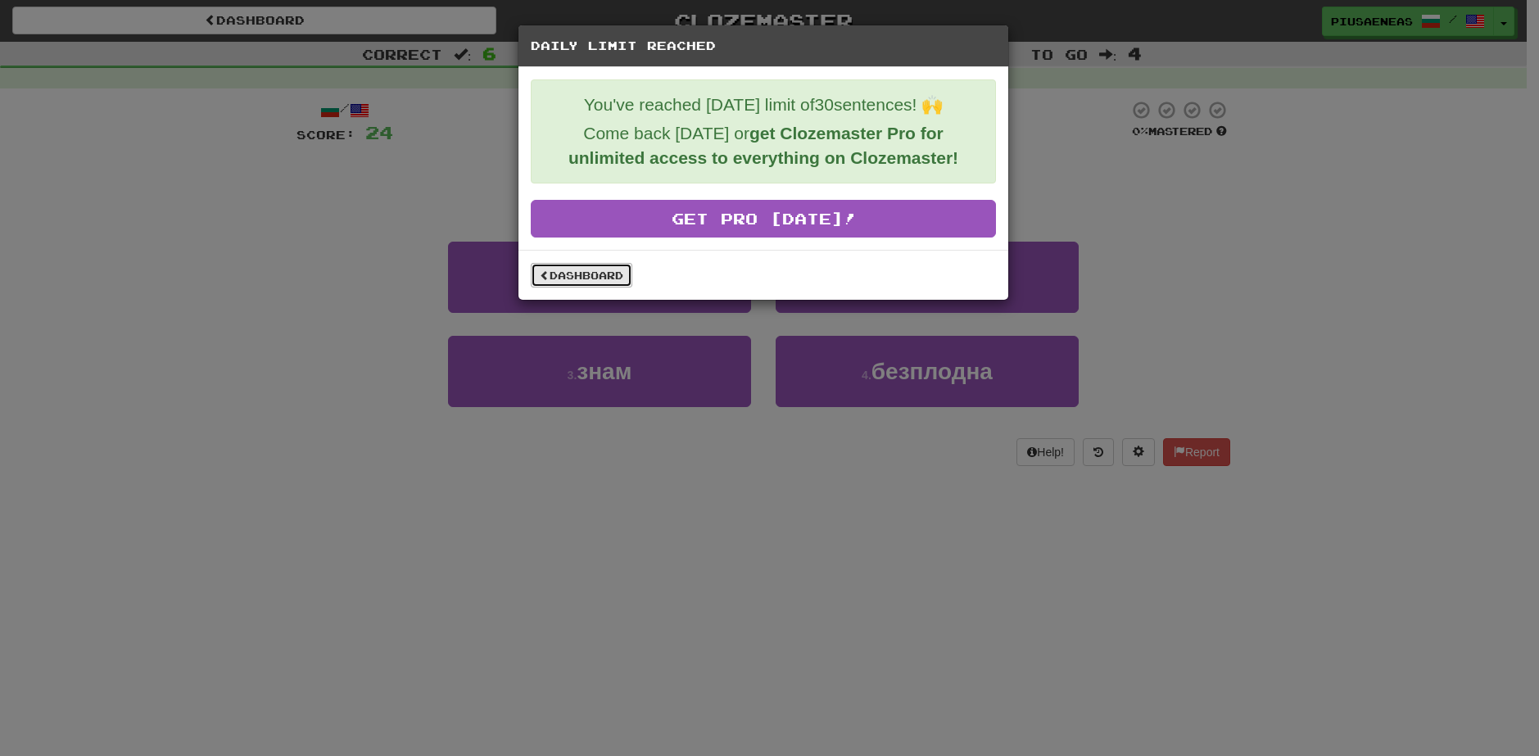
click at [608, 270] on link "Dashboard" at bounding box center [582, 275] width 102 height 25
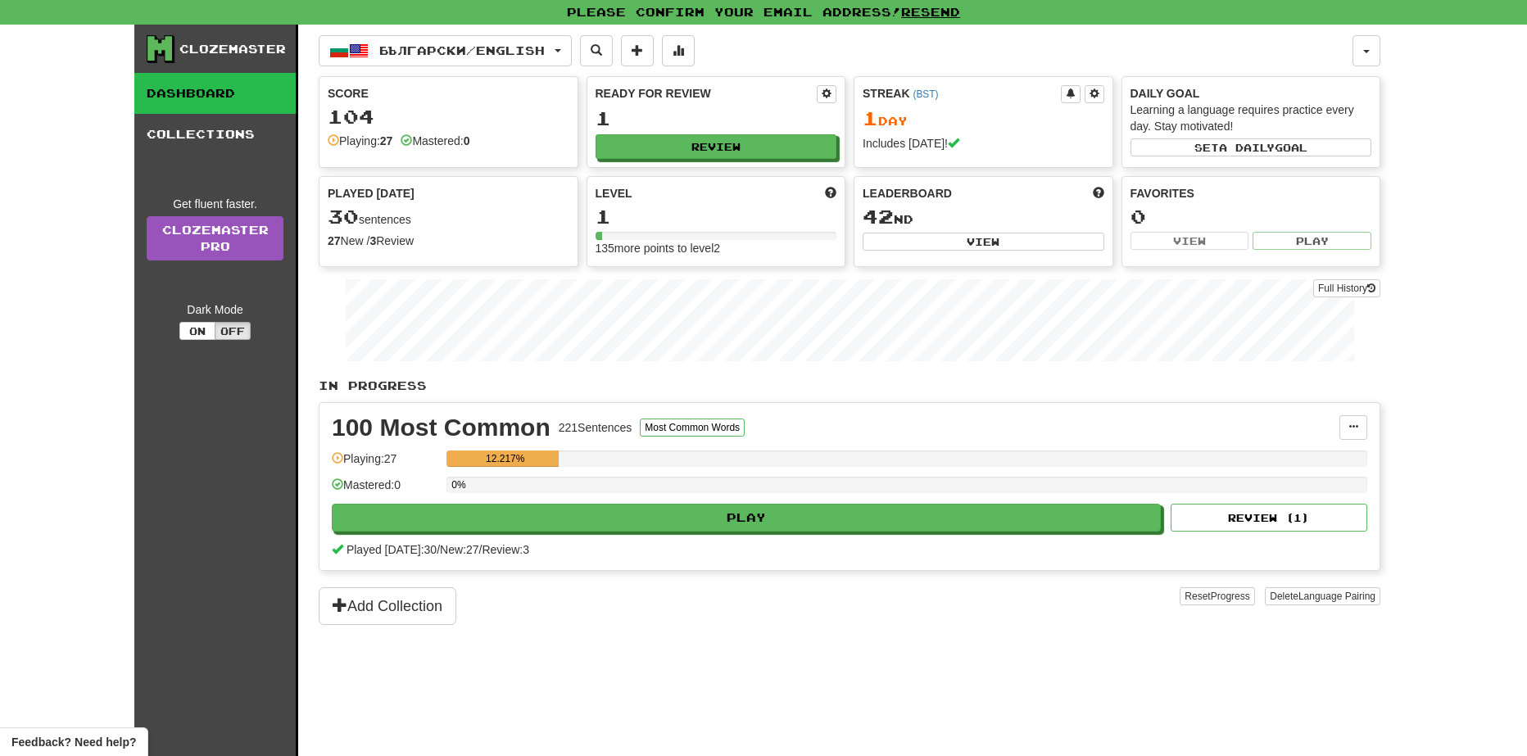
drag, startPoint x: 731, startPoint y: 640, endPoint x: 587, endPoint y: 738, distance: 174.5
click at [731, 640] on div "Български / English Български / English Streak: 1 Review: 1 Points [DATE]: 104 …" at bounding box center [849, 411] width 1061 height 772
